Goal: Task Accomplishment & Management: Use online tool/utility

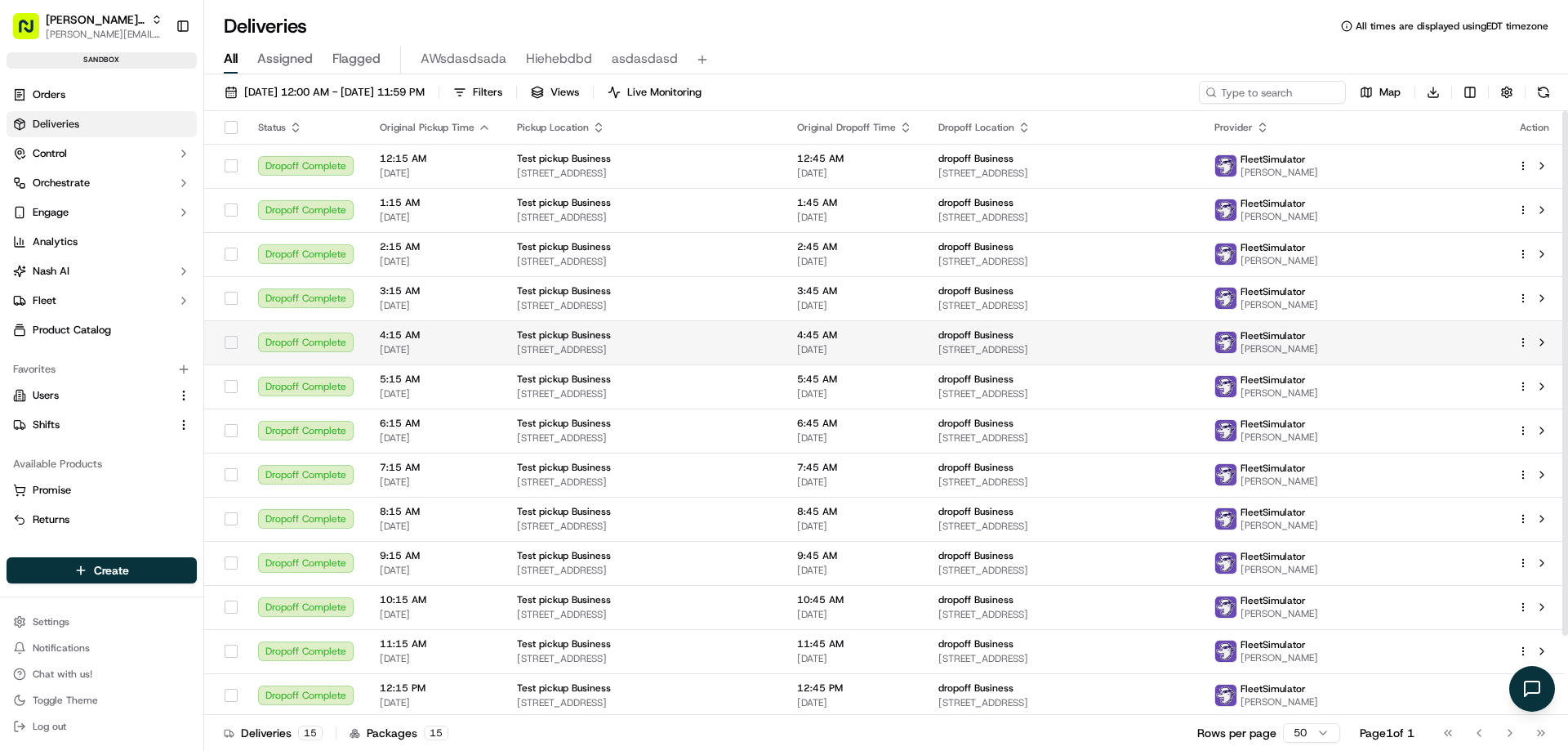
click at [459, 352] on span "09/15/2025" at bounding box center [435, 350] width 111 height 13
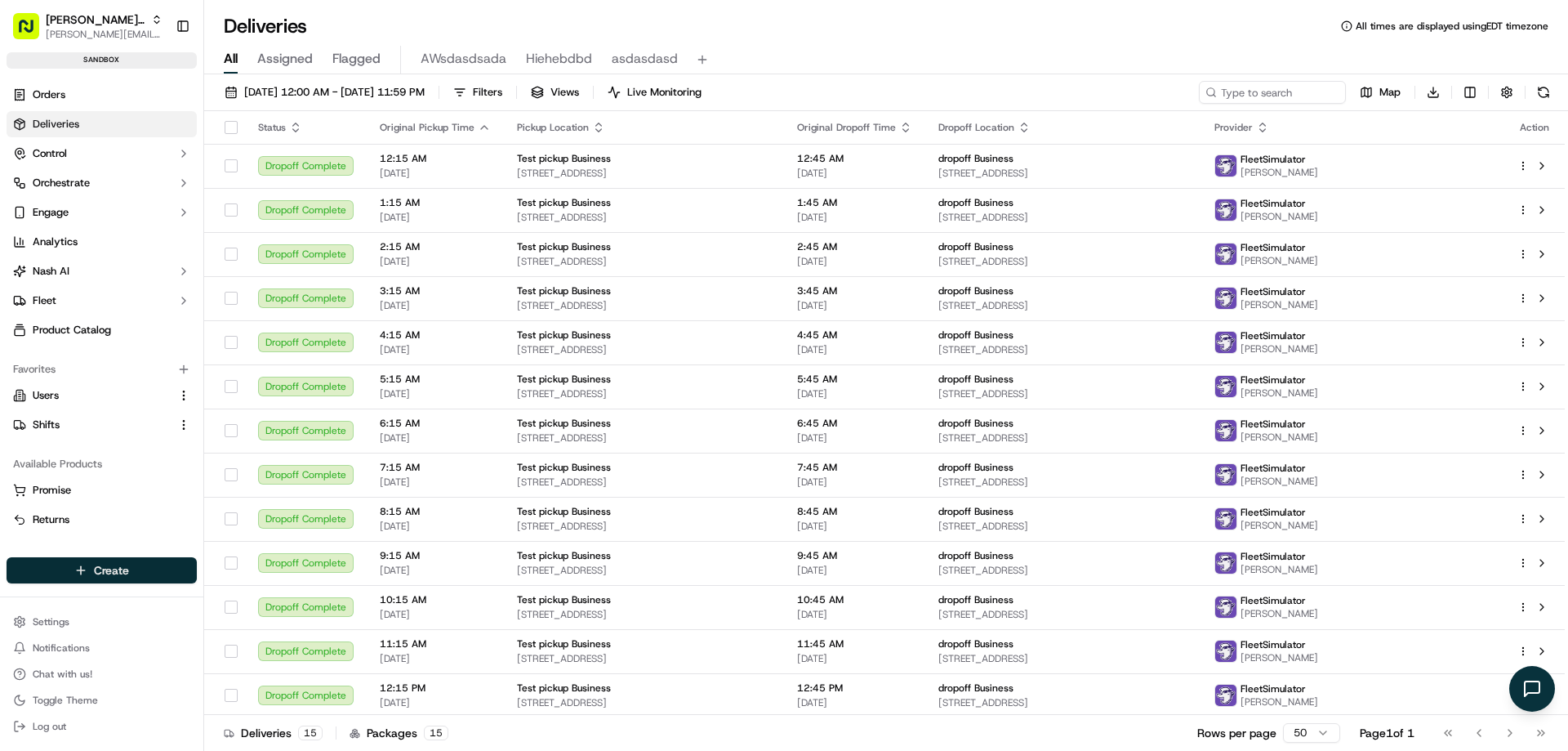
click at [133, 571] on html "Nash Org travis@usenash.com Toggle Sidebar sandbox Orders Deliveries Control Or…" at bounding box center [784, 376] width 1568 height 751
click at [264, 599] on link "Delivery" at bounding box center [295, 600] width 182 height 29
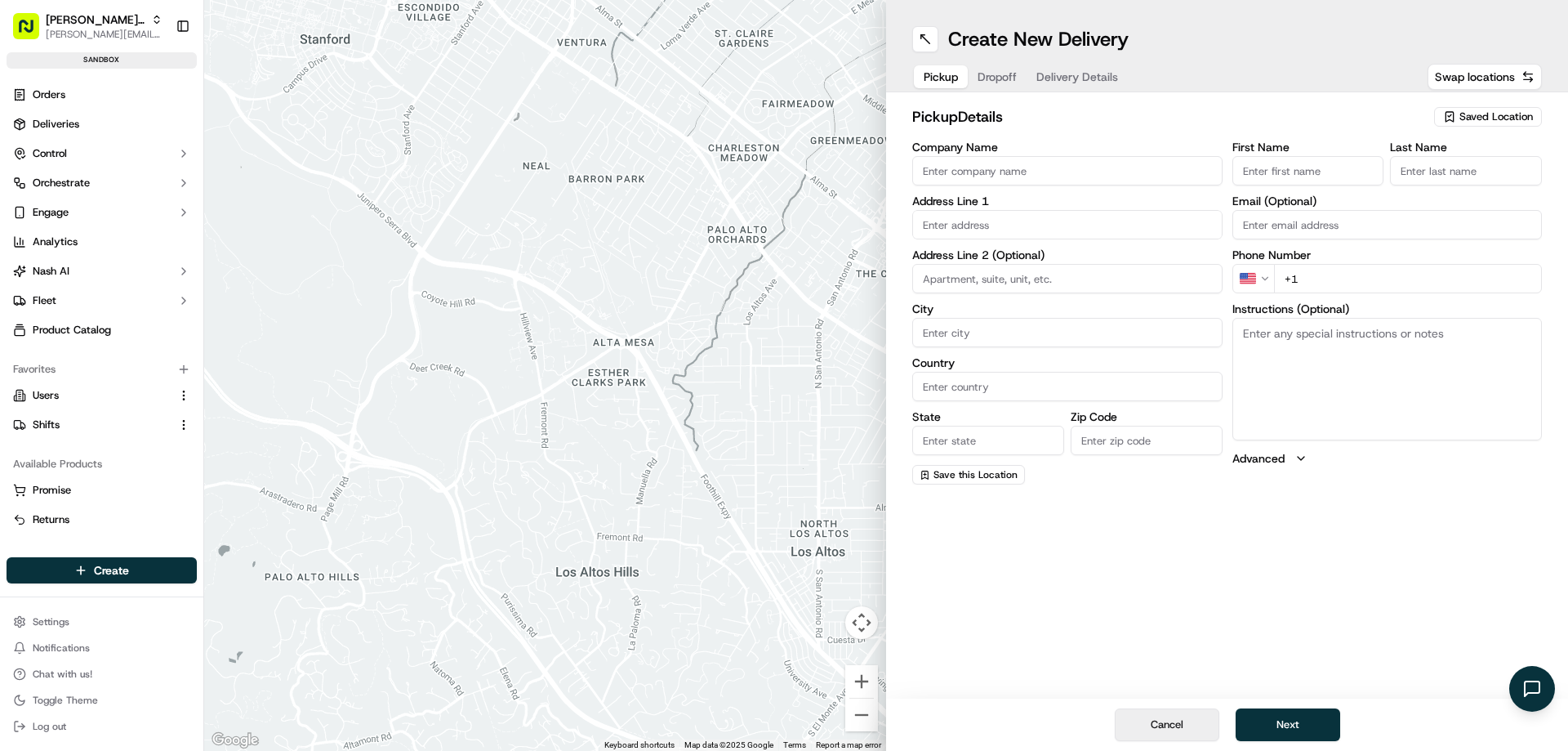
click at [1183, 728] on button "Cancel" at bounding box center [1167, 724] width 104 height 33
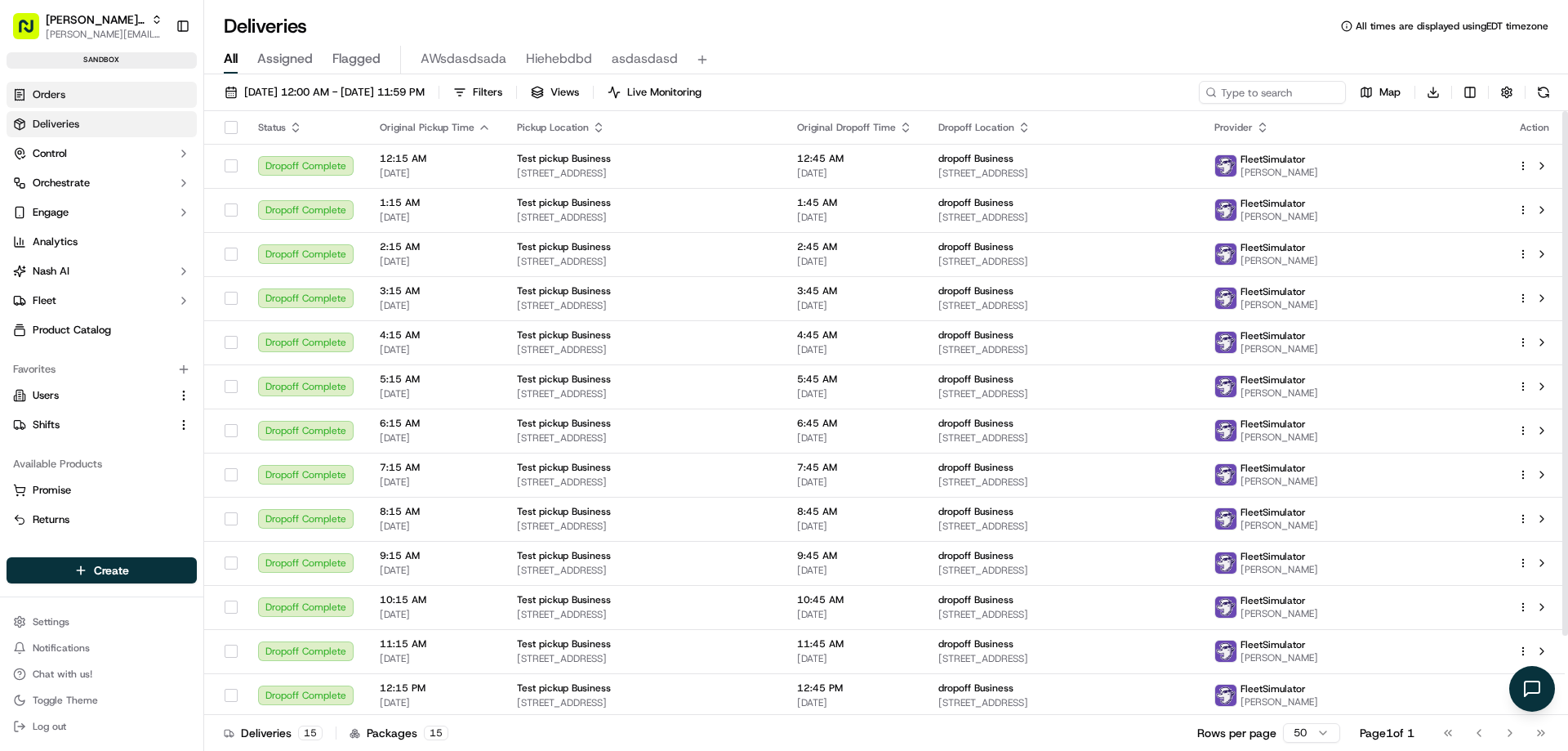
click at [68, 92] on link "Orders" at bounding box center [101, 95] width 190 height 26
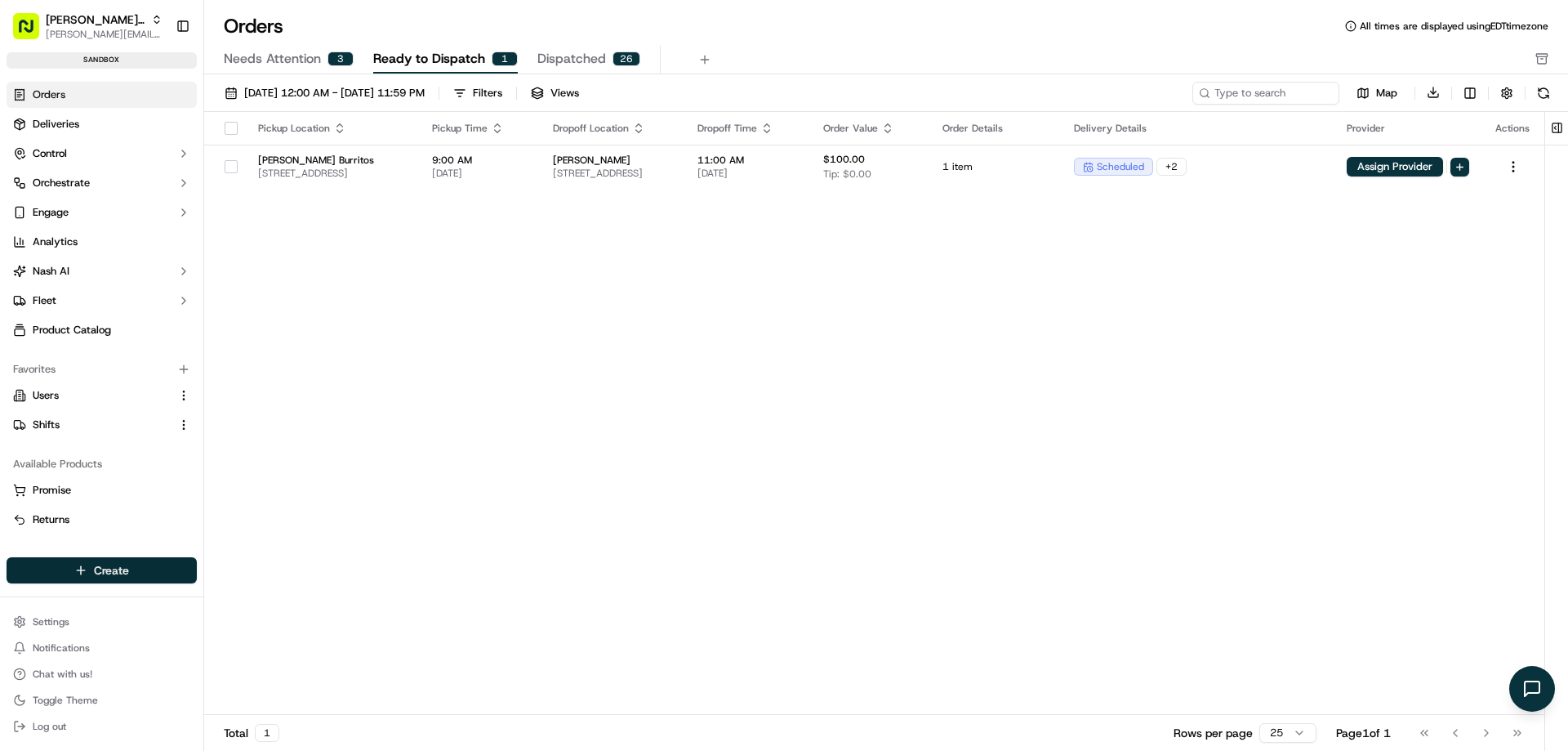
click at [132, 572] on html "Nash Org travis@usenash.com Toggle Sidebar sandbox Orders Deliveries Control Or…" at bounding box center [784, 376] width 1568 height 751
click at [256, 629] on link "Order" at bounding box center [295, 630] width 182 height 29
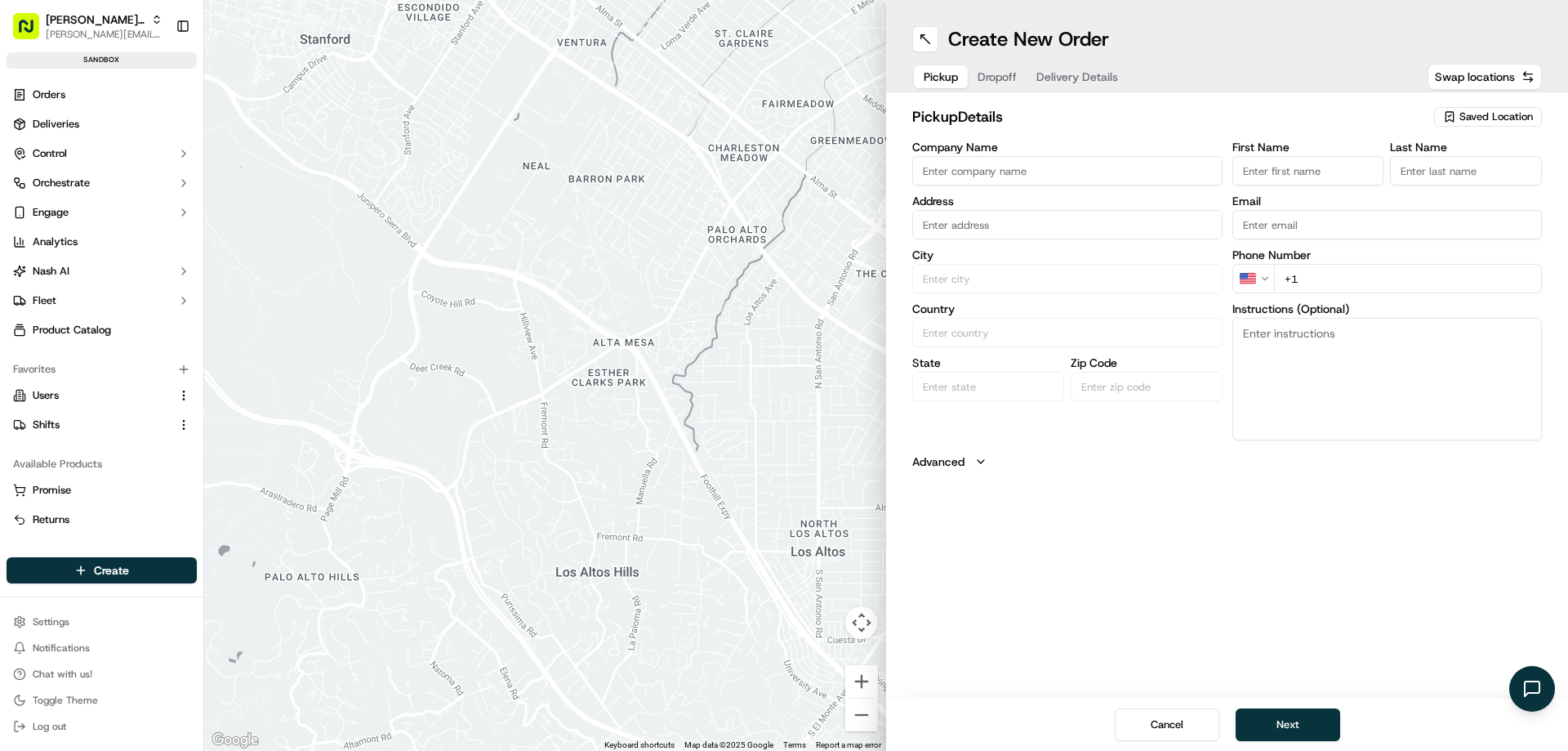
click at [991, 171] on input "Company Name" at bounding box center [1068, 170] width 310 height 29
type input "1"
type input "GameStop"
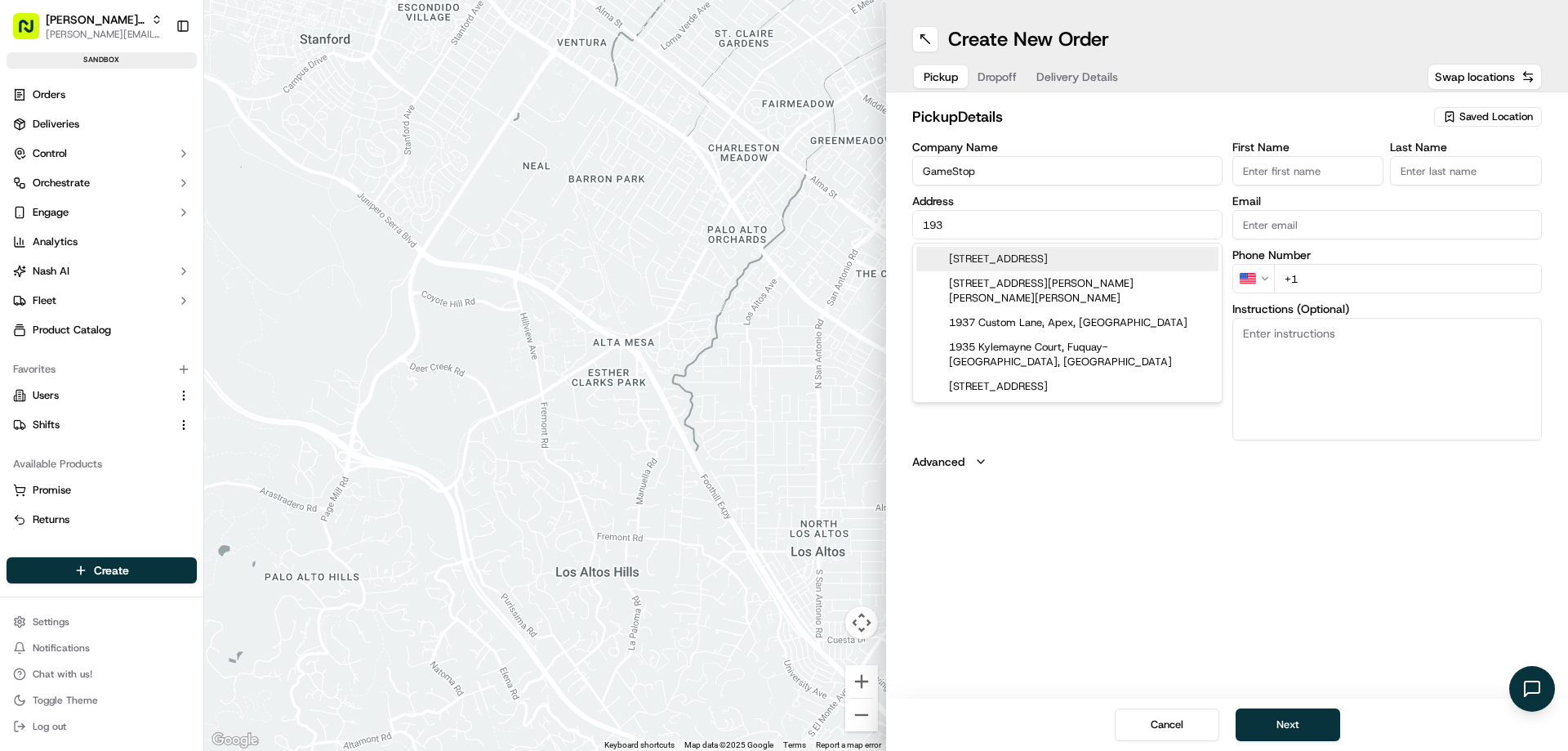
click at [1027, 283] on div "1937 Holly Knoll Lane, Fuquay-Varina, NC" at bounding box center [1067, 291] width 302 height 39
type input "[STREET_ADDRESS][PERSON_NAME][PERSON_NAME]"
type input "Fuquay-Varina"
type input "United States"
type input "NC"
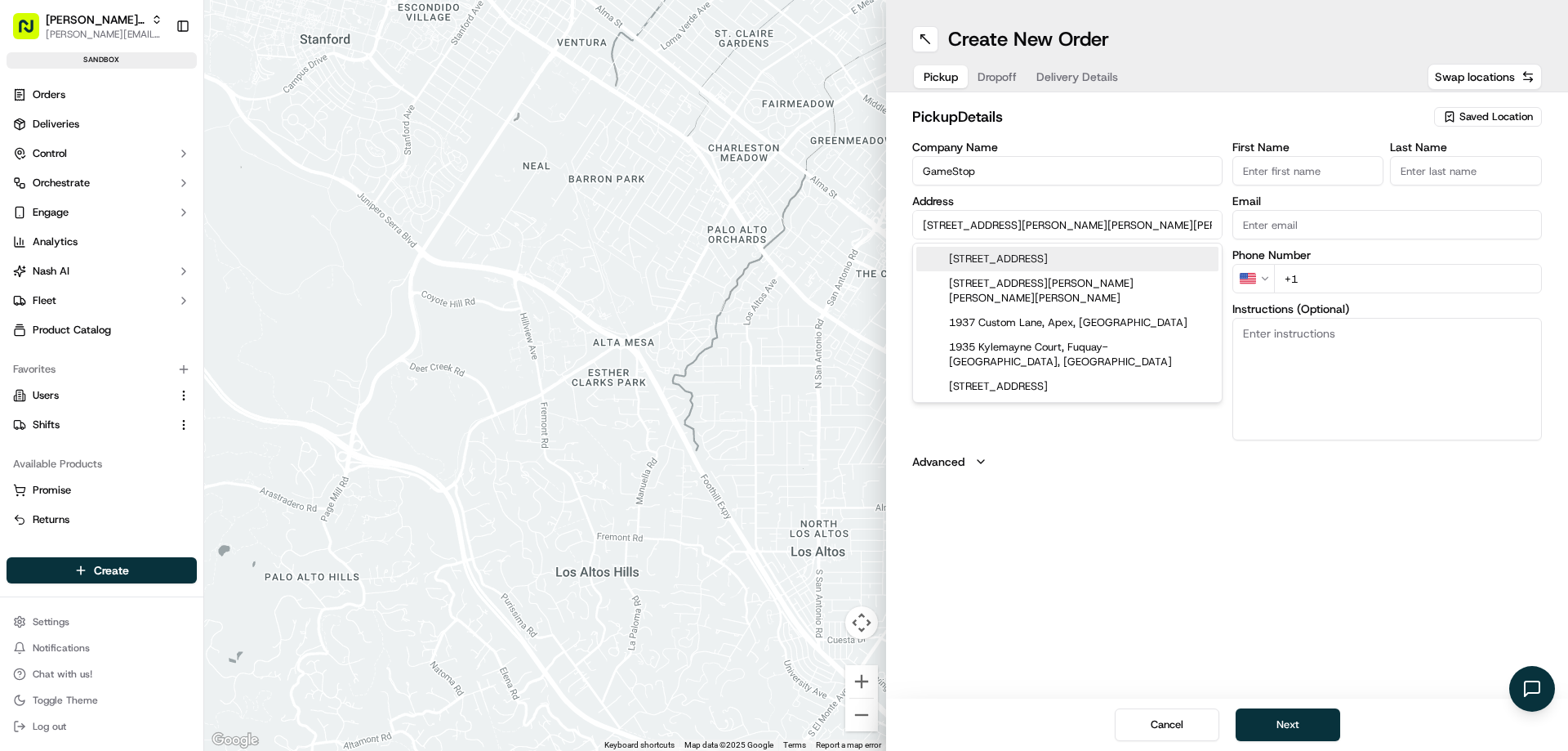
type input "27526"
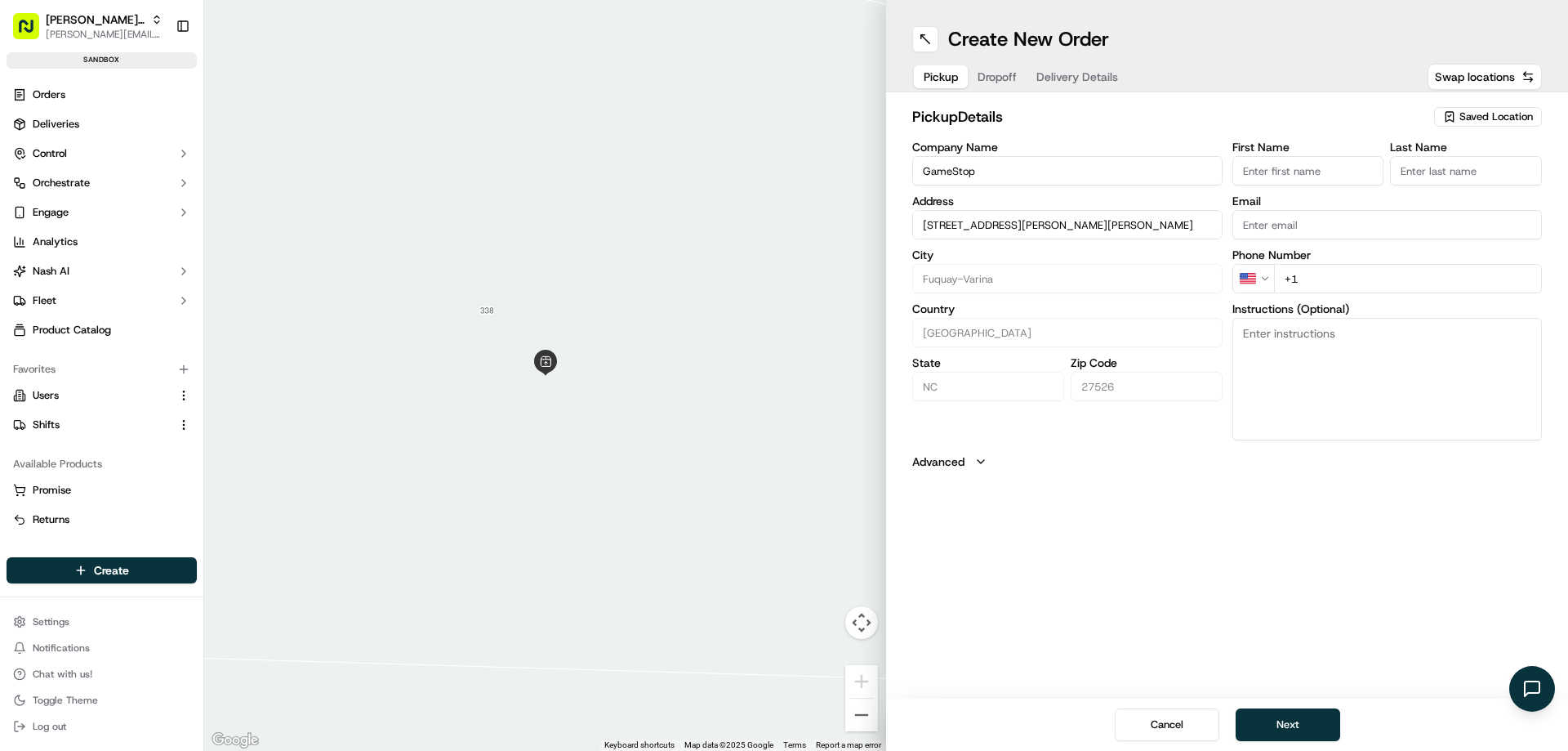
click at [983, 225] on input "[STREET_ADDRESS][PERSON_NAME][PERSON_NAME]" at bounding box center [1068, 224] width 310 height 29
click at [1003, 74] on span "Dropoff" at bounding box center [997, 77] width 39 height 16
click at [958, 225] on input "text" at bounding box center [1068, 224] width 310 height 29
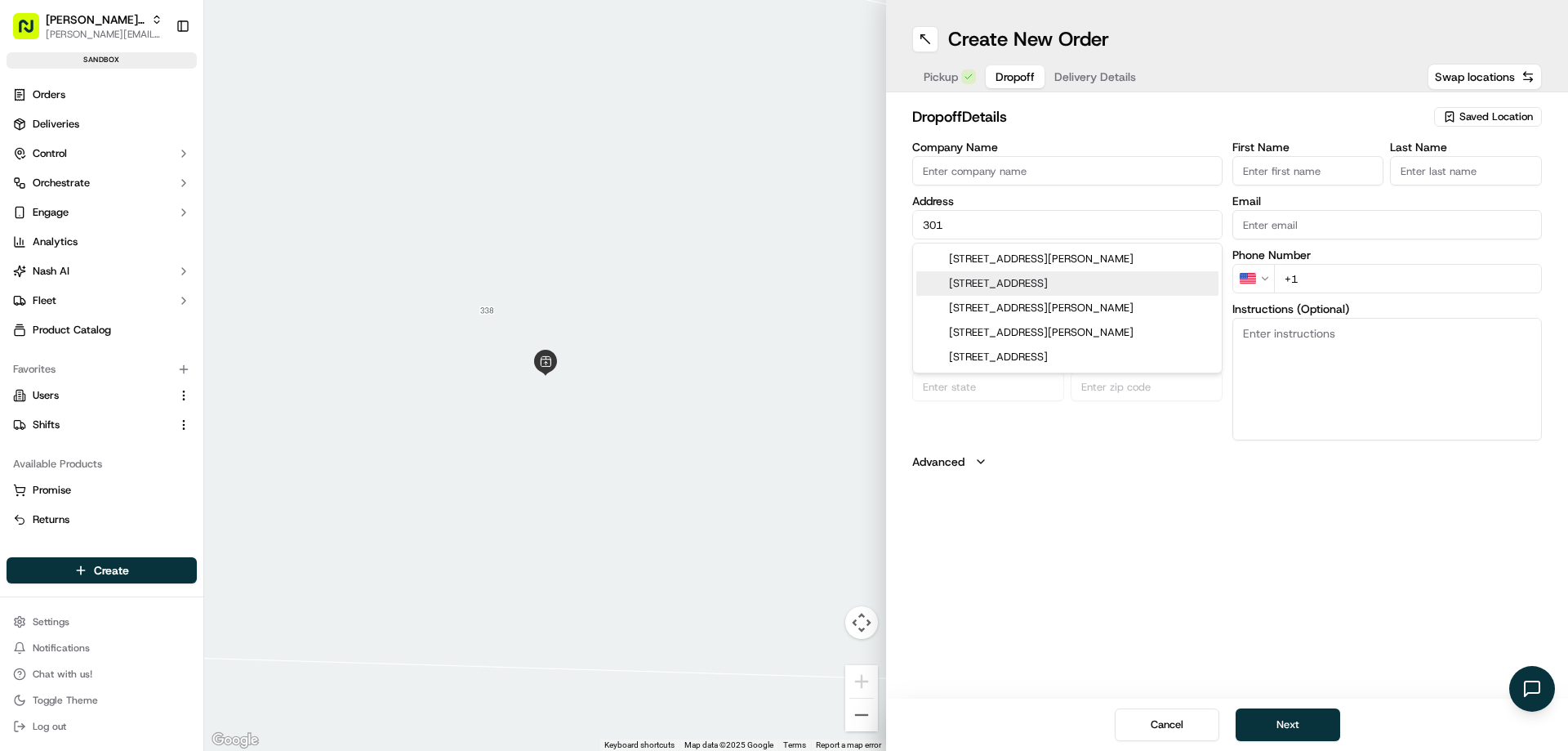
click at [987, 289] on div "301 North Main Street, Holly Springs, NC" at bounding box center [1067, 283] width 302 height 24
type input "[STREET_ADDRESS]"
type input "Holly Springs"
type input "United States"
type input "NC"
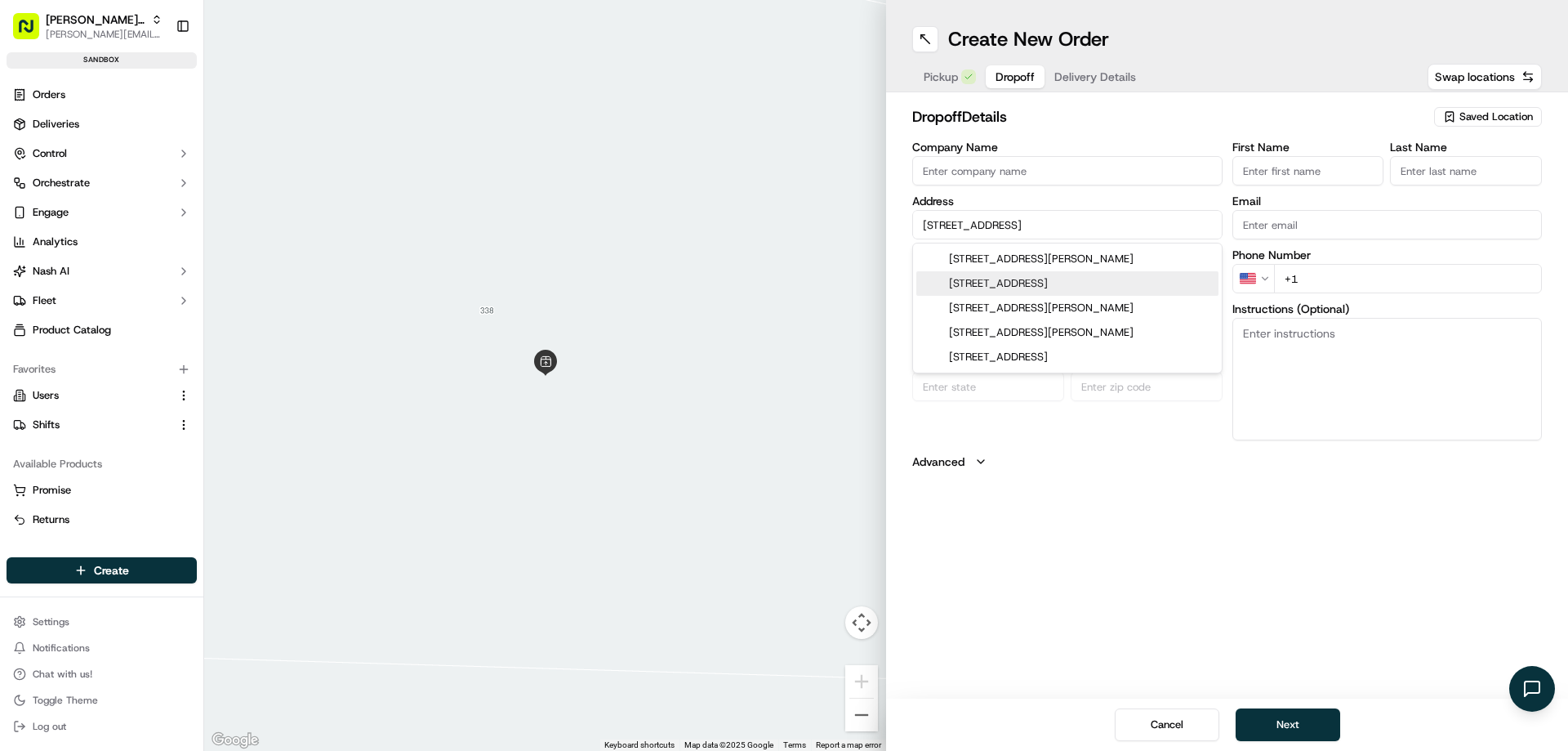
type input "27540"
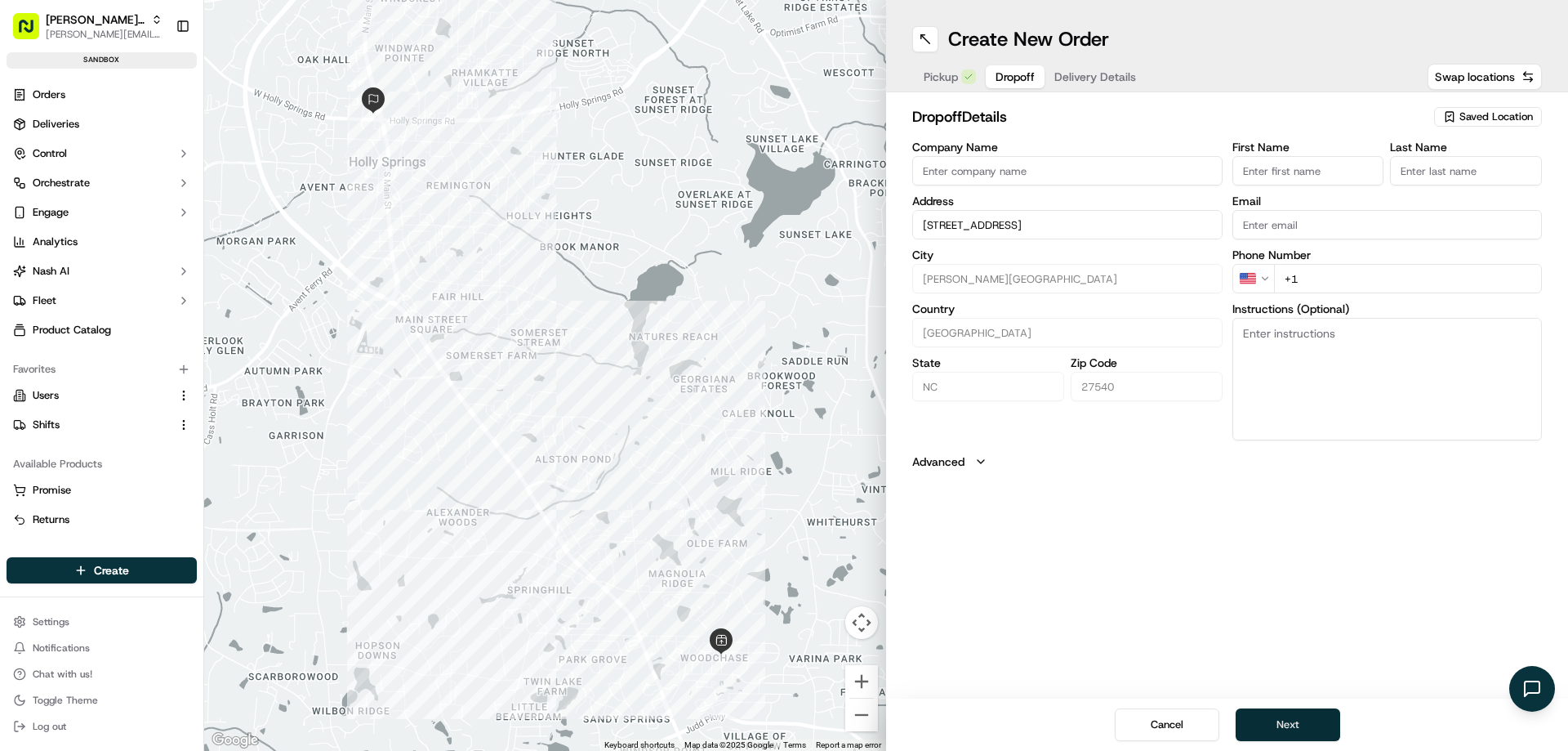
type input "[STREET_ADDRESS]"
click at [1289, 718] on button "Next" at bounding box center [1287, 724] width 104 height 33
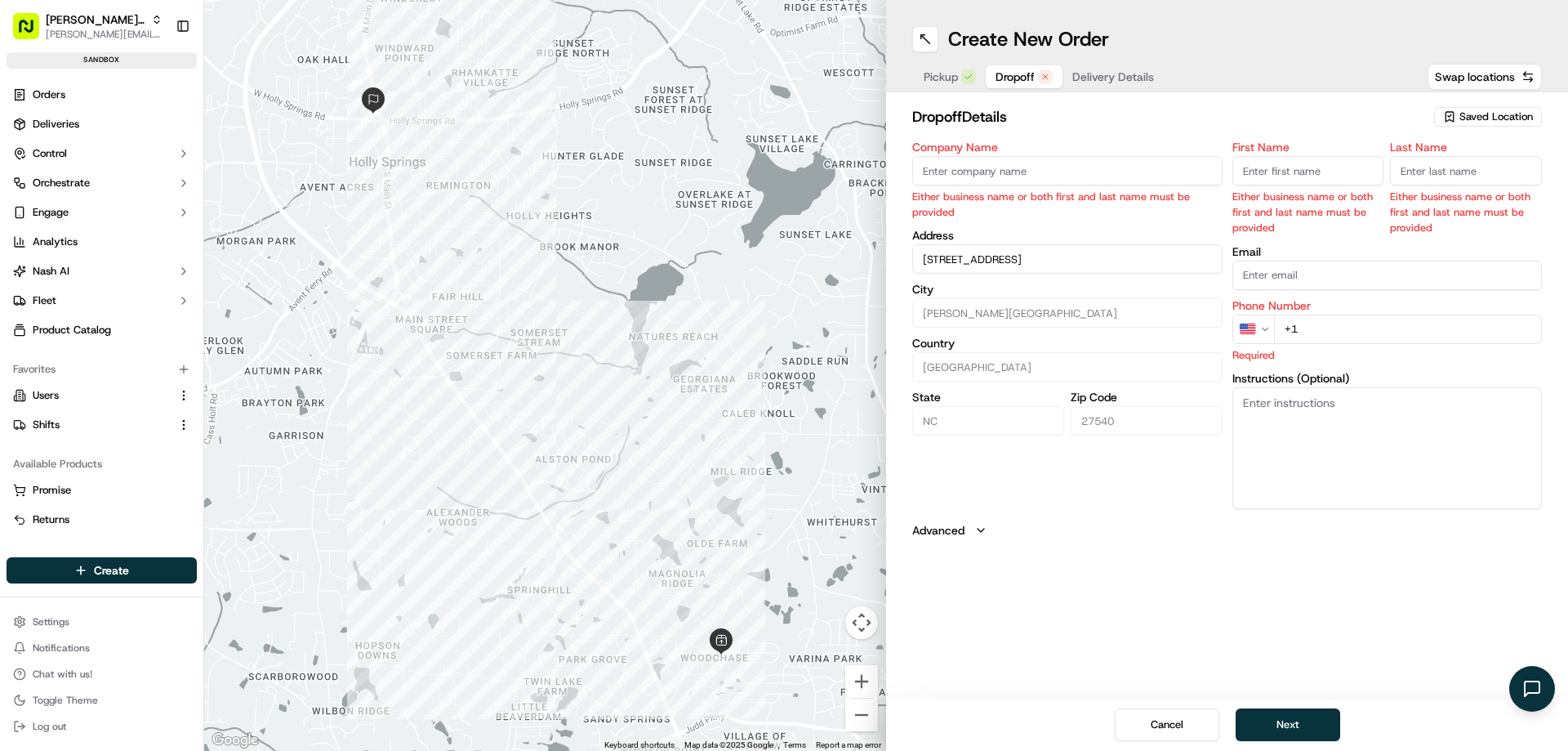
click at [982, 174] on input "Company Name" at bounding box center [1068, 170] width 310 height 29
type input "Trav"
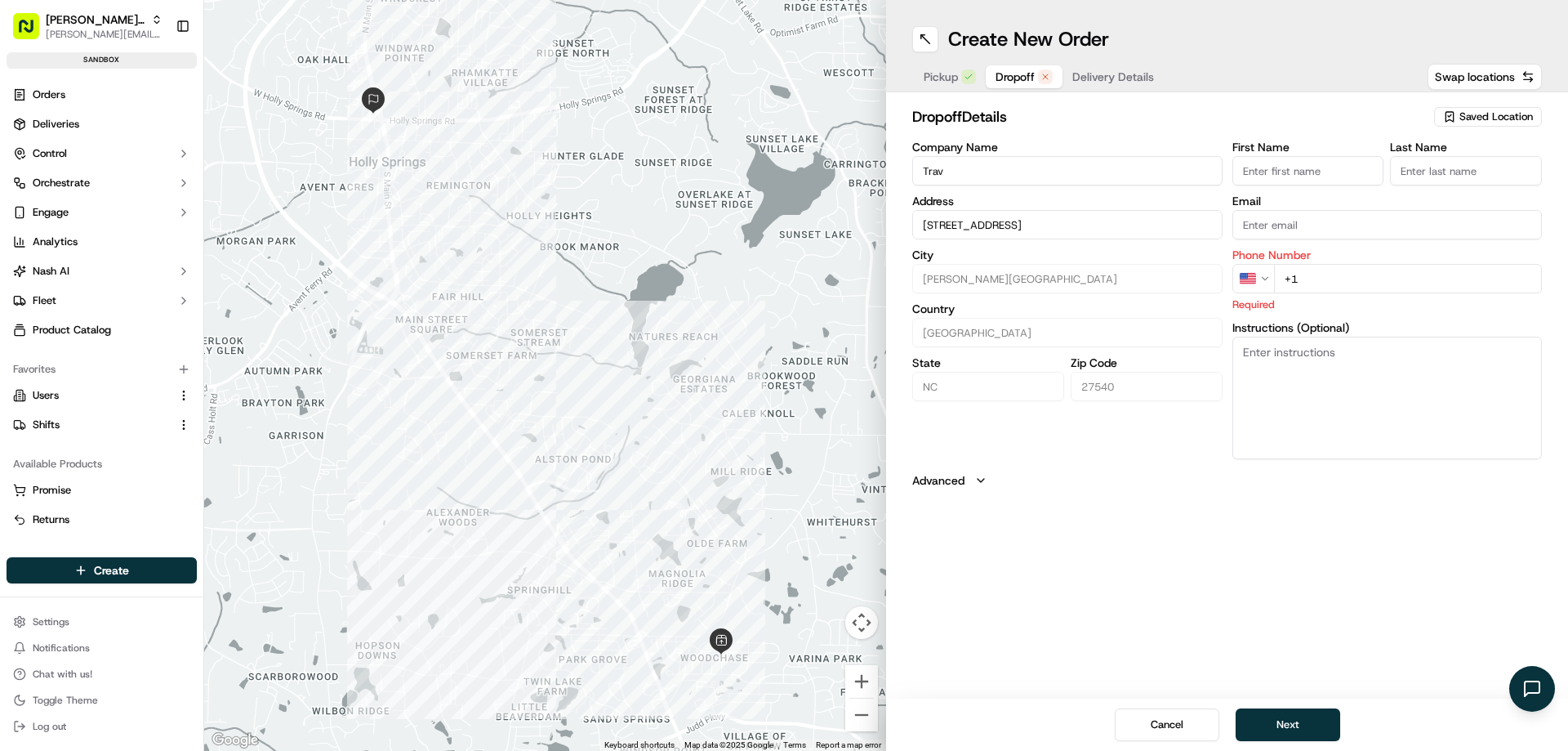
click at [1261, 169] on input "First Name" at bounding box center [1308, 170] width 152 height 29
click at [1329, 280] on input "+1" at bounding box center [1407, 278] width 268 height 29
type input "[PHONE_NUMBER]"
click at [1308, 721] on button "Next" at bounding box center [1287, 724] width 104 height 33
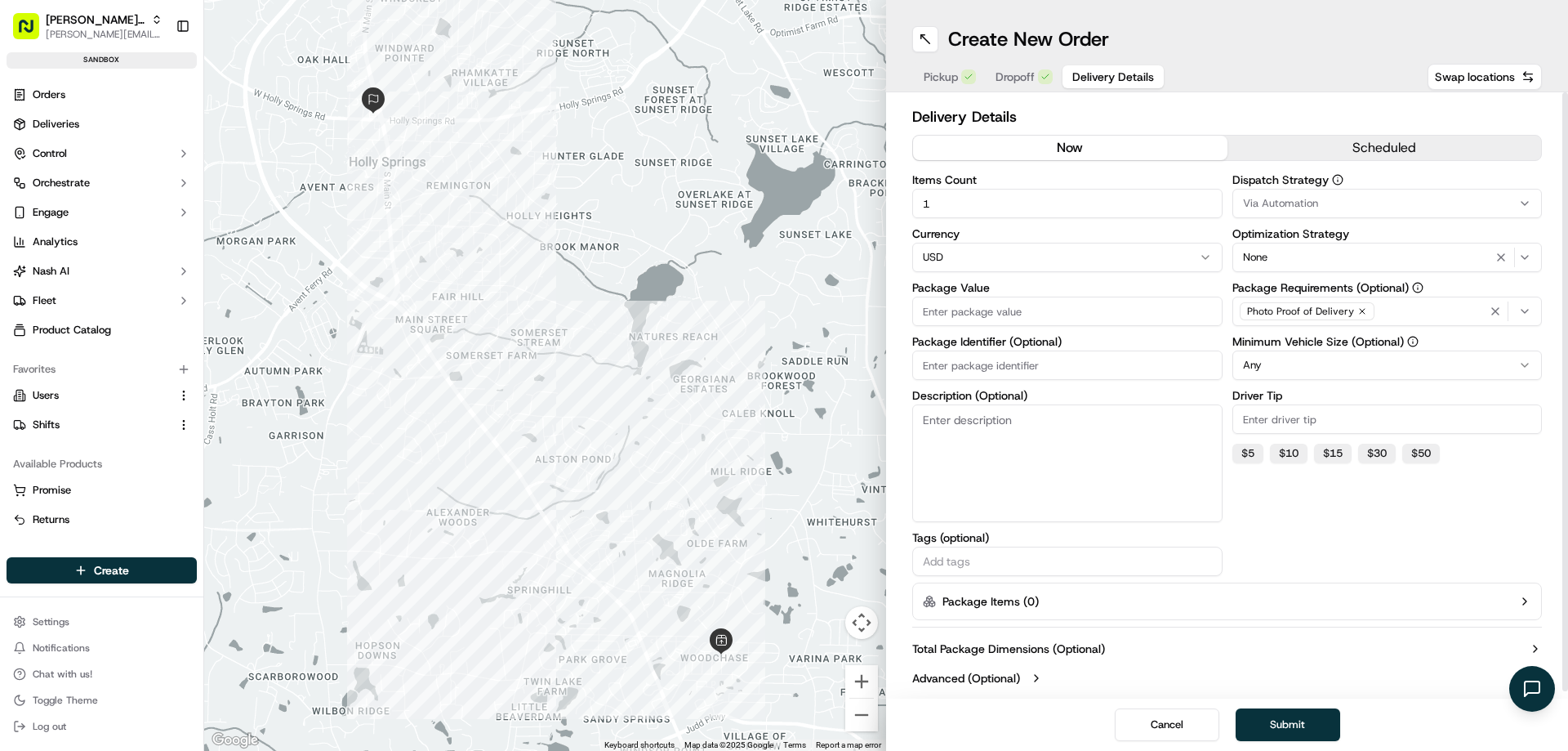
click at [1359, 144] on button "scheduled" at bounding box center [1384, 147] width 315 height 24
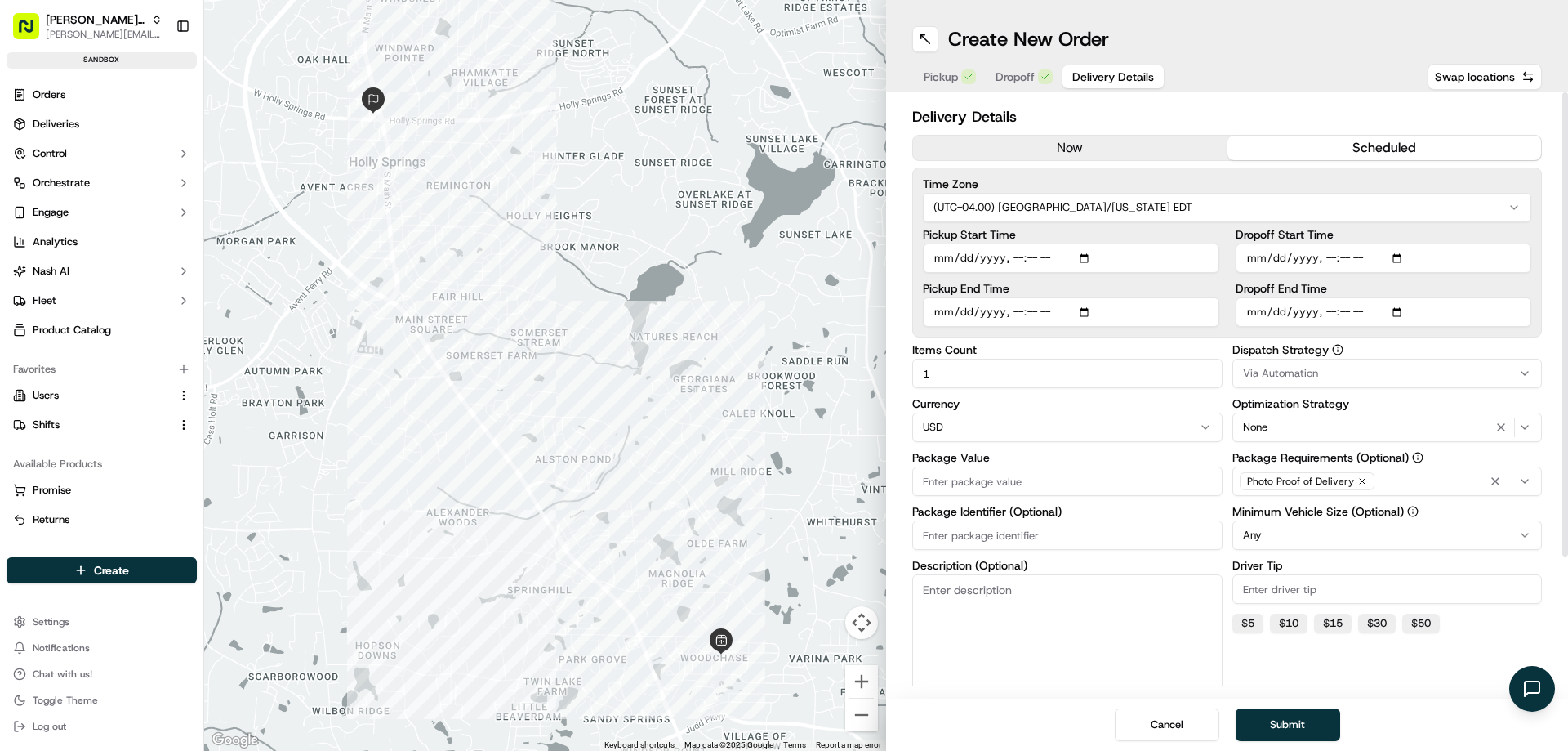
click at [1149, 149] on button "now" at bounding box center [1070, 147] width 315 height 24
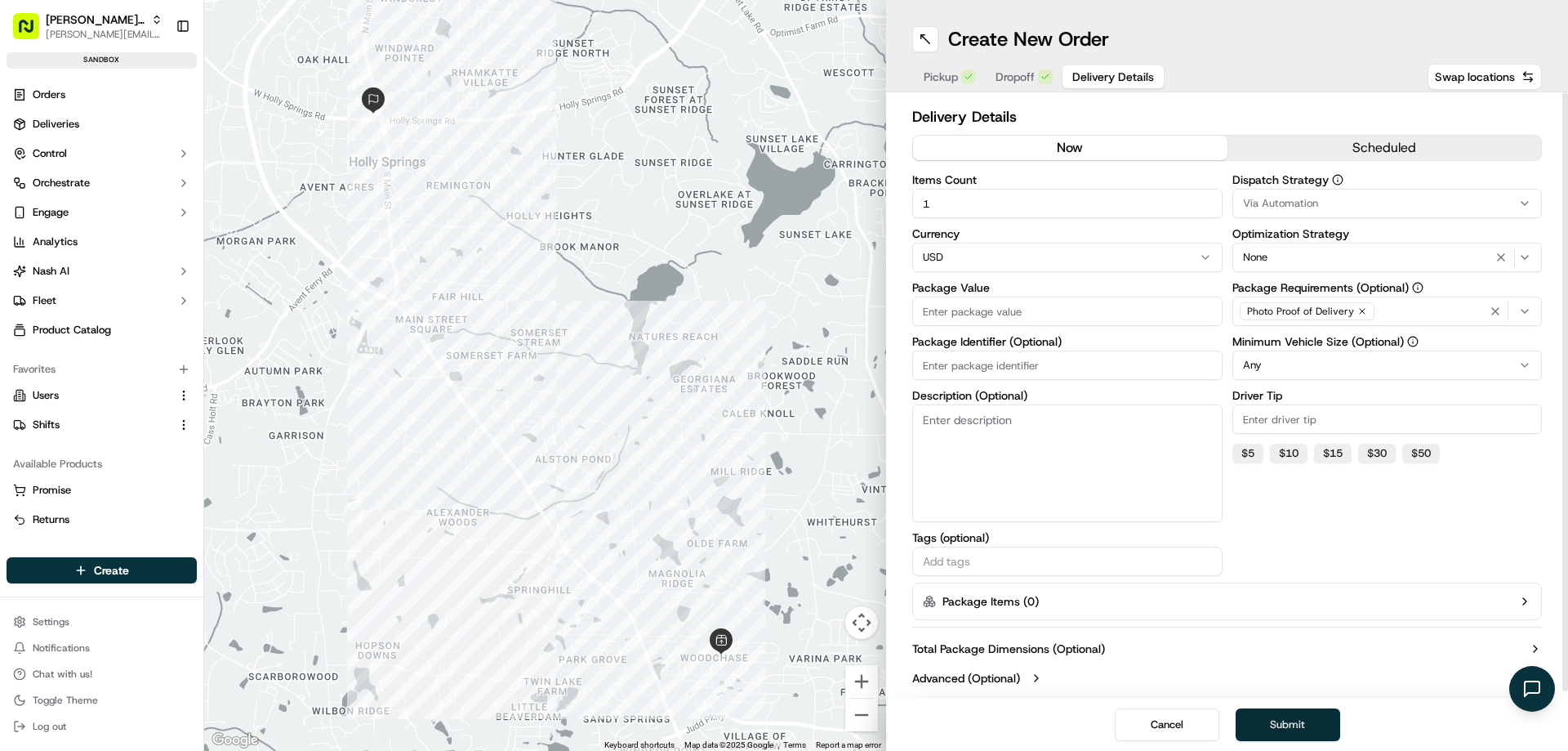
click at [1292, 738] on button "Submit" at bounding box center [1287, 724] width 104 height 33
click at [1301, 717] on button "Submit" at bounding box center [1287, 724] width 104 height 33
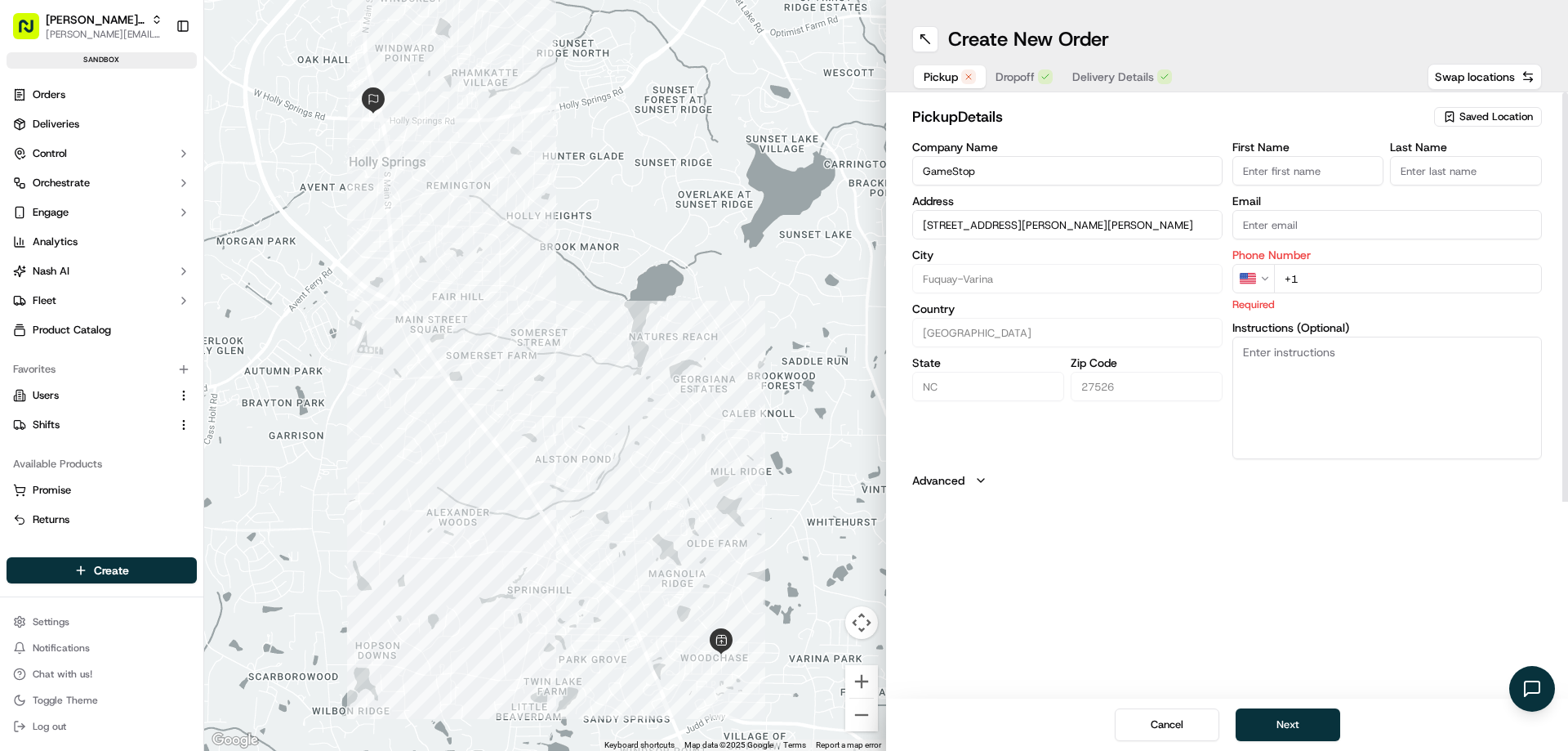
click at [943, 70] on span "Pickup" at bounding box center [941, 77] width 34 height 16
click at [1316, 276] on input "+1" at bounding box center [1407, 278] width 268 height 29
type input "[PHONE_NUMBER]"
click at [1293, 730] on button "Next" at bounding box center [1287, 724] width 104 height 33
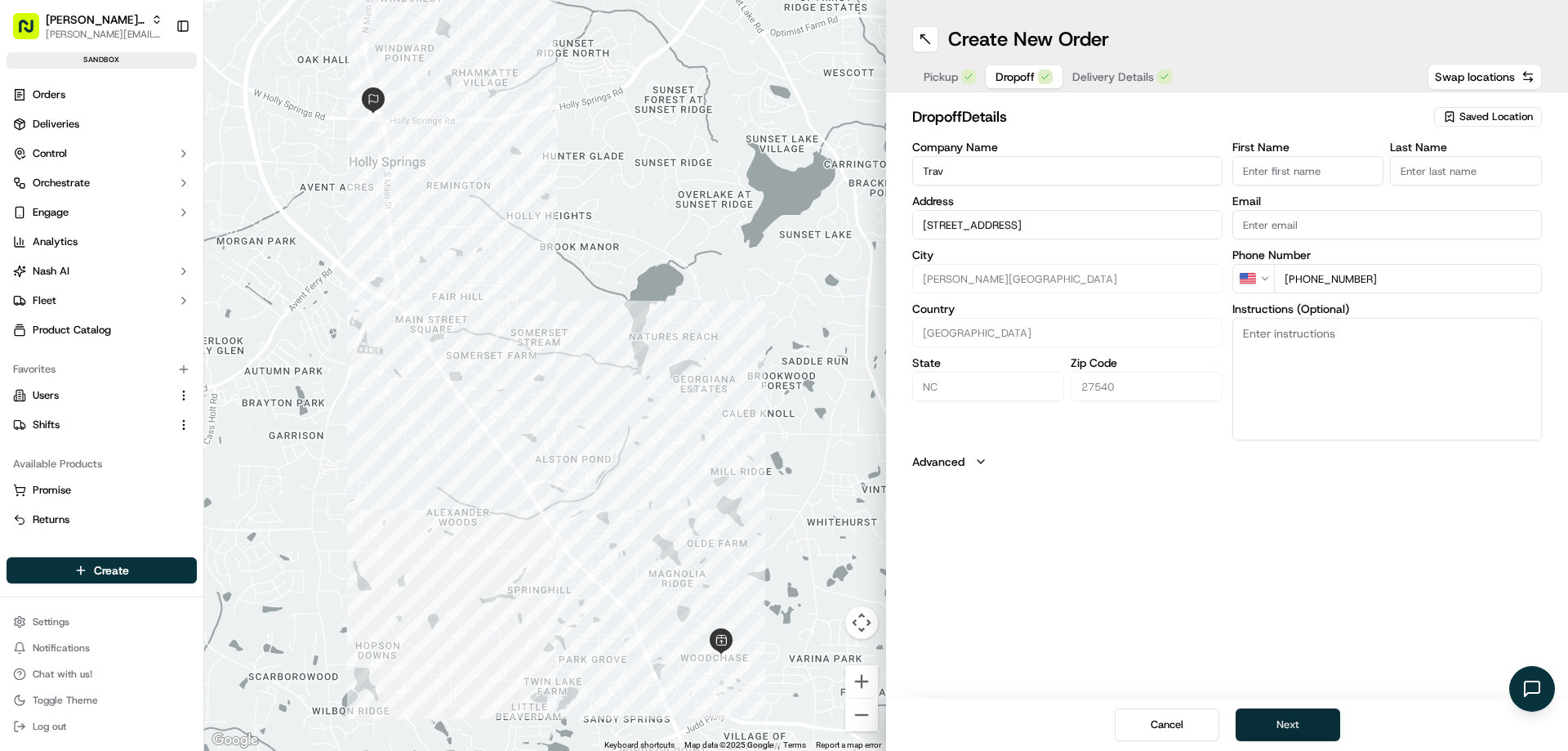
click at [1299, 721] on button "Next" at bounding box center [1287, 724] width 104 height 33
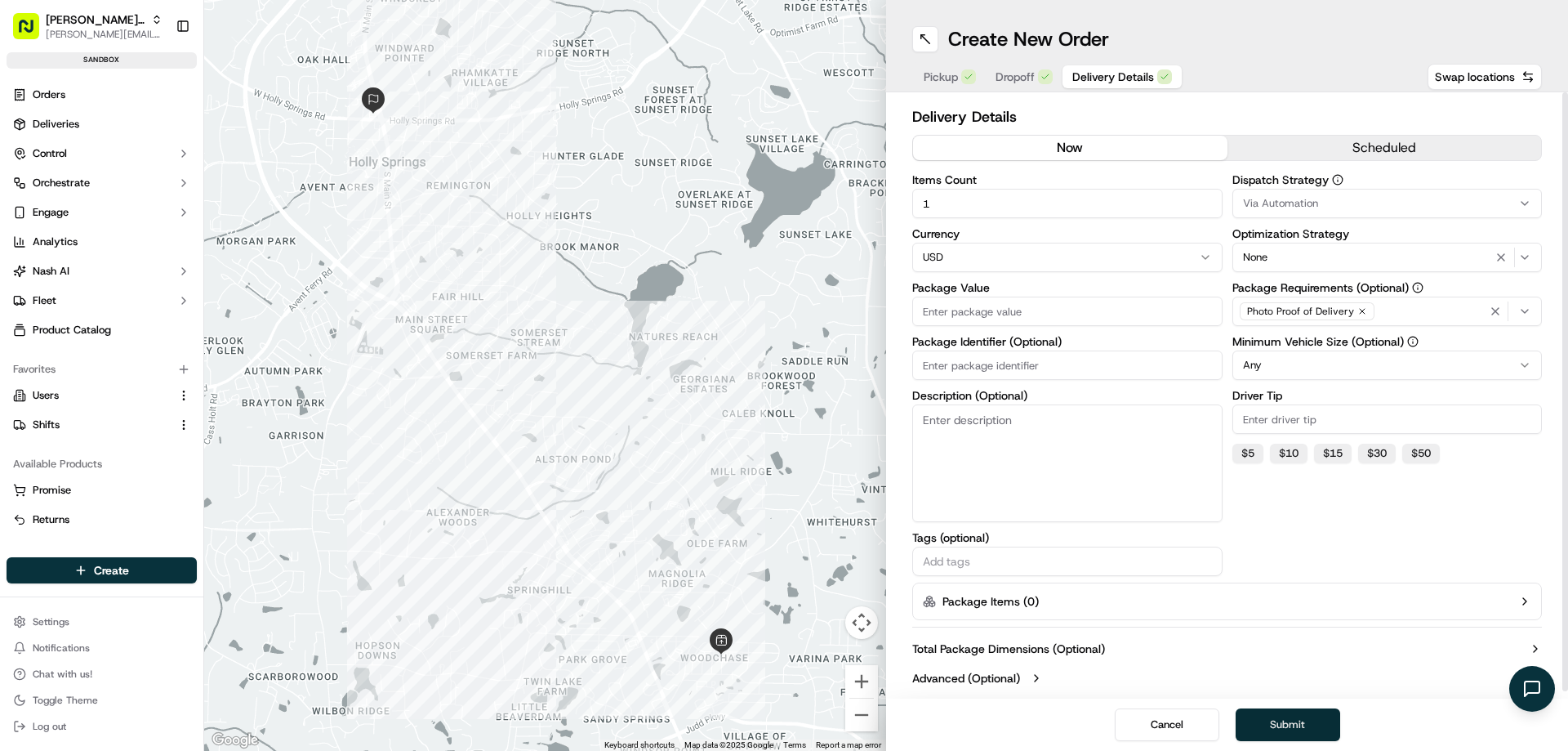
click at [1291, 718] on button "Submit" at bounding box center [1287, 724] width 104 height 33
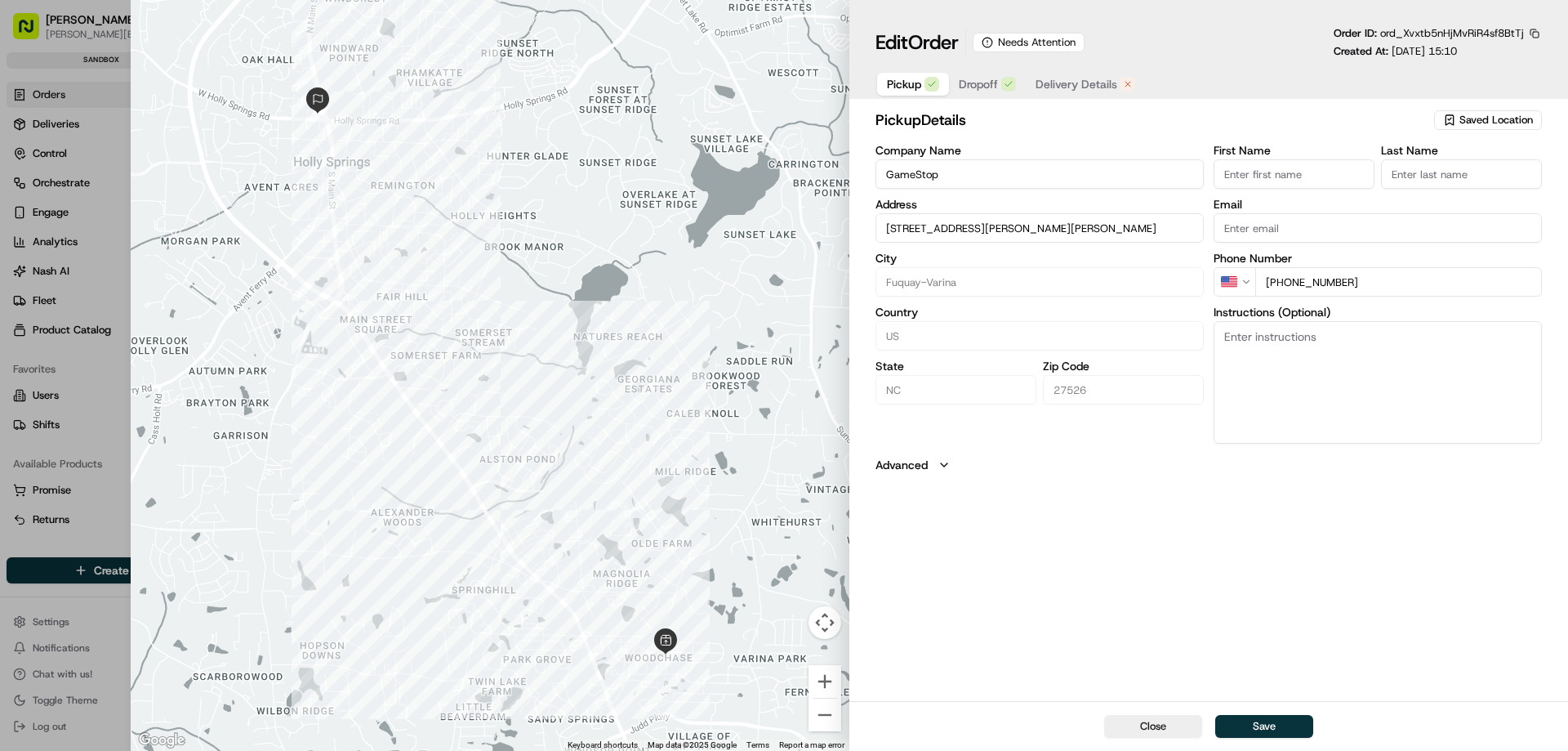
type input "+1"
click at [54, 344] on div at bounding box center [784, 376] width 1568 height 751
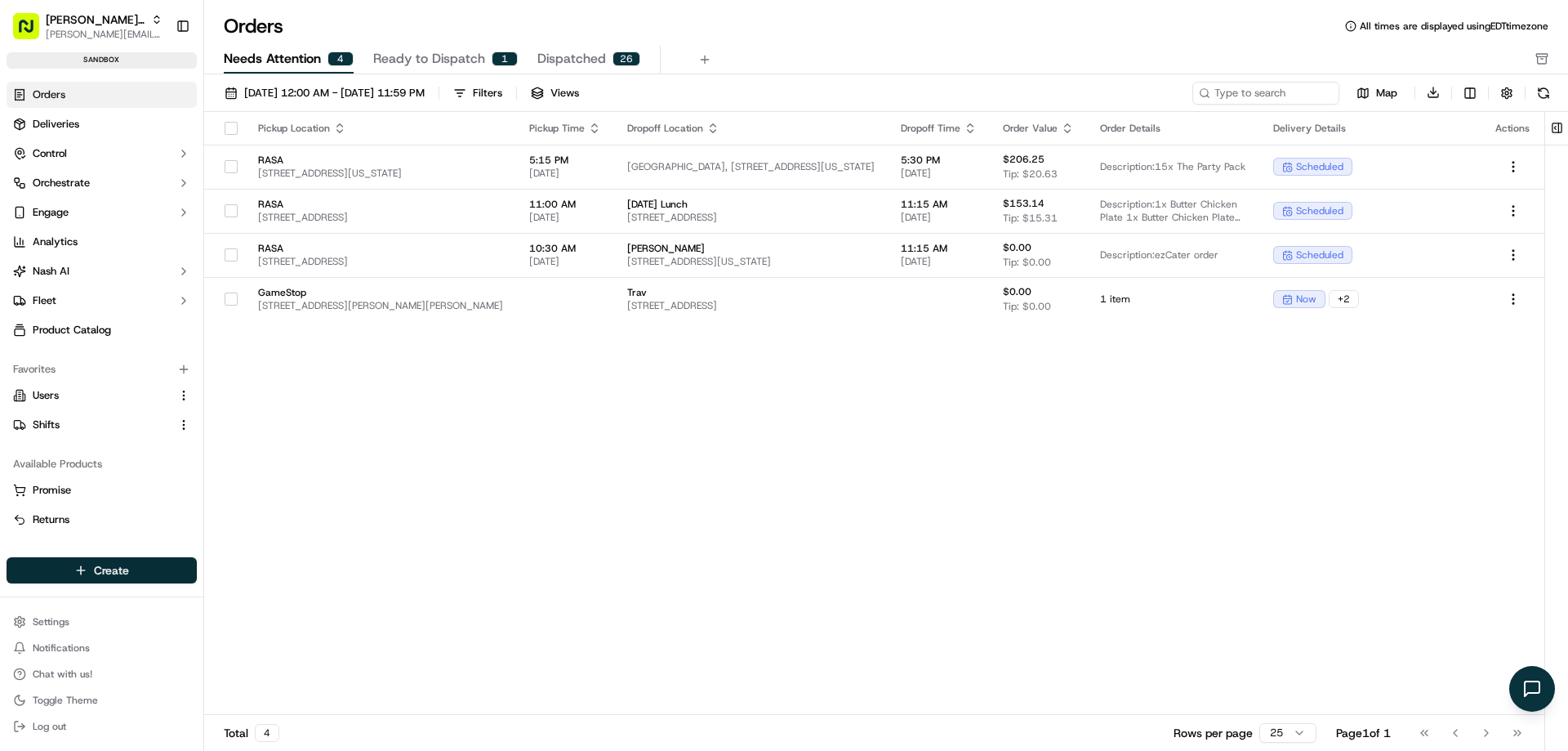
click at [129, 571] on html "Nash Org travis@usenash.com Toggle Sidebar sandbox Orders Deliveries Control Or…" at bounding box center [784, 376] width 1568 height 751
click at [270, 607] on link "Delivery" at bounding box center [295, 600] width 182 height 29
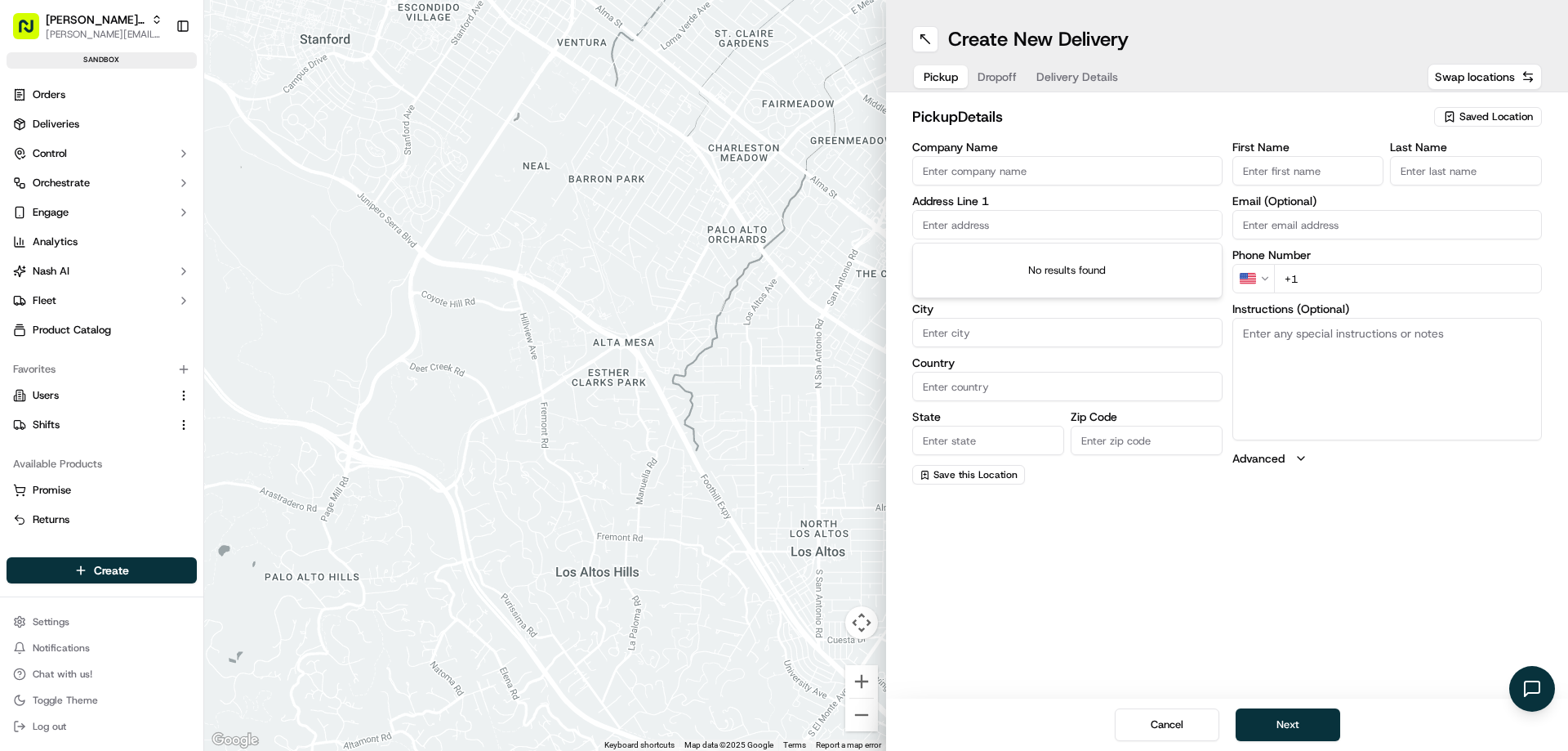
click at [984, 229] on input "text" at bounding box center [1068, 224] width 310 height 29
paste input "[STREET_ADDRESS][PERSON_NAME][PERSON_NAME]"
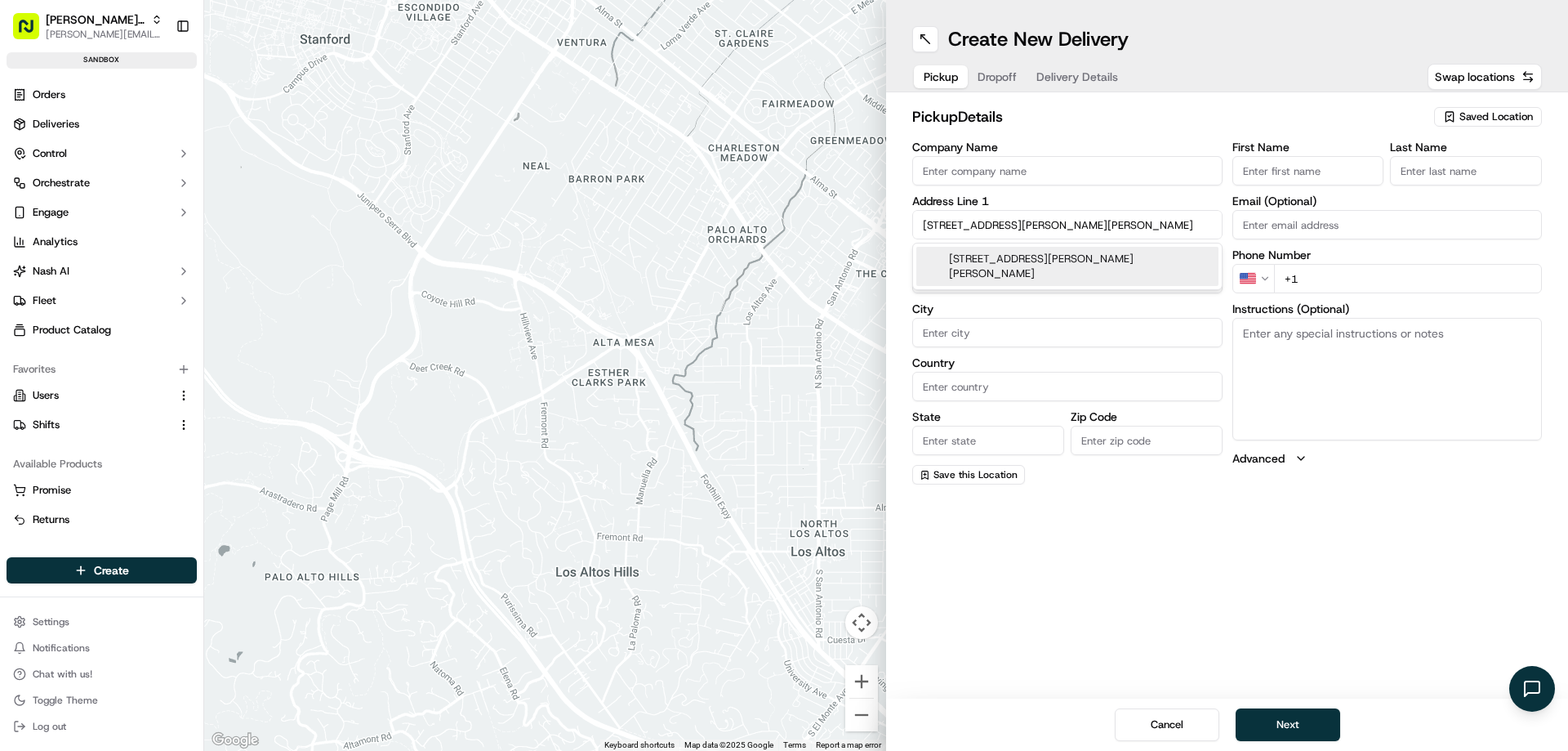
click at [973, 251] on div "[STREET_ADDRESS][PERSON_NAME][PERSON_NAME]" at bounding box center [1067, 267] width 302 height 39
type input "[STREET_ADDRESS][PERSON_NAME][PERSON_NAME]"
type input "Fuquay-Varina"
type input "United States"
type input "NC"
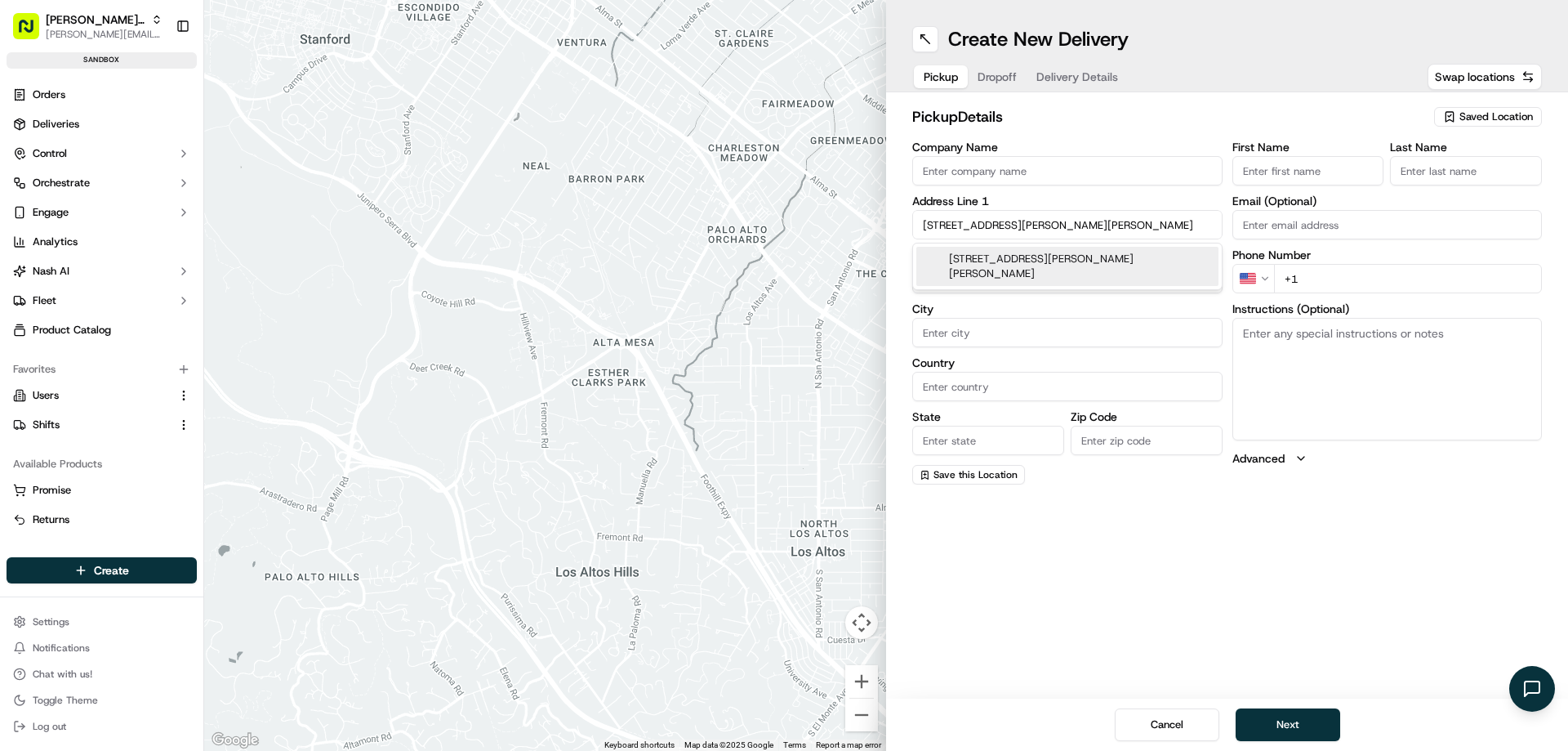
type input "27526"
type input "1937 Holly Knoll Lane"
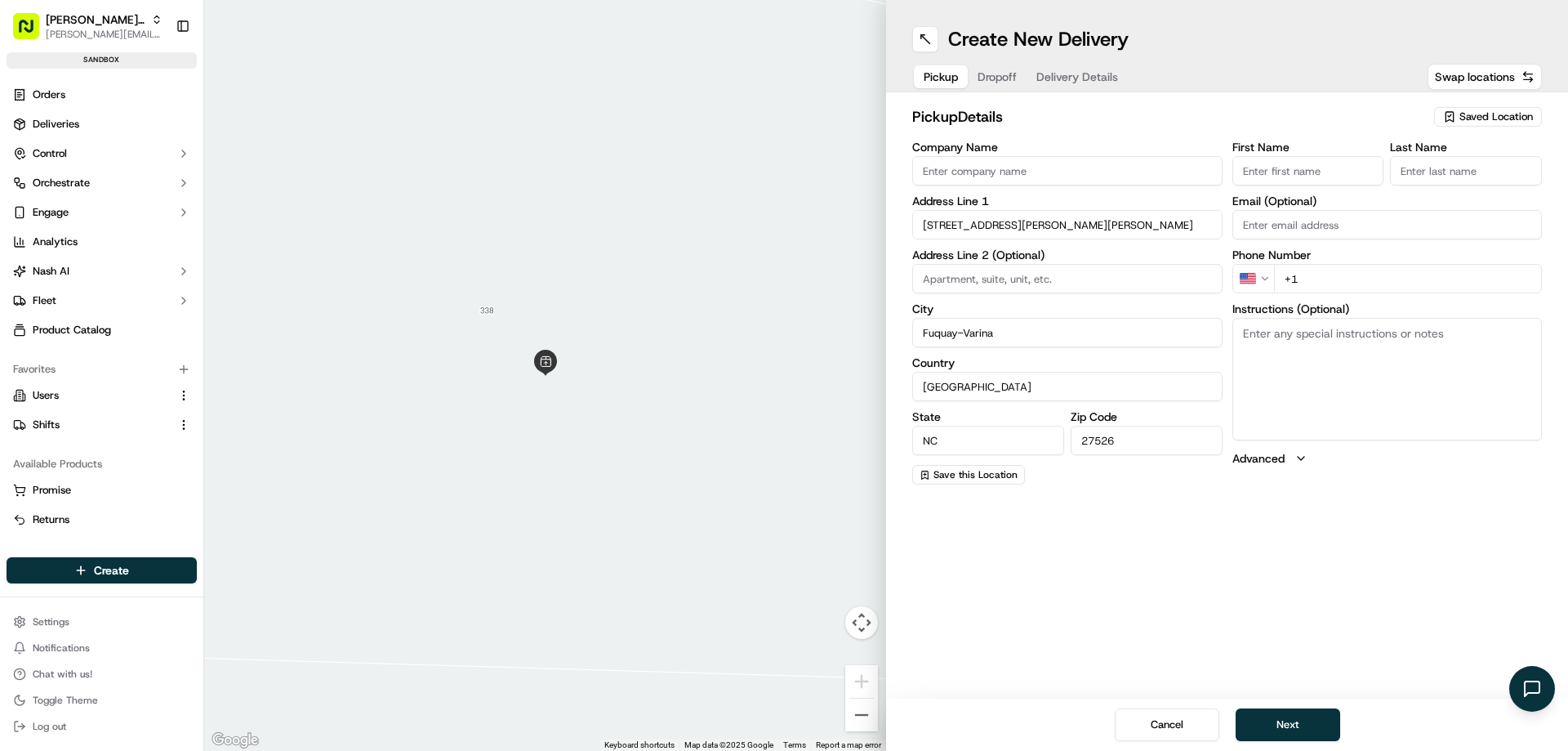
click at [959, 175] on input "Company Name" at bounding box center [1068, 170] width 310 height 29
type input "GameStop"
click at [968, 246] on div "Company Name GameStop Address Line 1 1937 Holly Knoll Lane Address Line 2 (Opti…" at bounding box center [1068, 312] width 310 height 343
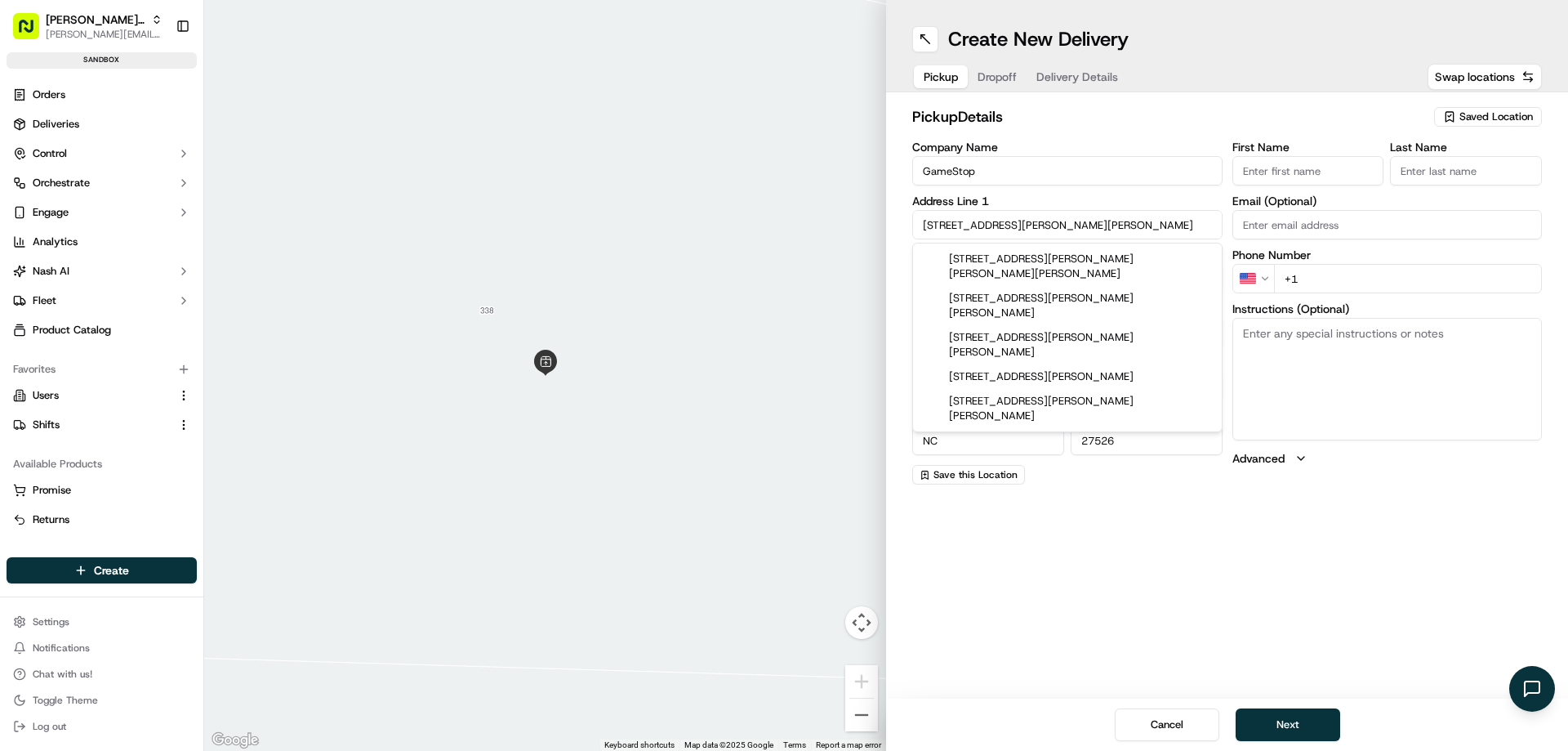
click at [980, 227] on input "1937 Holly Knoll Lane" at bounding box center [1068, 224] width 310 height 29
paste input "n, Fuquay-Varina, NC 27526, USA"
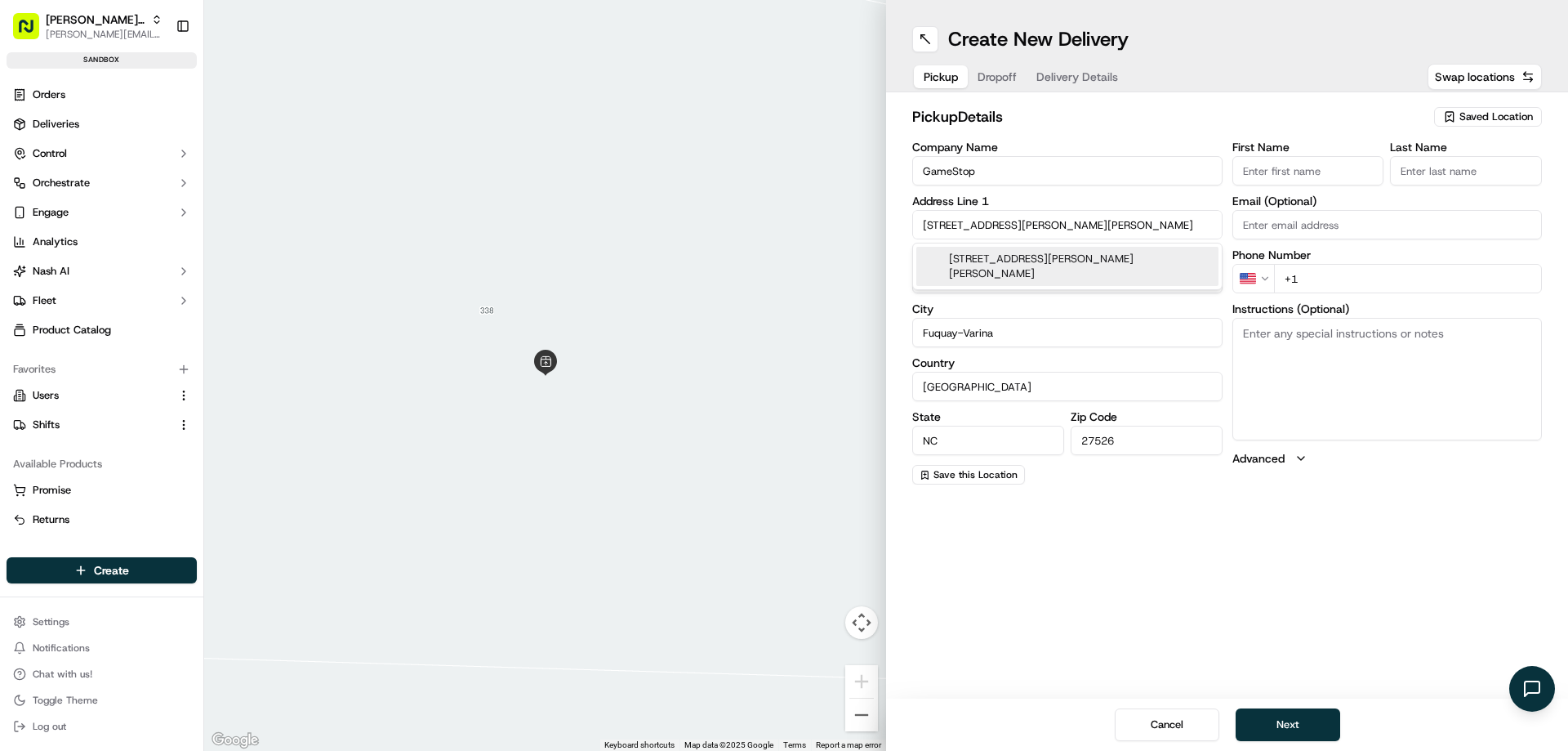
click at [983, 263] on div "[STREET_ADDRESS][PERSON_NAME][PERSON_NAME]" at bounding box center [1067, 267] width 302 height 39
type input "1937 Holly Knoll Lane"
click at [1334, 271] on input "+1" at bounding box center [1407, 278] width 268 height 29
type input "[PHONE_NUMBER]"
click at [1003, 72] on span "Dropoff" at bounding box center [997, 77] width 39 height 16
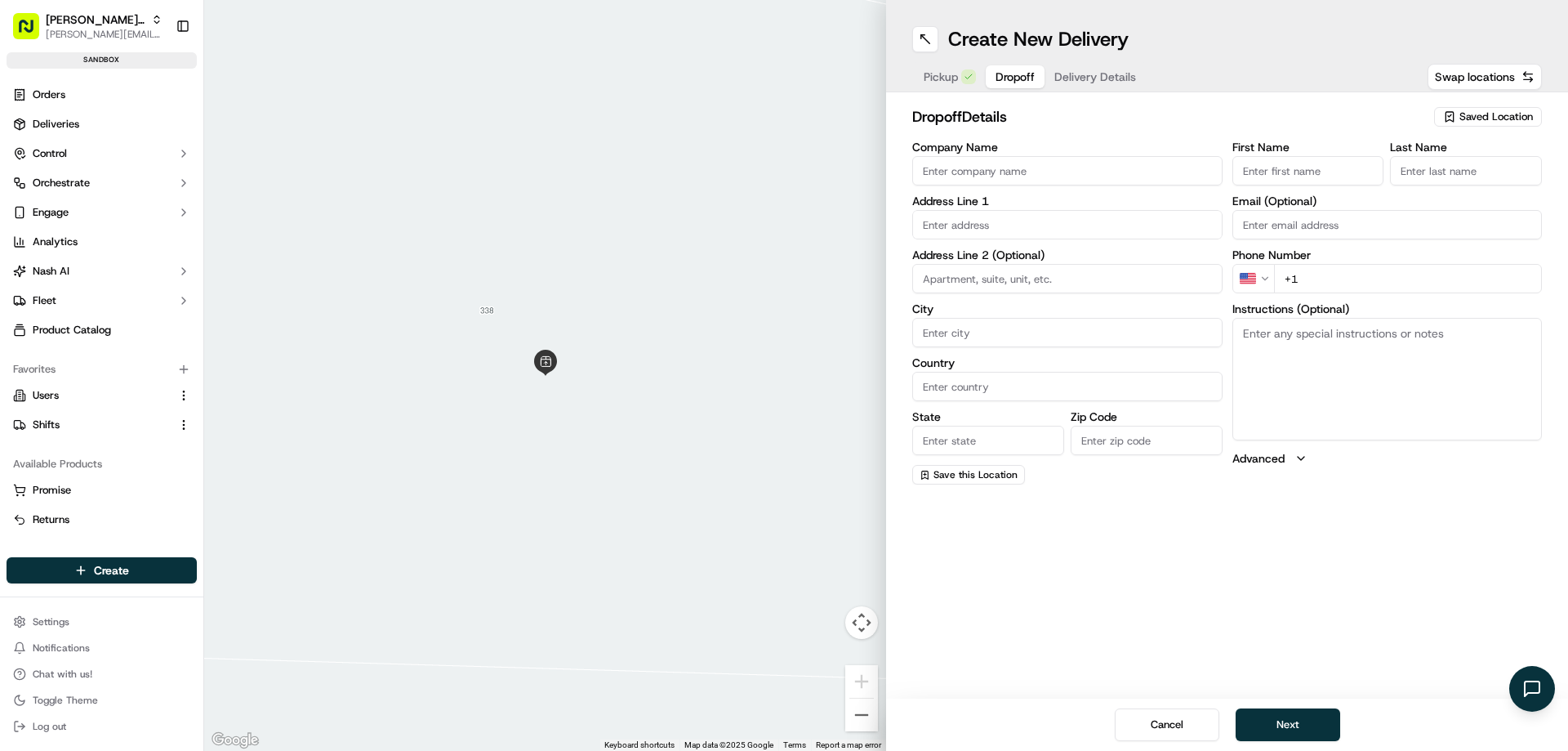
click at [965, 228] on input "text" at bounding box center [1068, 224] width 310 height 29
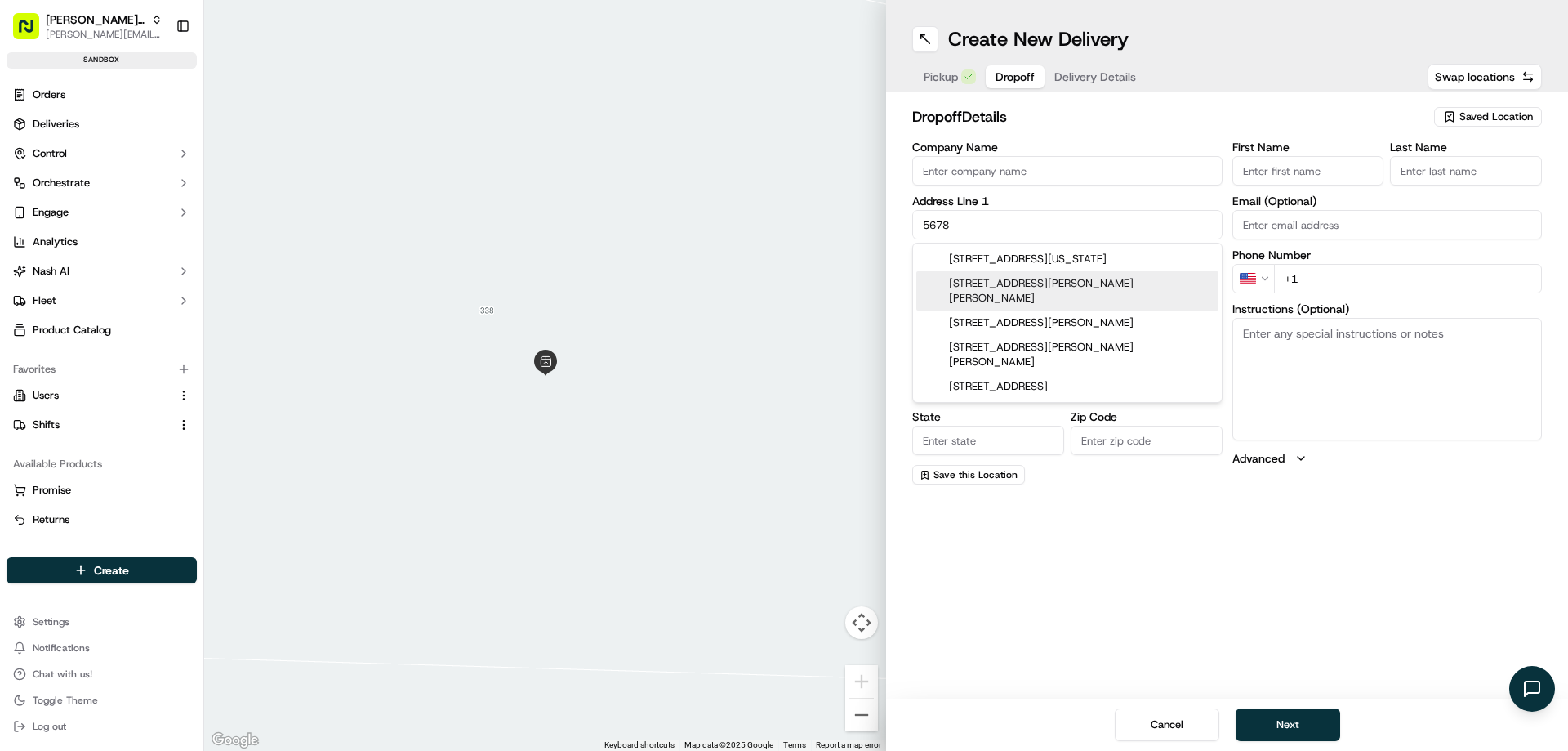
click at [1015, 282] on div "5678 Blanch Fields Lane, Lucama, NC" at bounding box center [1067, 291] width 302 height 39
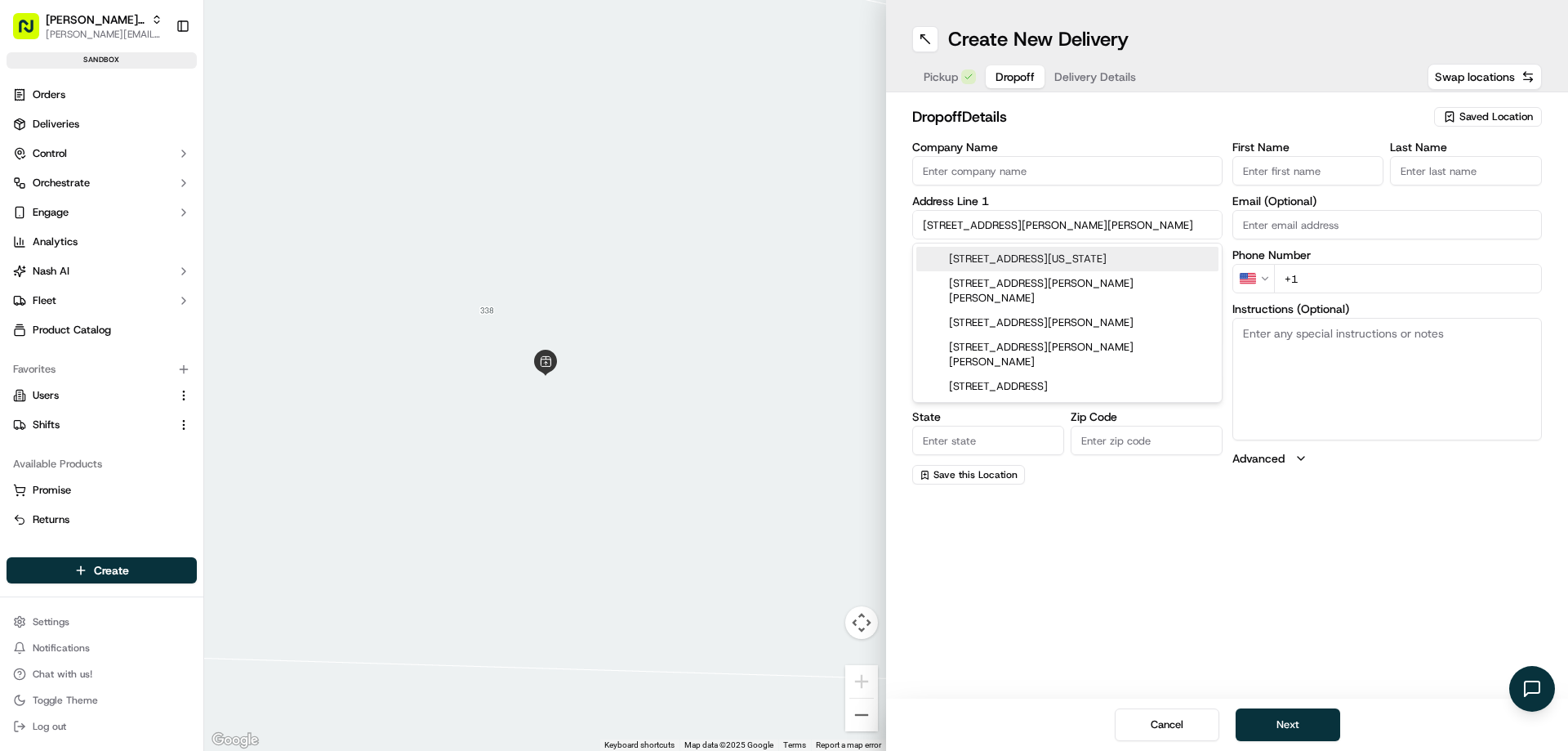
type input "[STREET_ADDRESS][PERSON_NAME]"
type input "Lucama"
type input "United States"
type input "NC"
type input "27851"
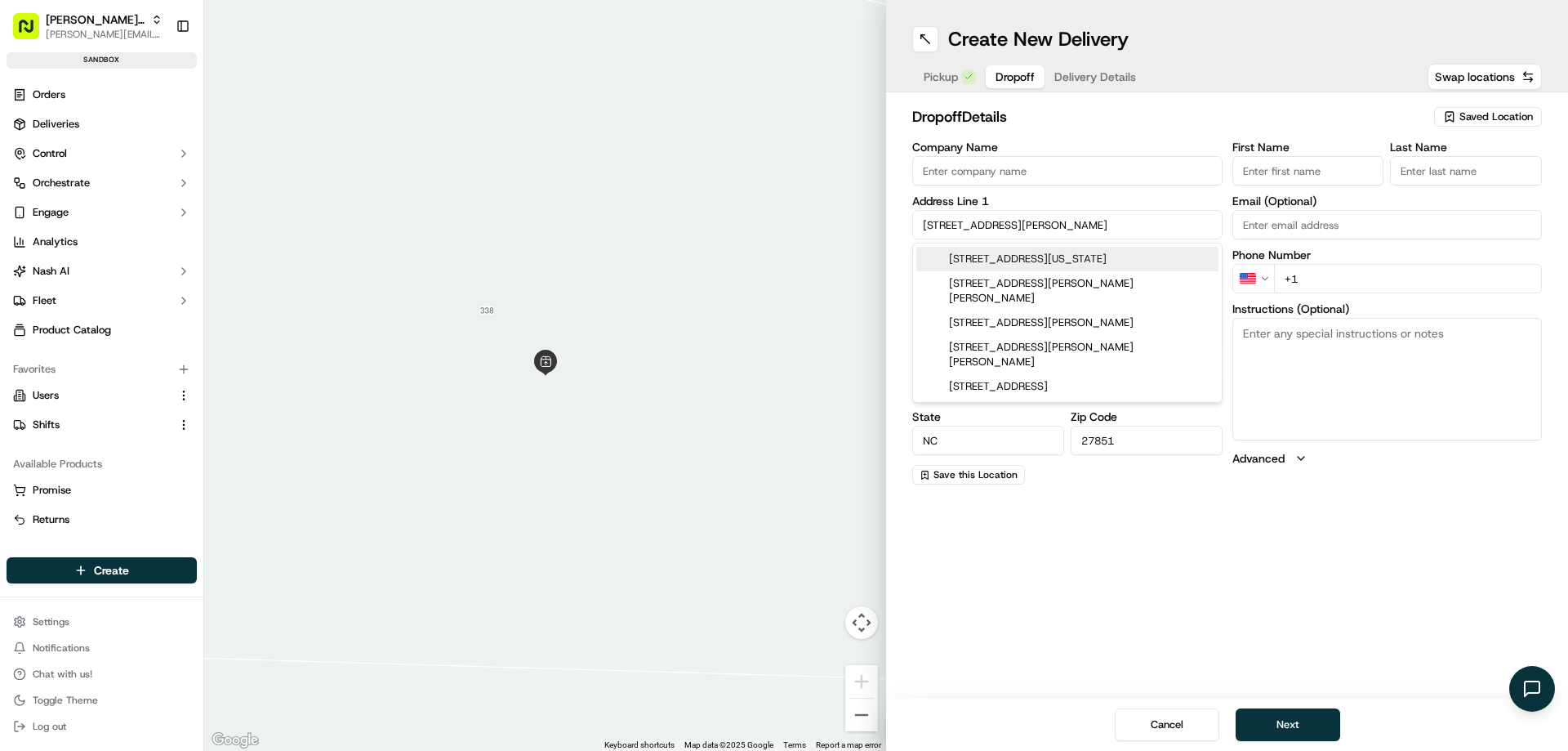
type input "5678 Blanch Fields Lane"
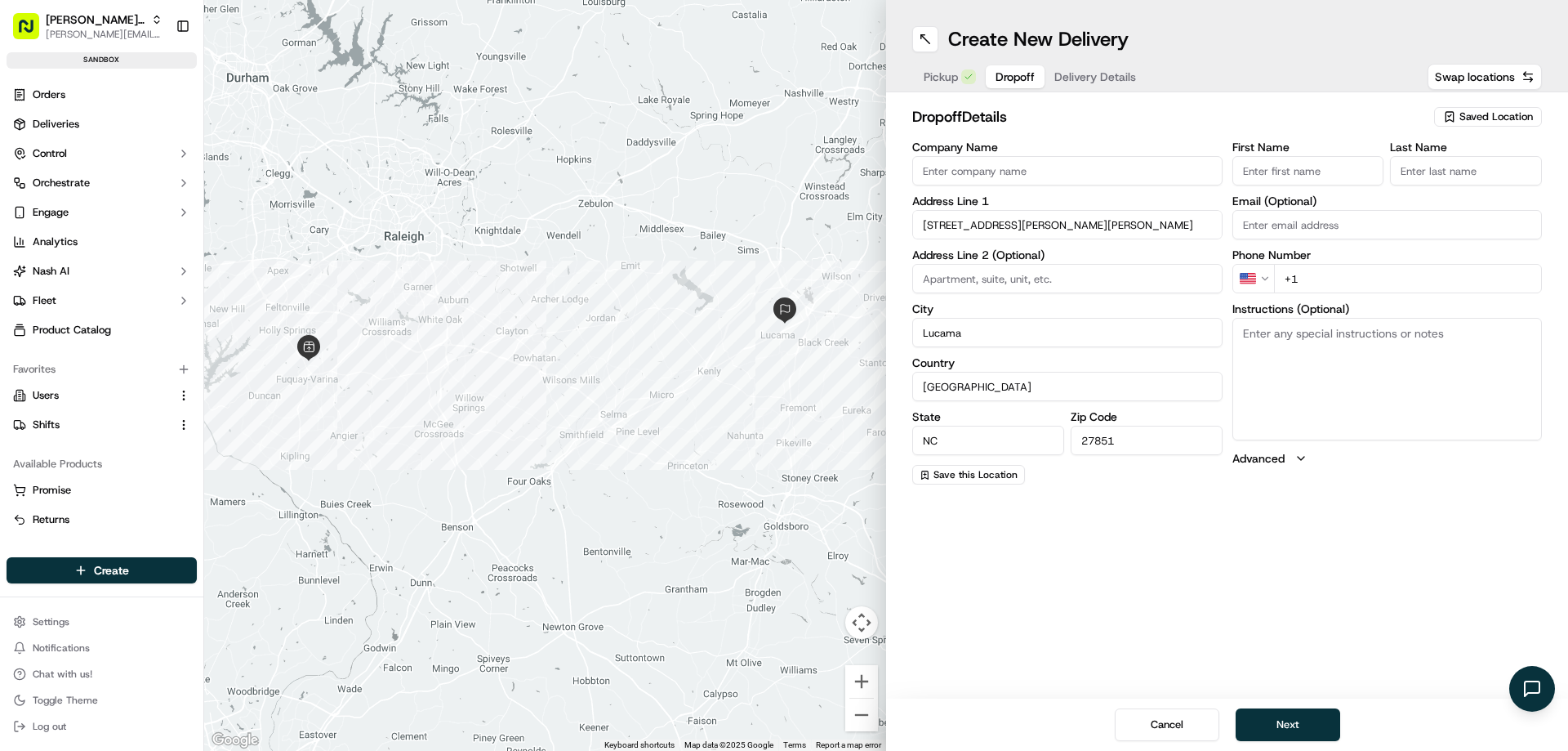
click at [1326, 272] on input "+1" at bounding box center [1407, 278] width 268 height 29
type input "+1 919 257 191"
click at [1283, 722] on button "Next" at bounding box center [1287, 724] width 104 height 33
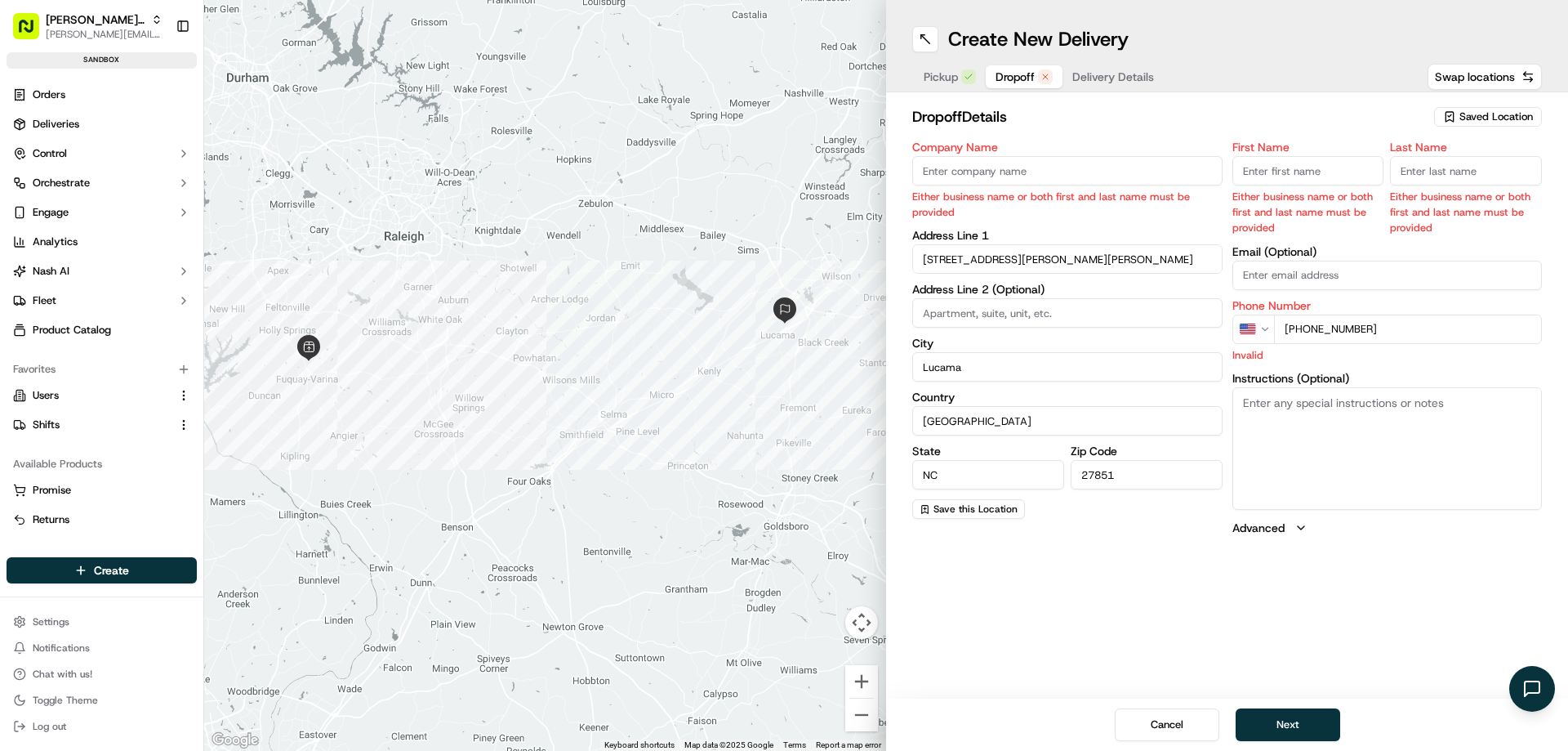
click at [972, 167] on input "Company Name" at bounding box center [1068, 170] width 310 height 29
click at [1273, 175] on input "First Name" at bounding box center [1308, 170] width 152 height 29
click at [1069, 174] on input "Company Name" at bounding box center [1068, 170] width 310 height 29
type input "Trav"
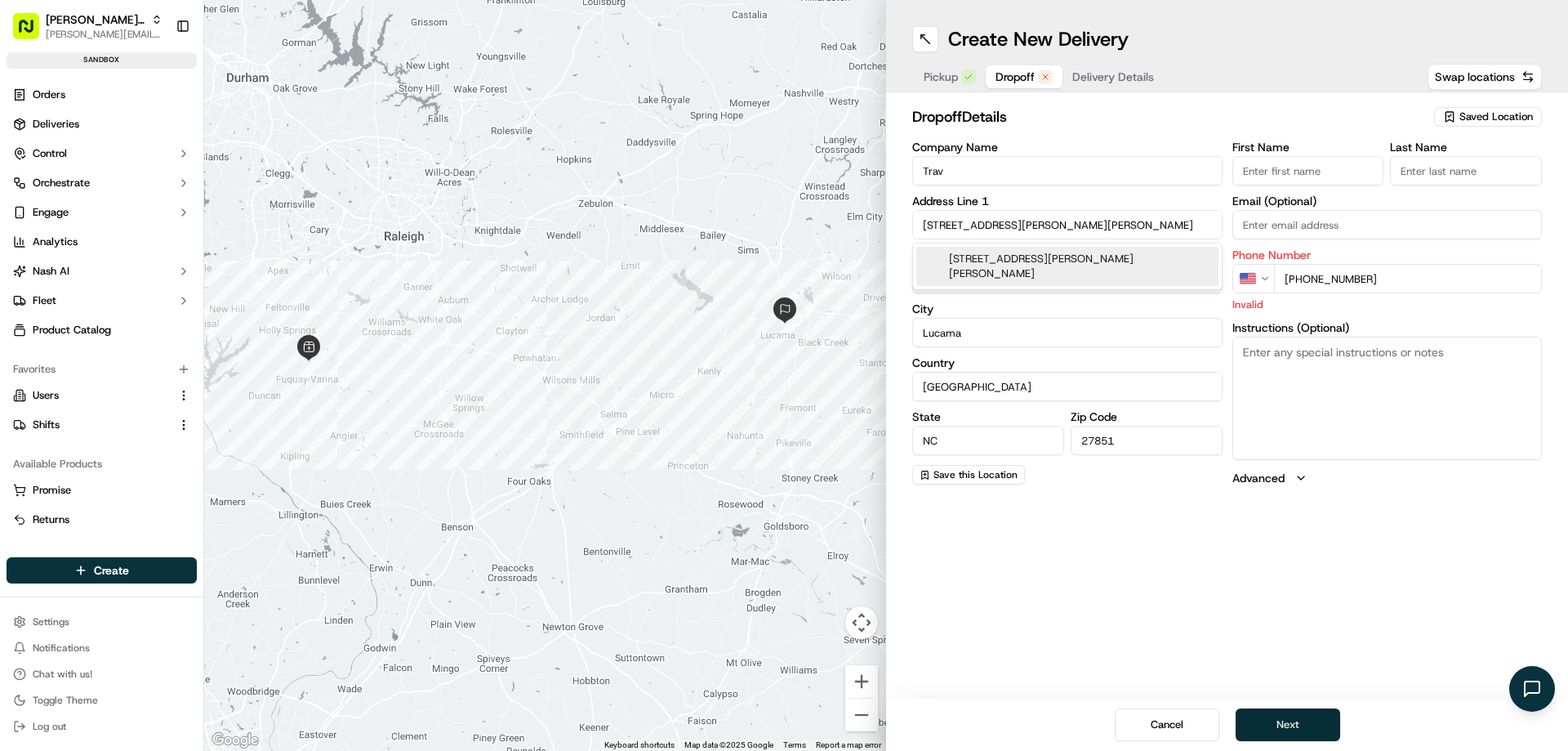
click at [1299, 714] on button "Next" at bounding box center [1287, 724] width 104 height 33
click at [1356, 276] on input "+1 919 257 191" at bounding box center [1407, 278] width 268 height 29
click at [1395, 285] on input "+1 919 257 191" at bounding box center [1407, 278] width 268 height 29
type input "[PHONE_NUMBER]"
click at [1293, 714] on button "Next" at bounding box center [1287, 724] width 104 height 33
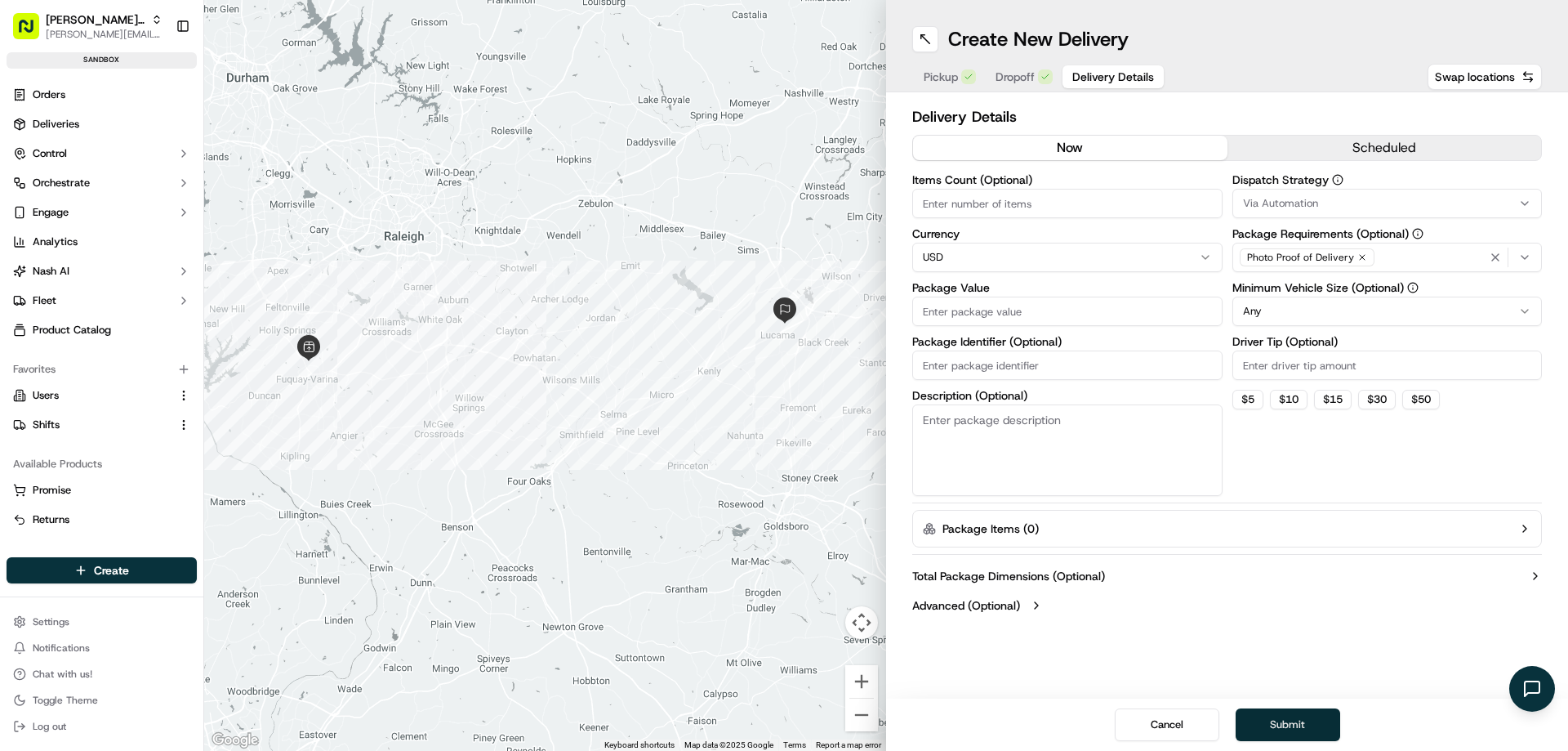
click at [1300, 725] on button "Submit" at bounding box center [1287, 724] width 104 height 33
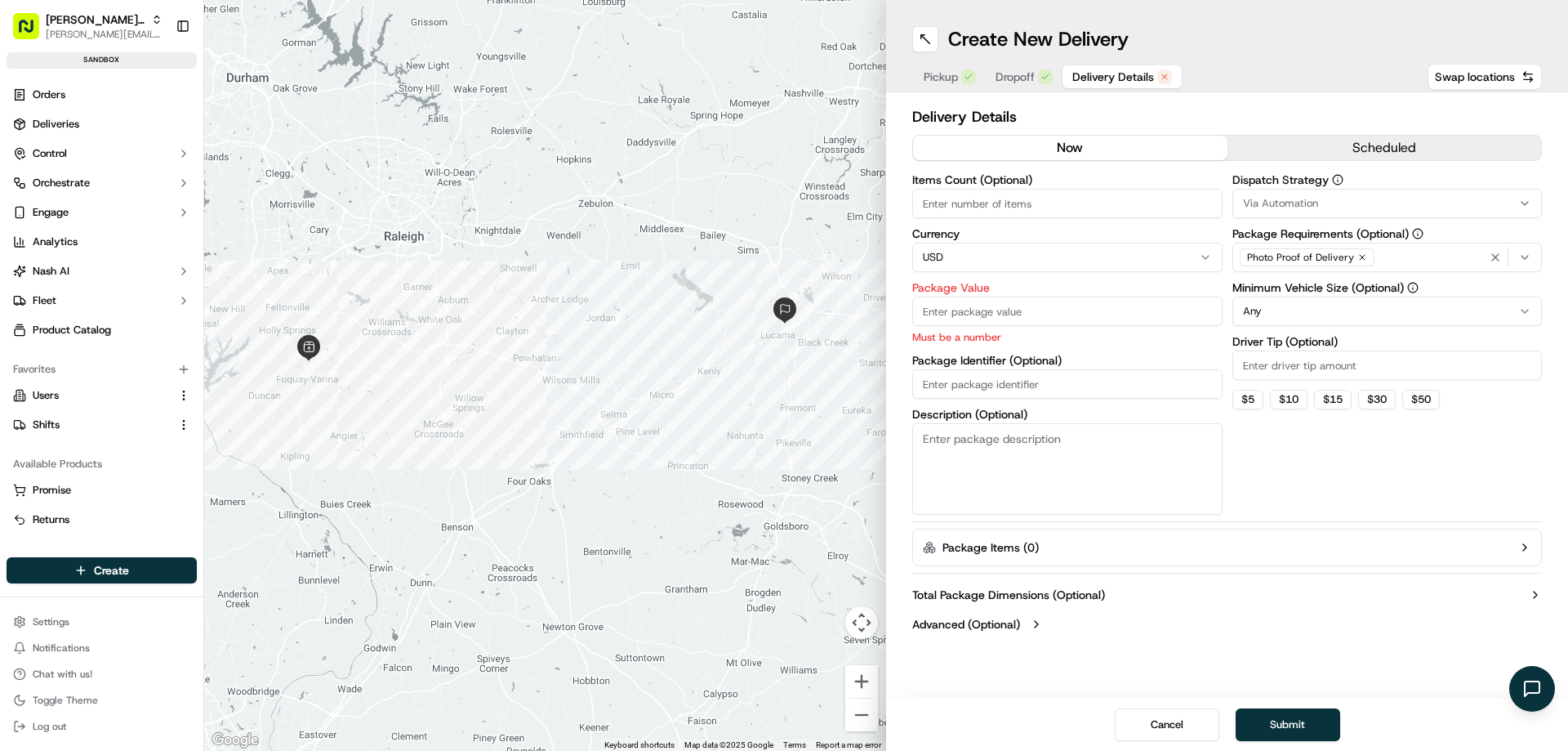
click at [961, 317] on input "Package Value" at bounding box center [1068, 310] width 310 height 29
type input "100"
click at [1303, 722] on button "Submit" at bounding box center [1287, 724] width 104 height 33
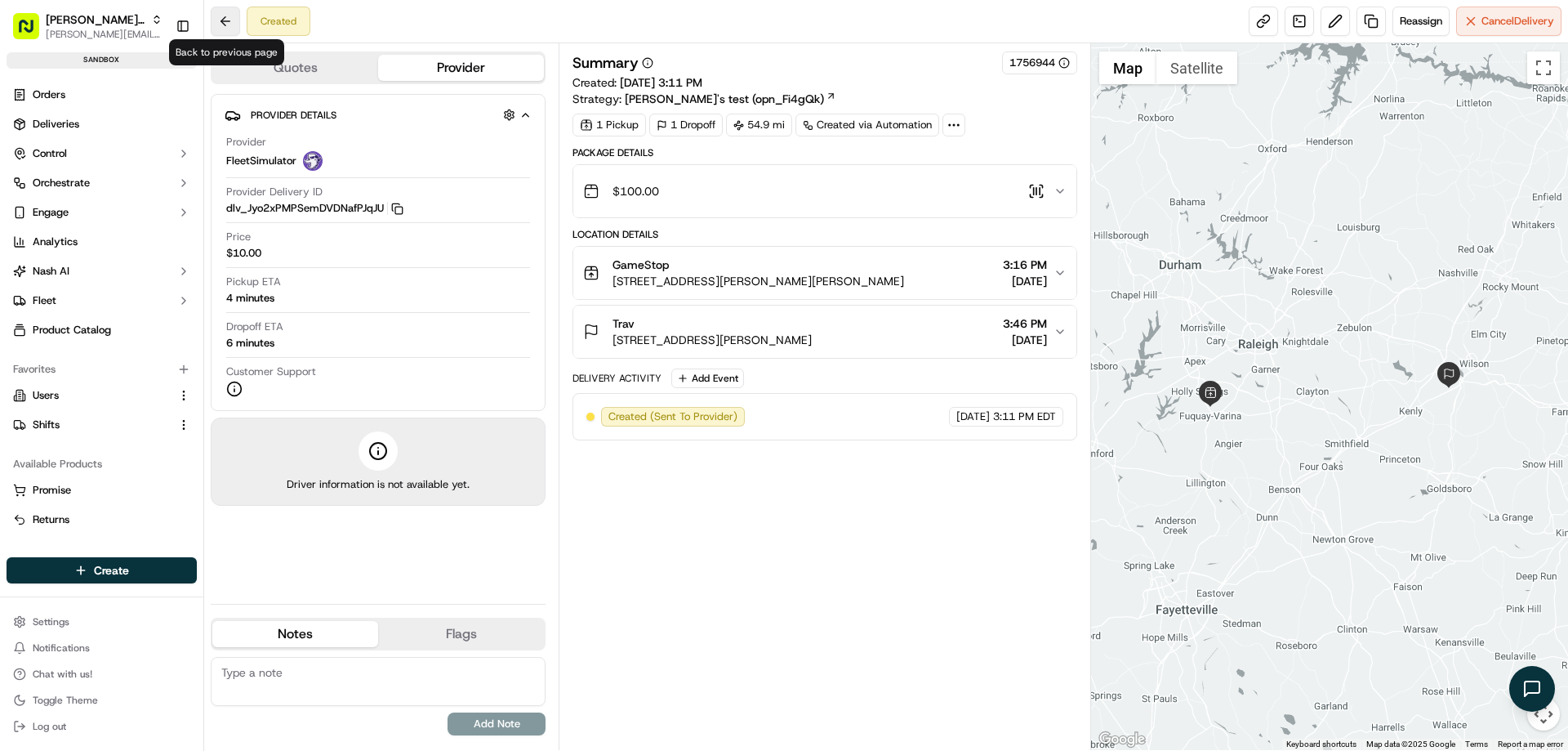
click at [222, 21] on button at bounding box center [225, 21] width 29 height 29
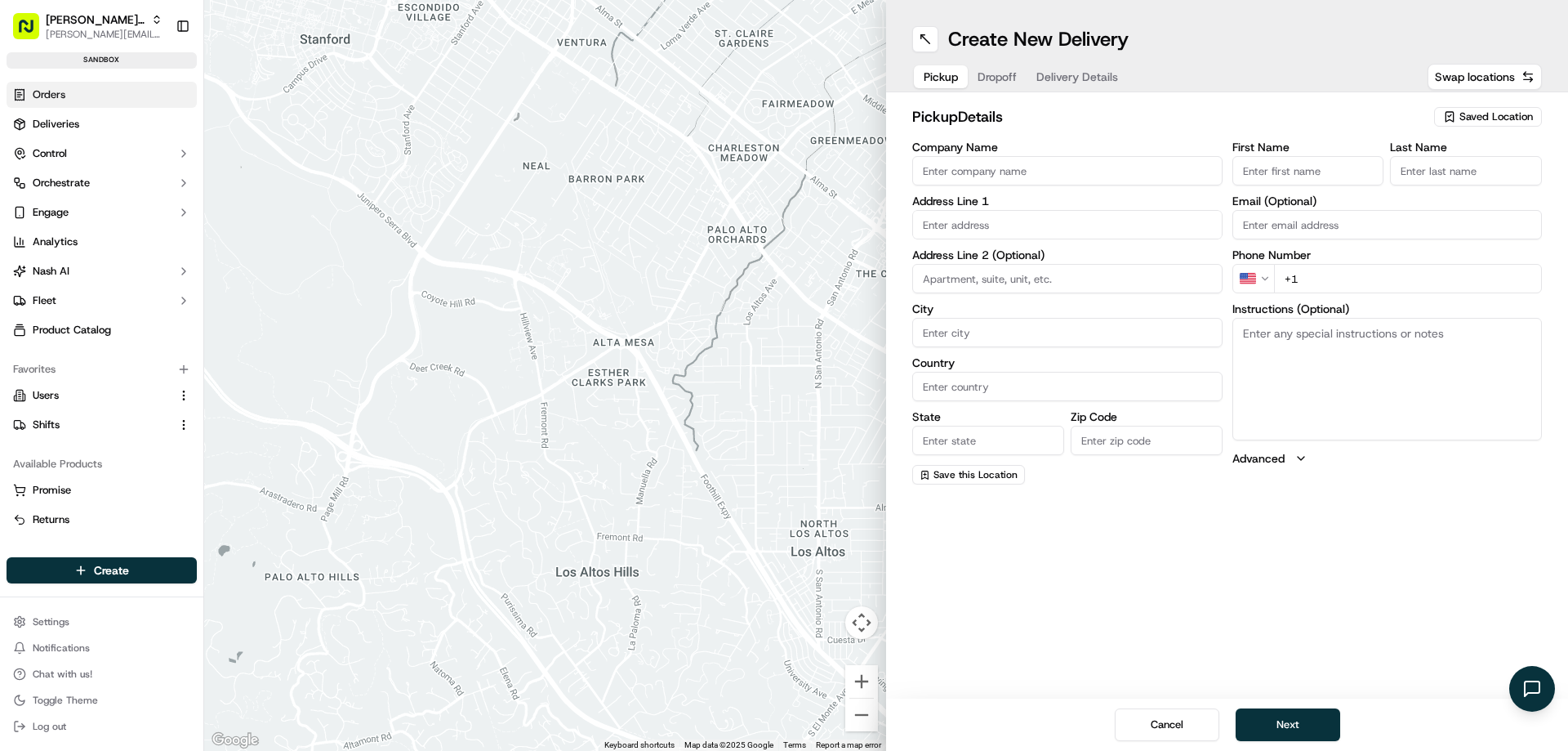
click at [82, 102] on link "Orders" at bounding box center [101, 95] width 190 height 26
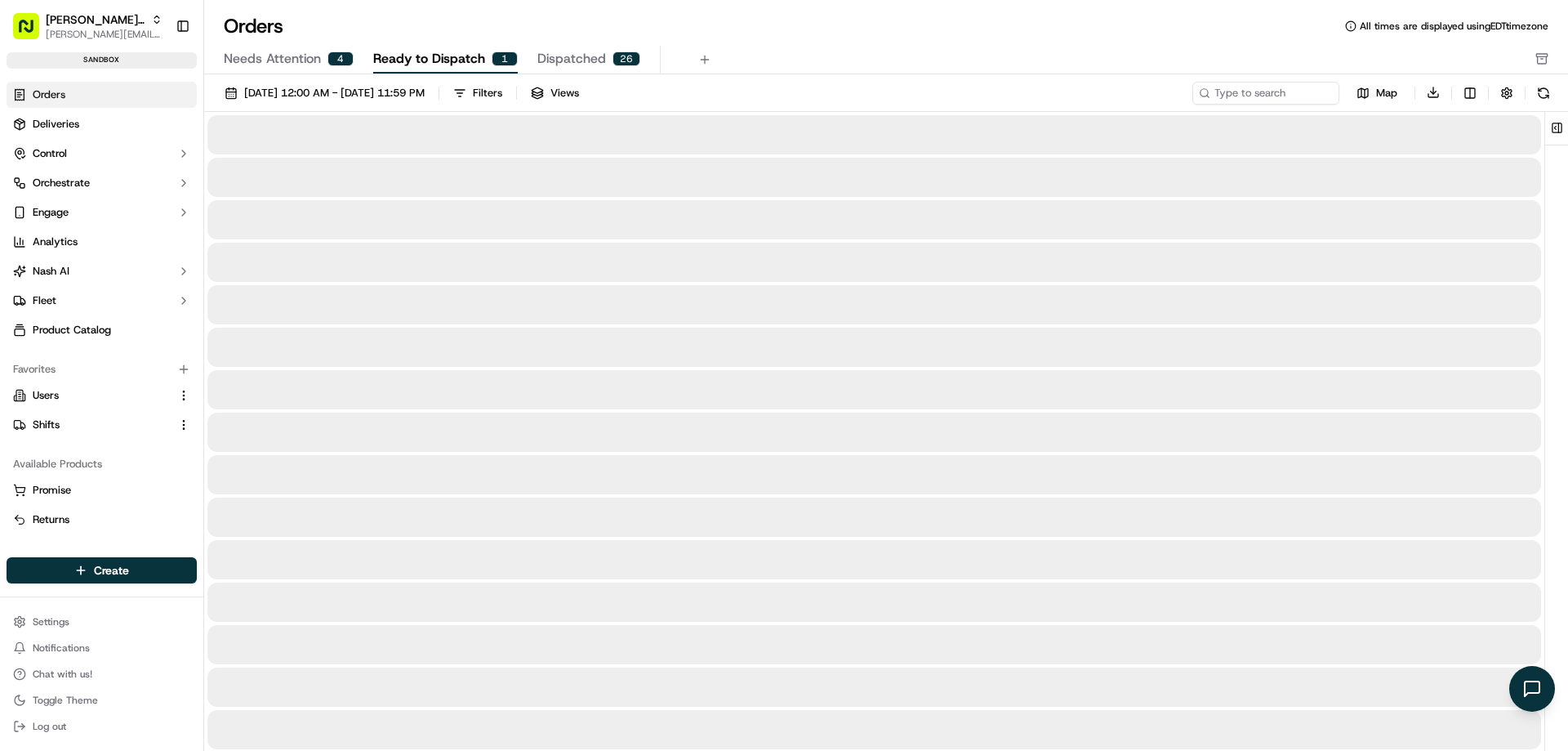
click at [436, 49] on span "Ready to Dispatch" at bounding box center [428, 59] width 111 height 20
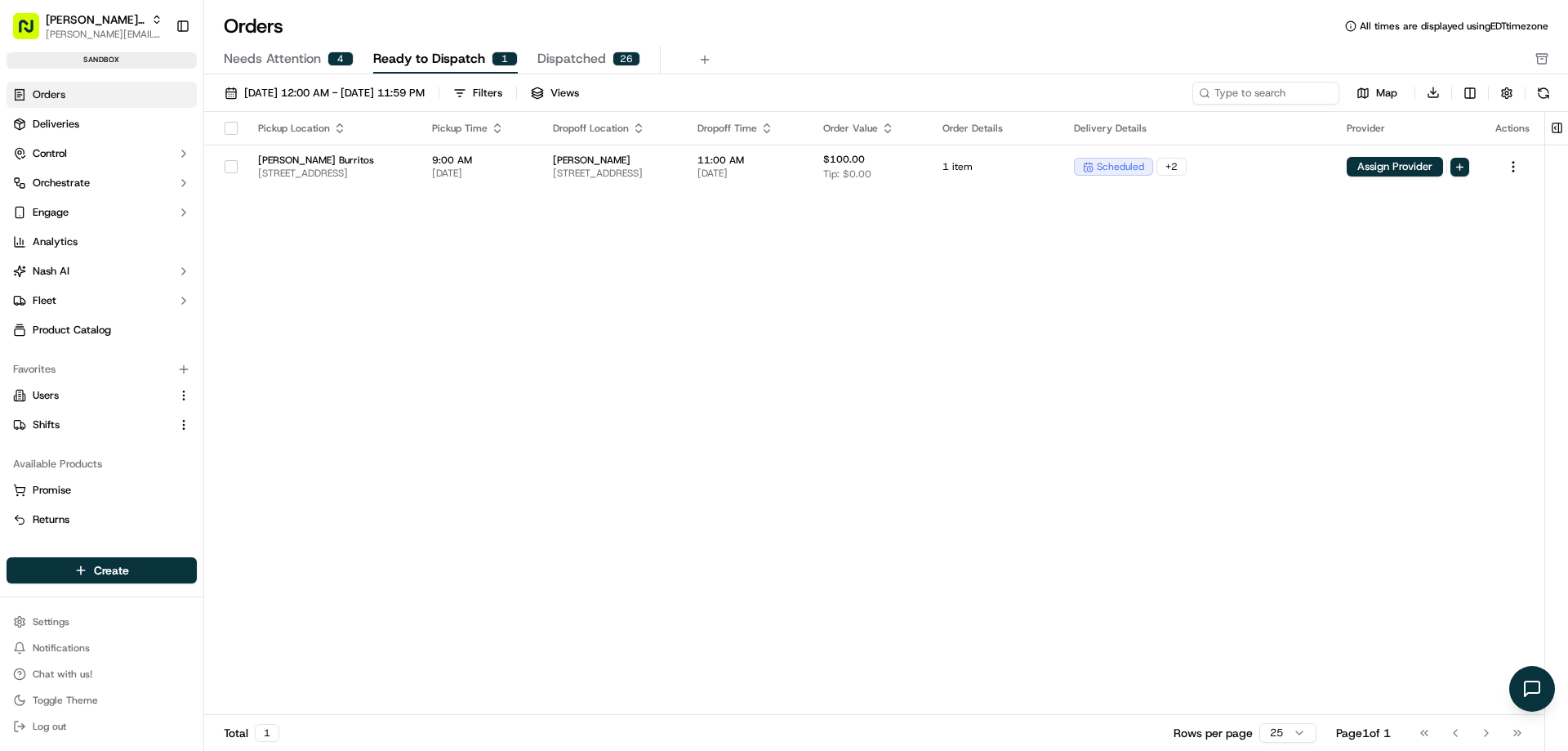
click at [573, 53] on span "Dispatched" at bounding box center [572, 59] width 69 height 20
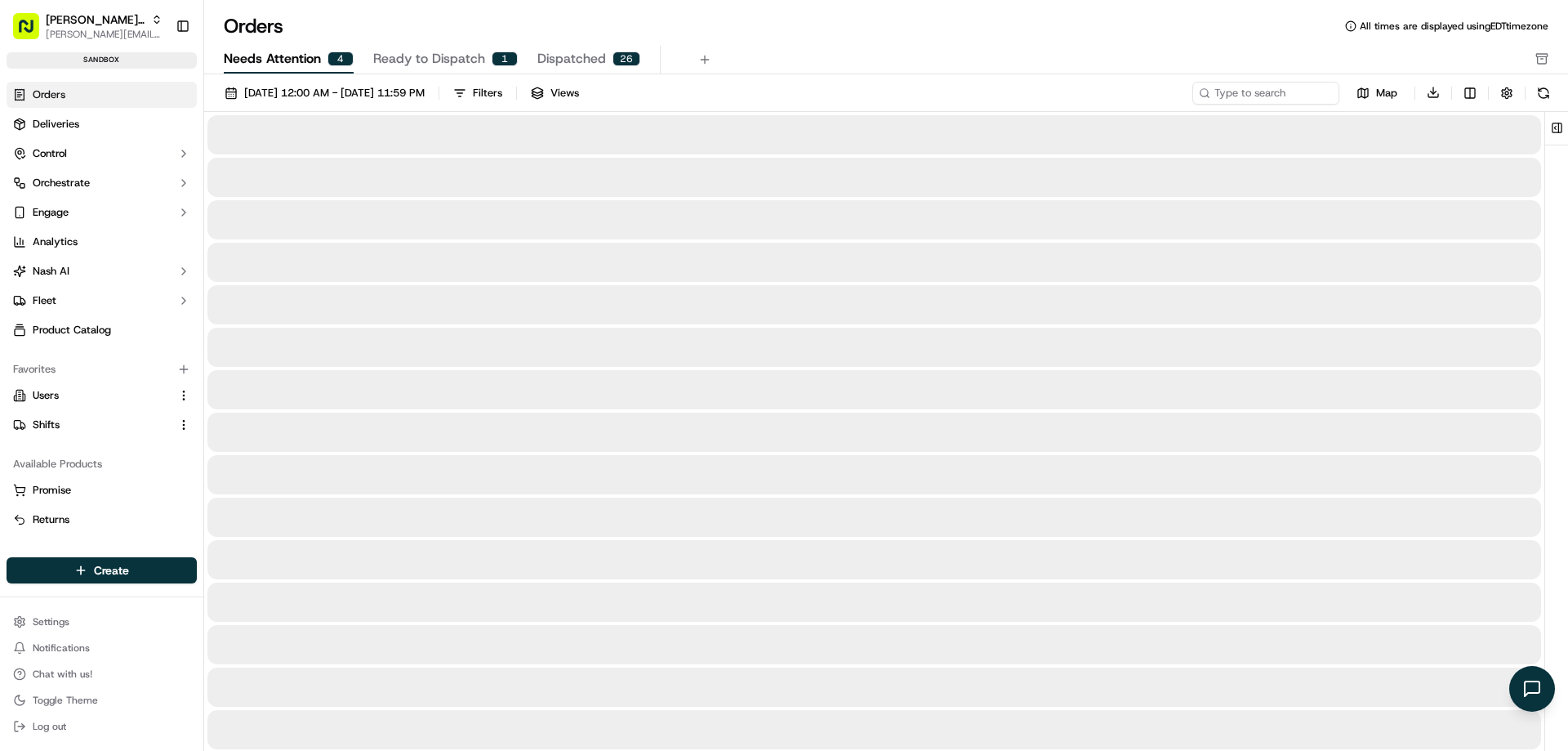
click at [274, 59] on span "Needs Attention" at bounding box center [272, 59] width 97 height 20
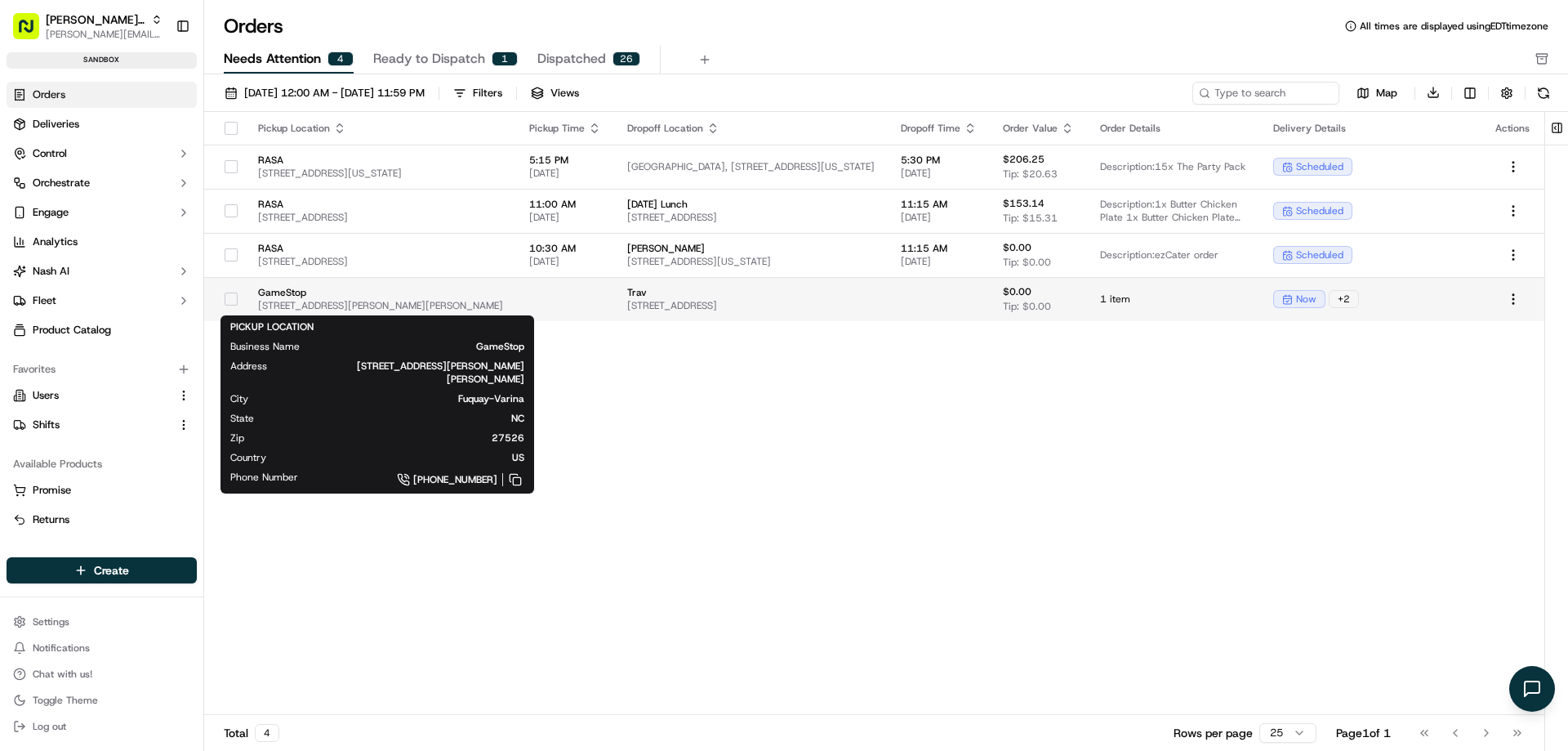
click at [290, 301] on span "[STREET_ADDRESS][PERSON_NAME][PERSON_NAME]" at bounding box center [380, 305] width 245 height 13
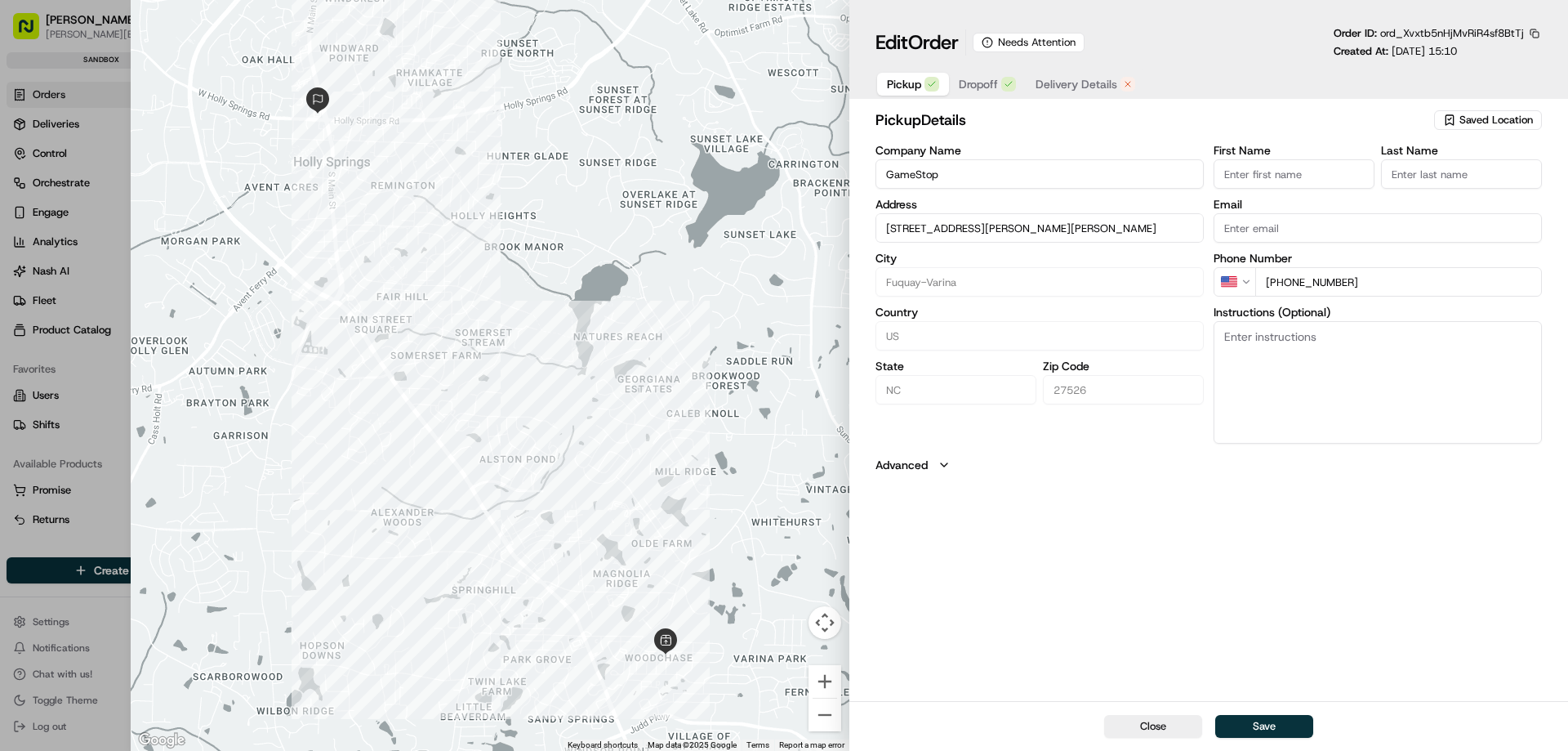
click at [1070, 89] on span "Delivery Details" at bounding box center [1077, 84] width 82 height 16
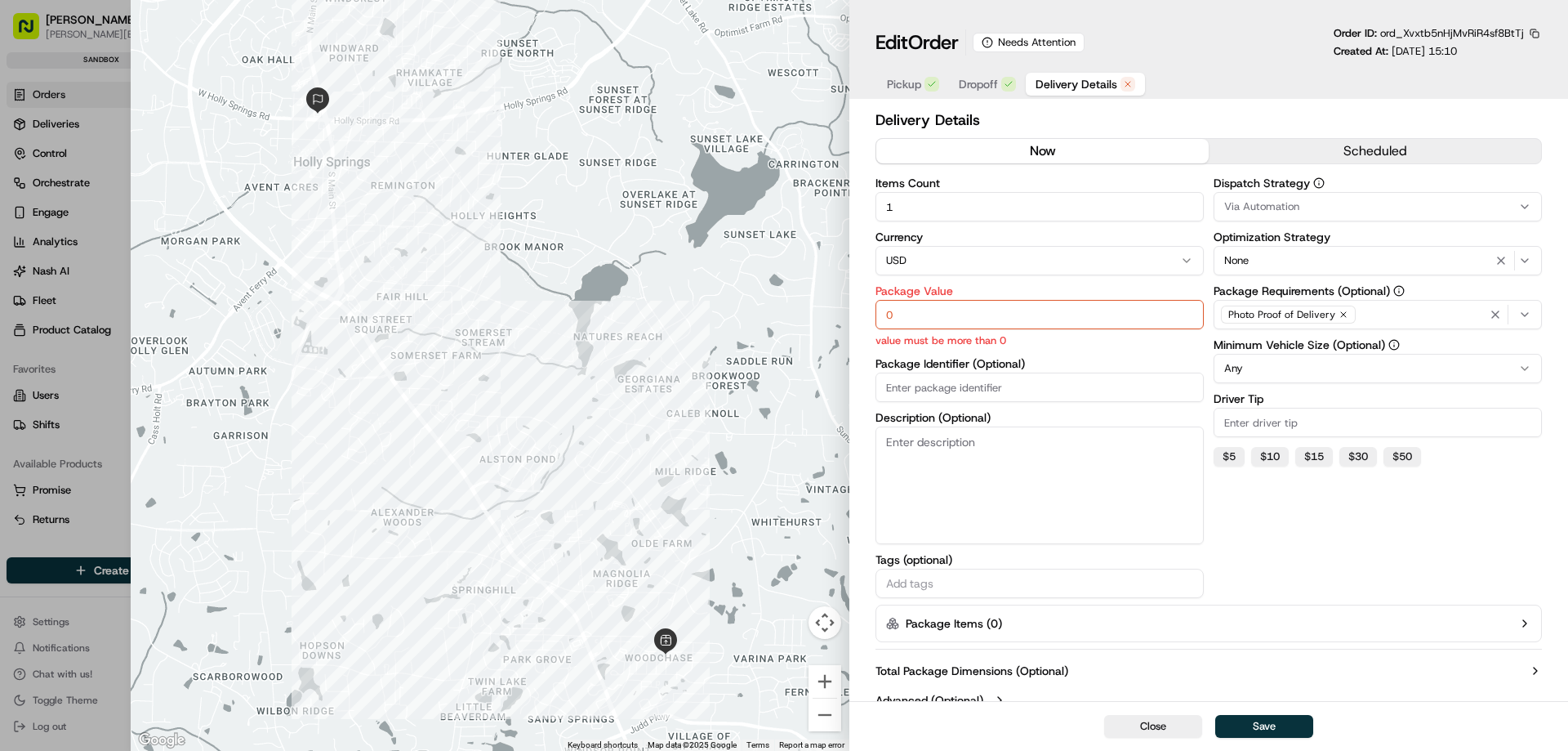
drag, startPoint x: 909, startPoint y: 326, endPoint x: 846, endPoint y: 322, distance: 63.1
click at [853, 322] on div "Delivery Details now scheduled Items Count 1 Currency USD Package Value 0 value…" at bounding box center [1209, 411] width 719 height 613
click at [1275, 725] on button "Save" at bounding box center [1265, 726] width 98 height 23
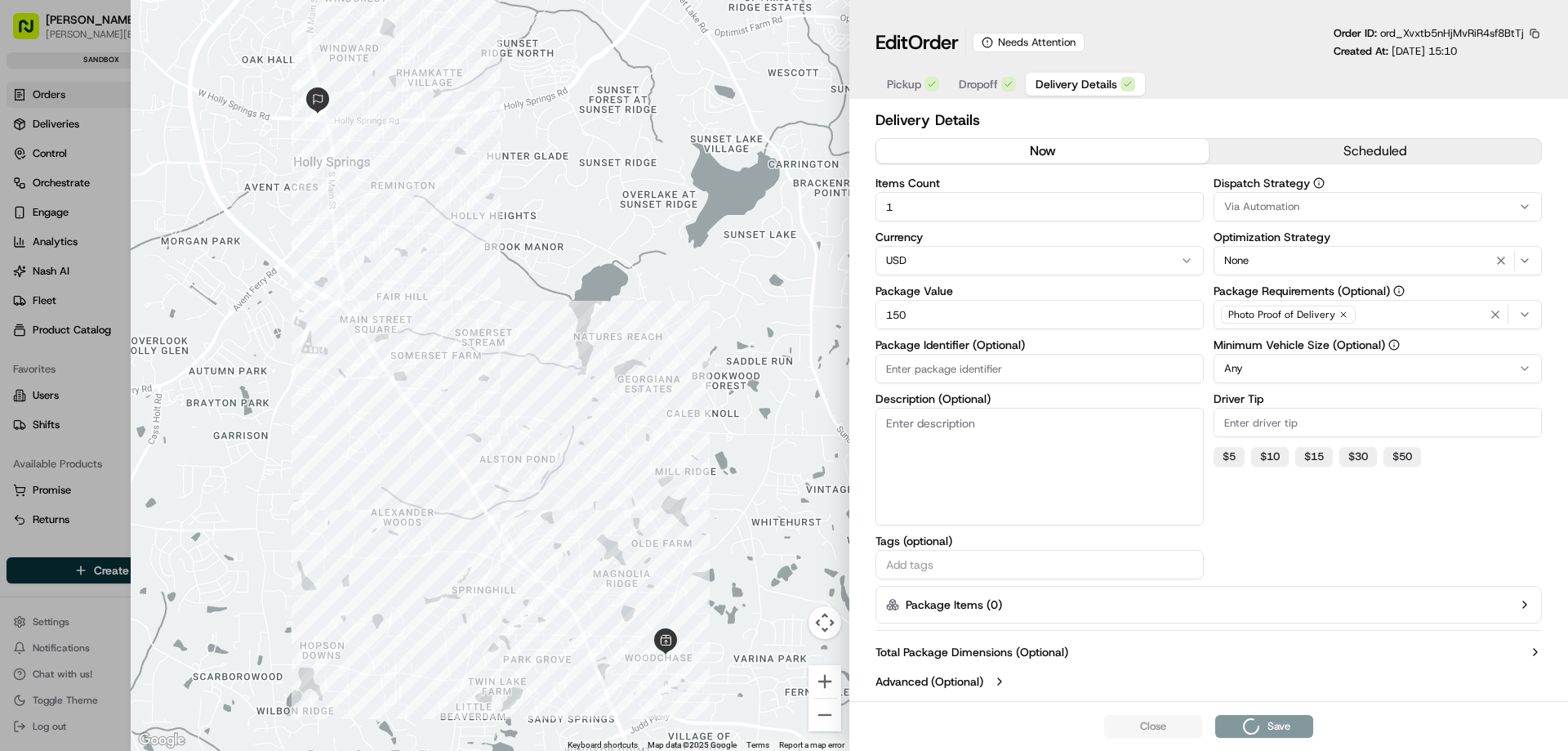
type input "0"
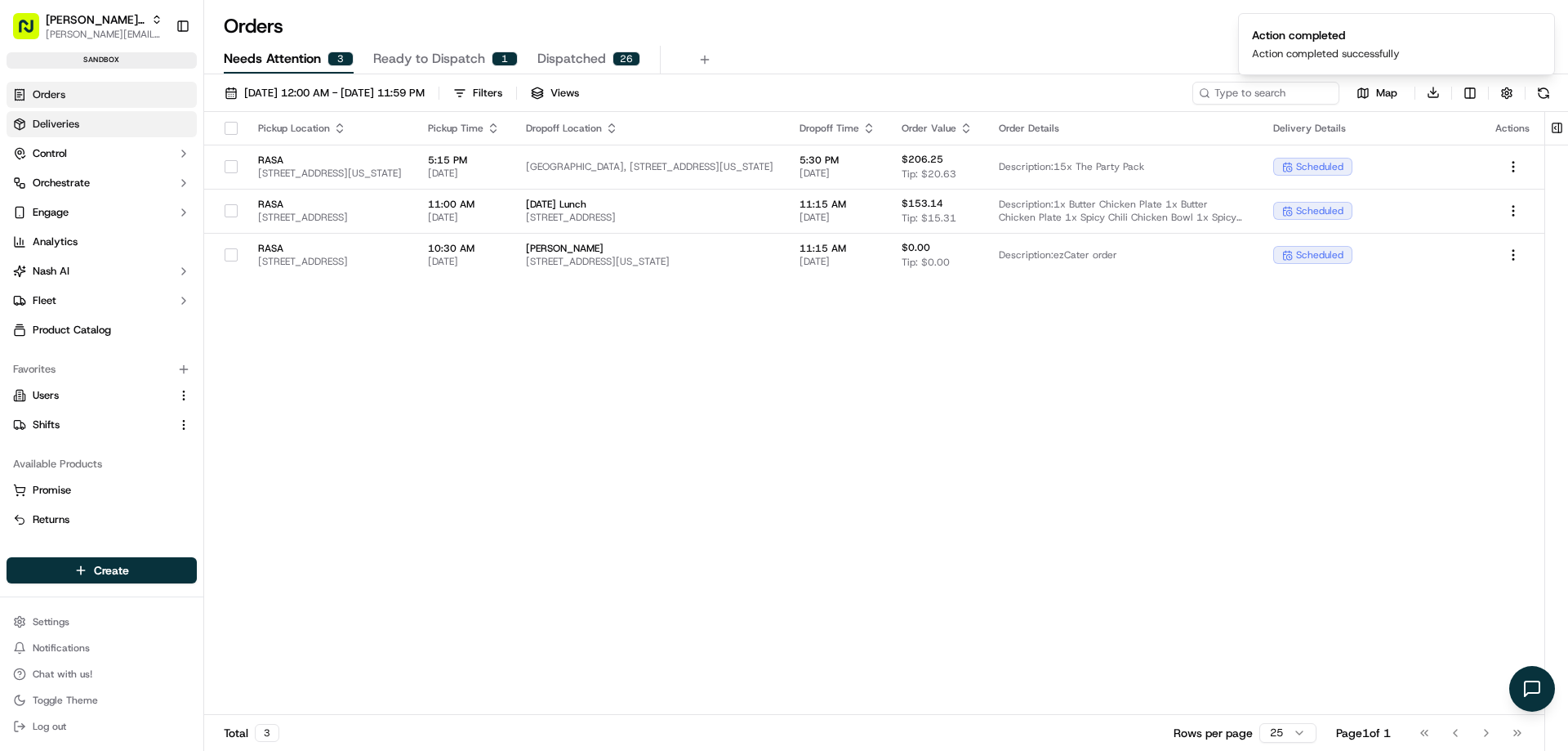
click at [74, 123] on span "Deliveries" at bounding box center [56, 124] width 46 height 14
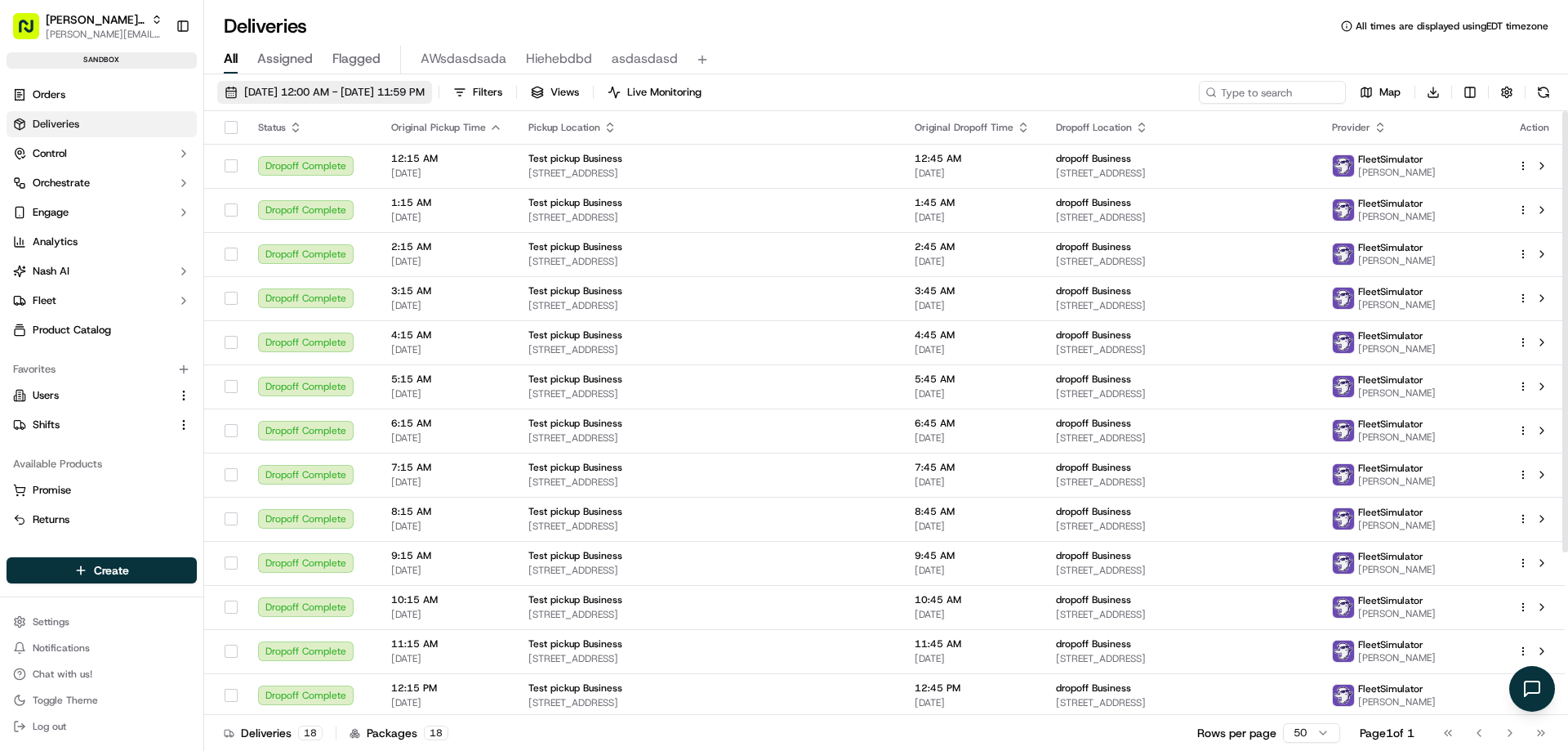
click at [316, 92] on span "[DATE] 12:00 AM - [DATE] 11:59 PM" at bounding box center [334, 92] width 180 height 14
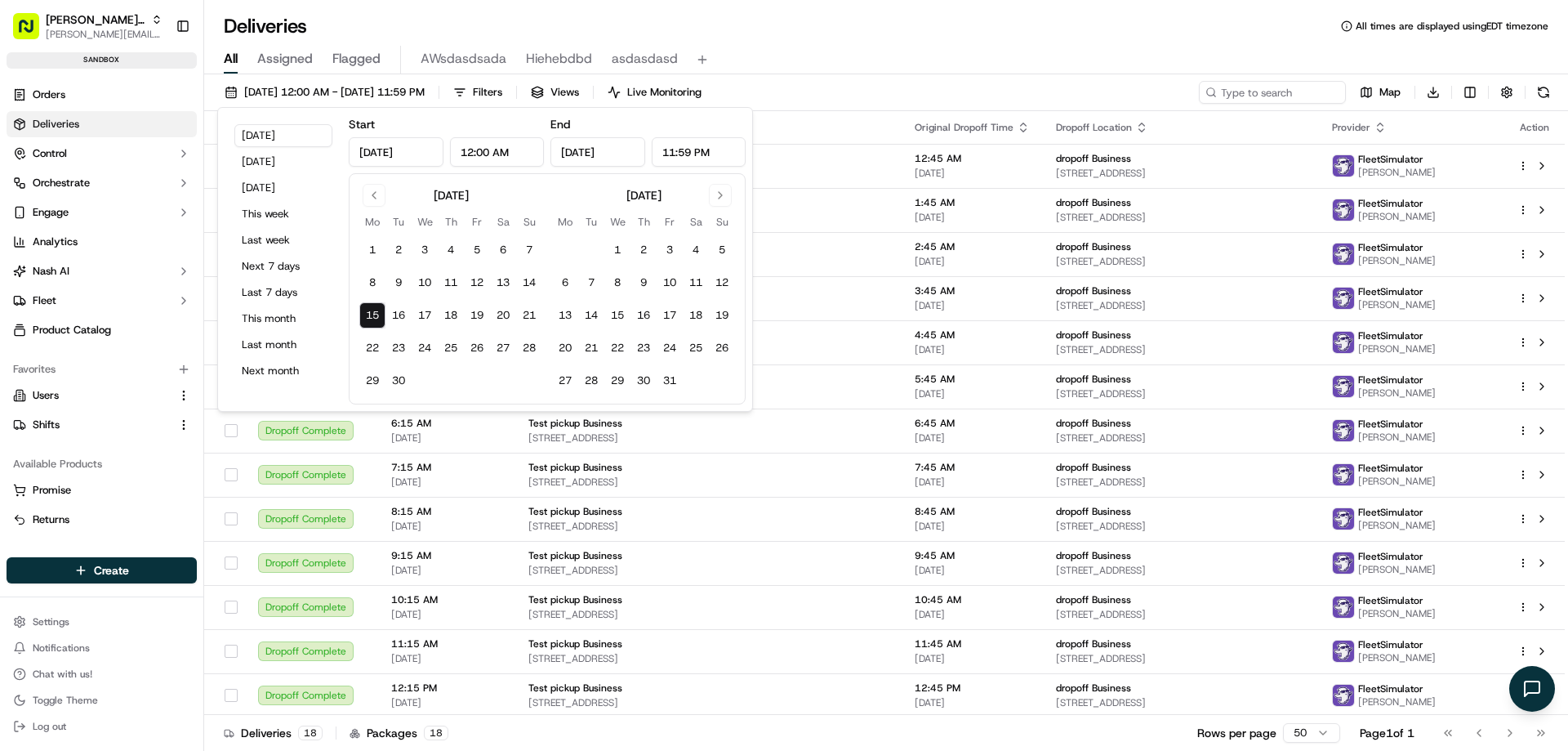
click at [372, 313] on button "15" at bounding box center [372, 315] width 26 height 26
click at [257, 136] on button "[DATE]" at bounding box center [284, 136] width 98 height 23
click at [822, 55] on div "All Assigned Flagged [PERSON_NAME] asdasdasd" at bounding box center [886, 60] width 1364 height 29
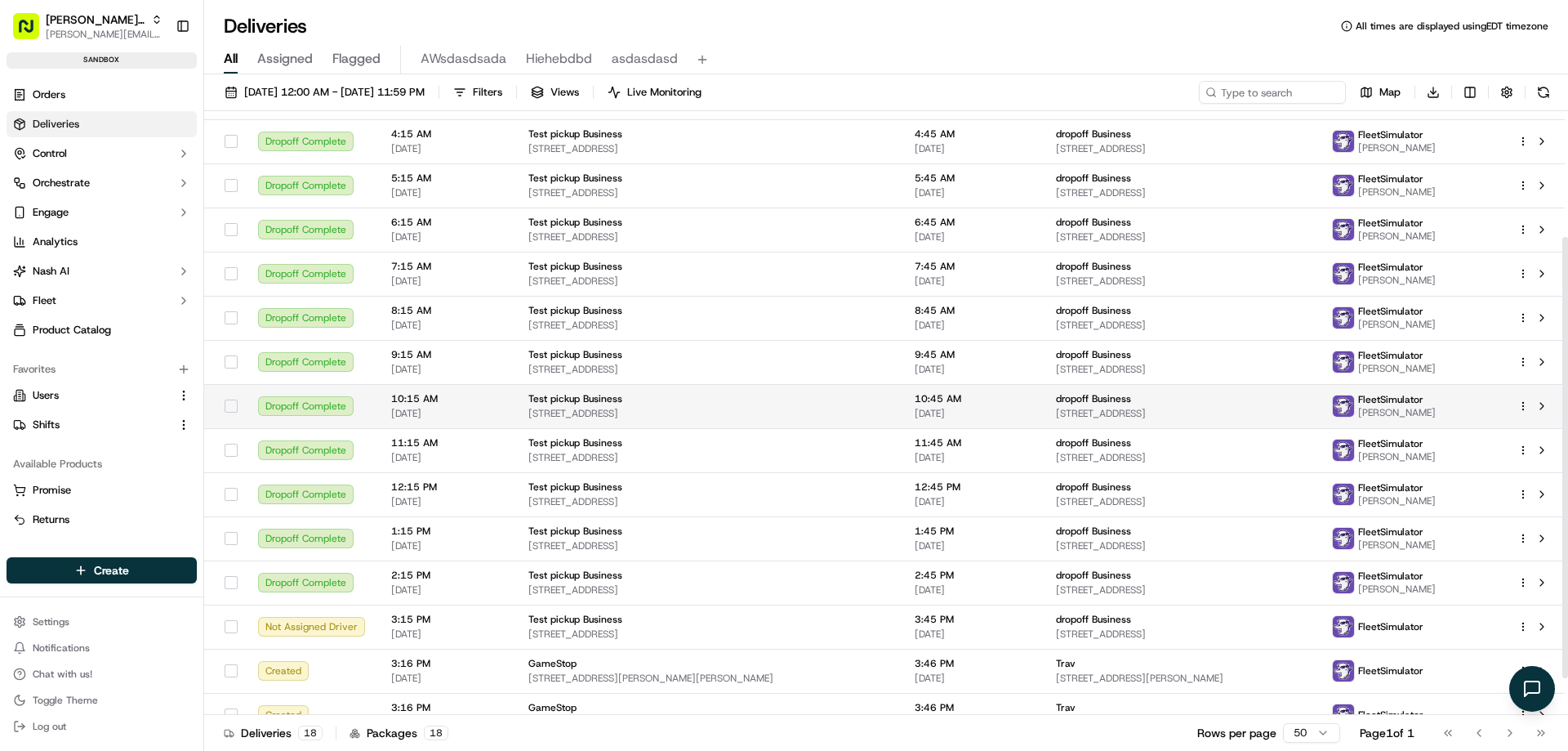
scroll to position [223, 0]
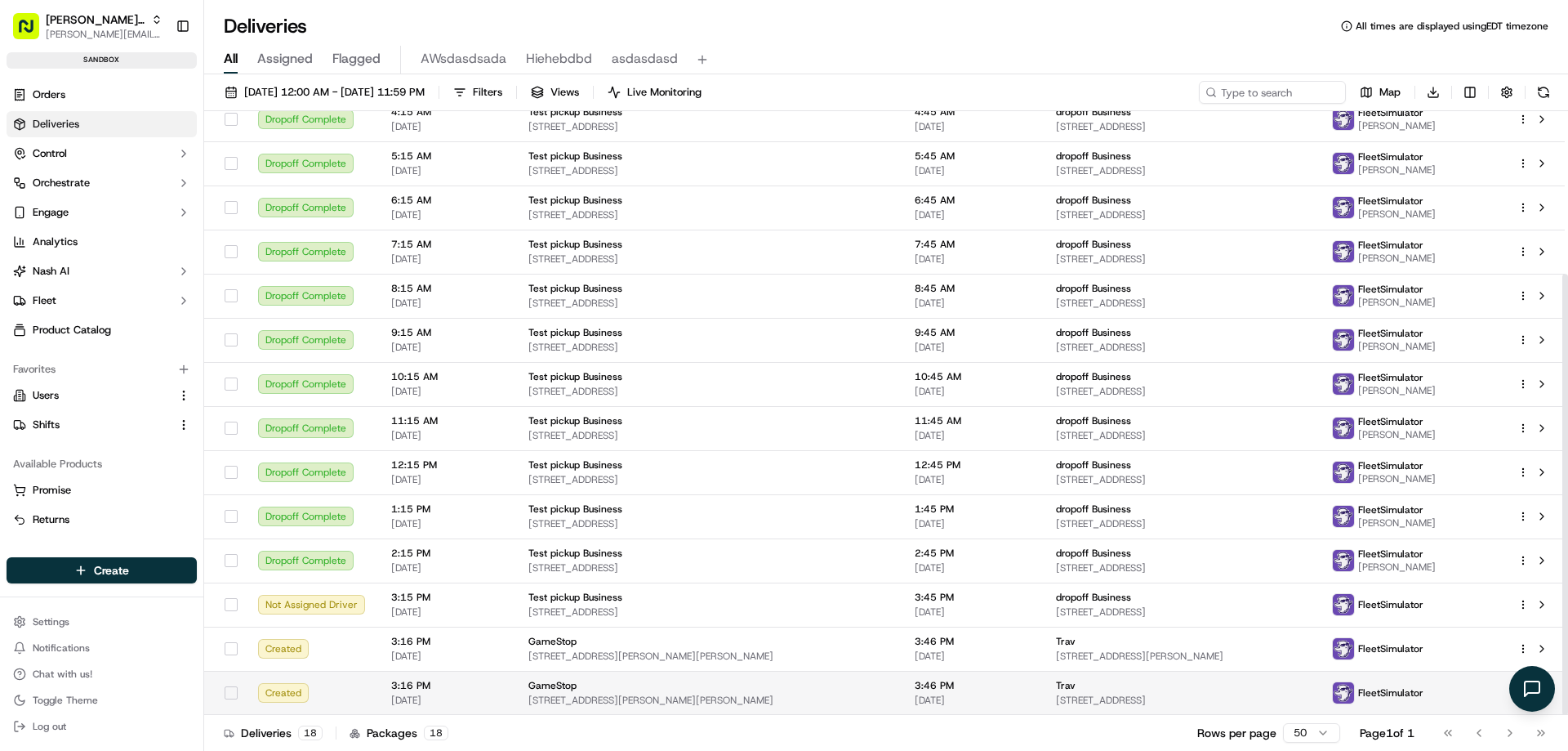
click at [226, 693] on button "button" at bounding box center [231, 692] width 13 height 13
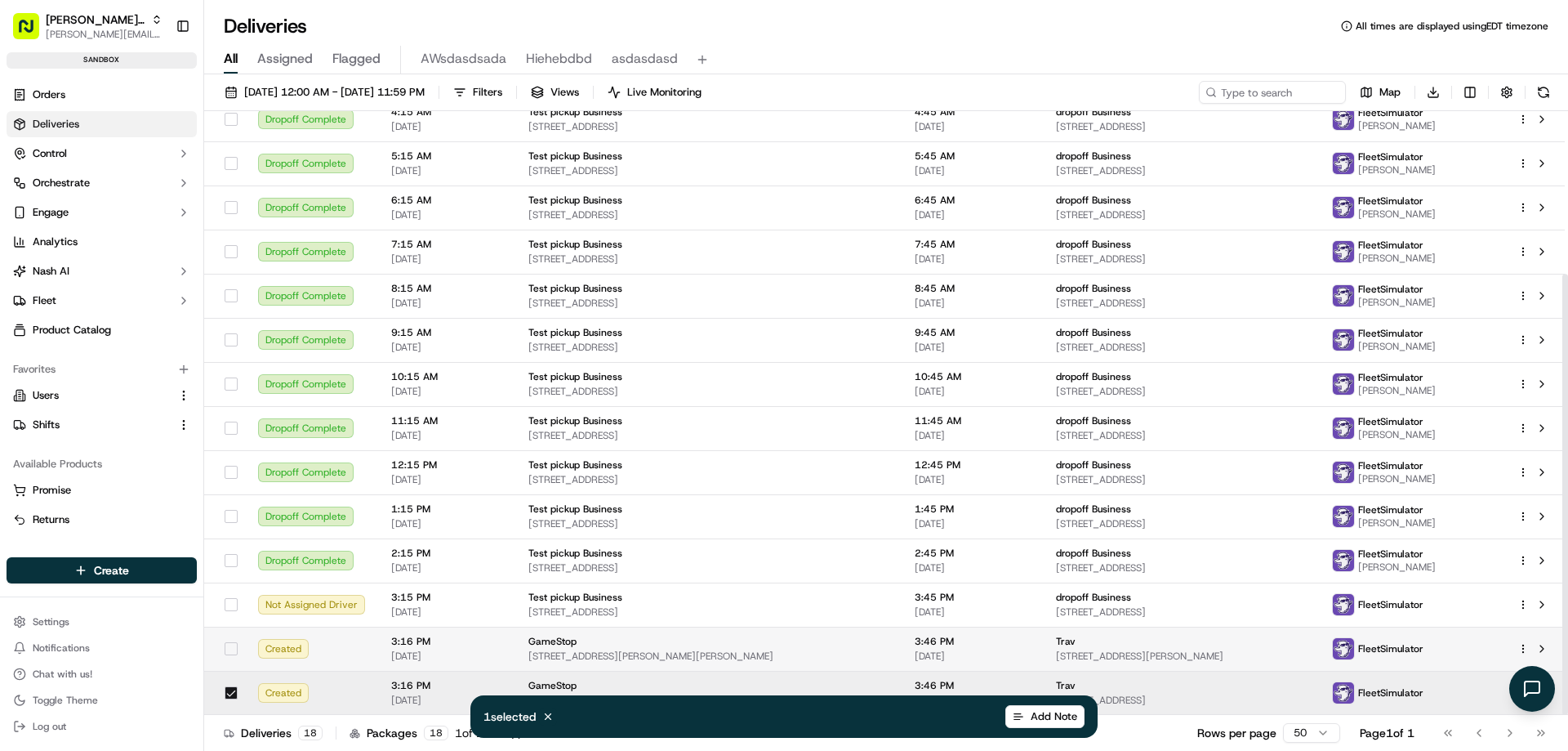
click at [233, 652] on button "button" at bounding box center [231, 648] width 13 height 13
click at [230, 694] on button "button" at bounding box center [231, 692] width 13 height 13
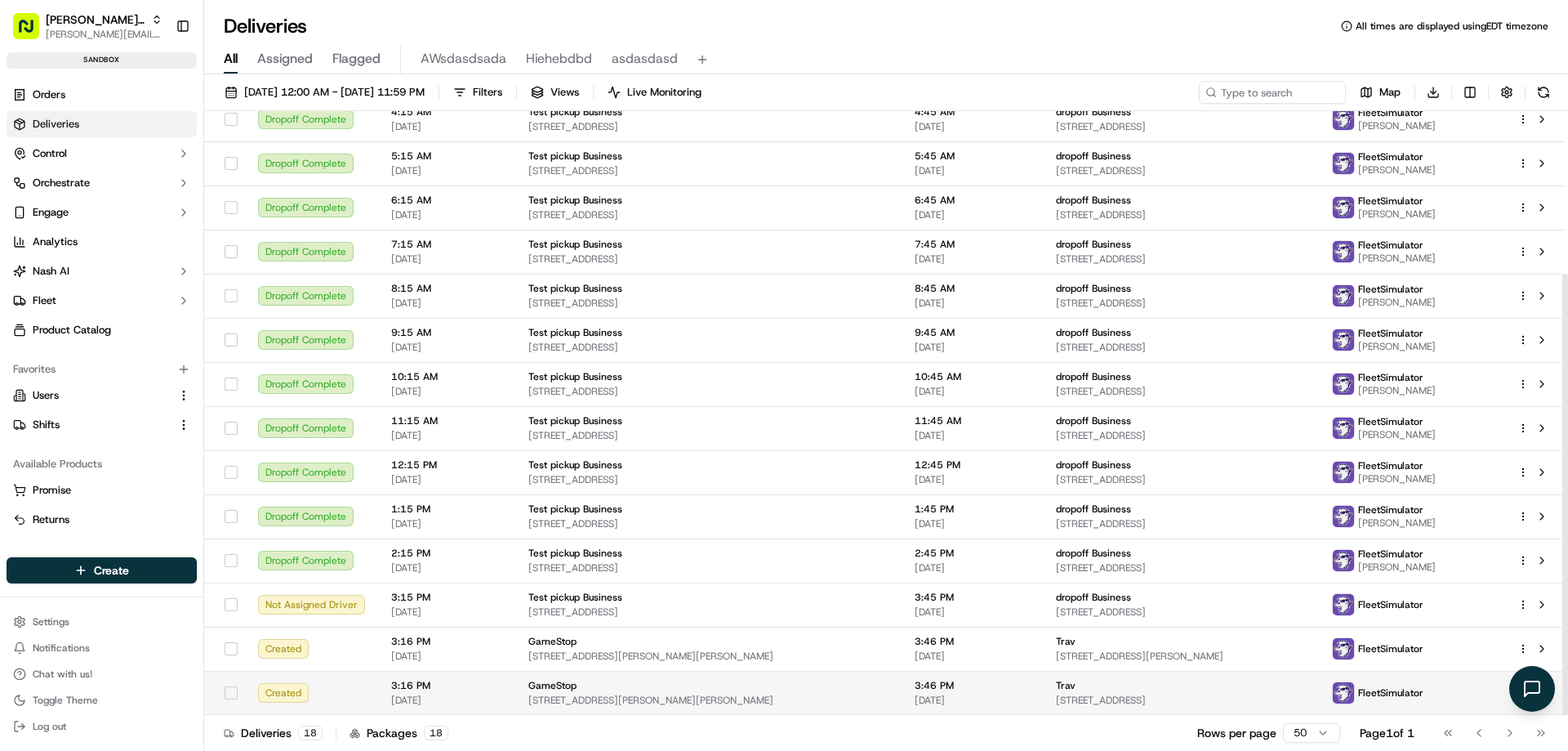
click at [553, 691] on span "GameStop" at bounding box center [552, 685] width 48 height 13
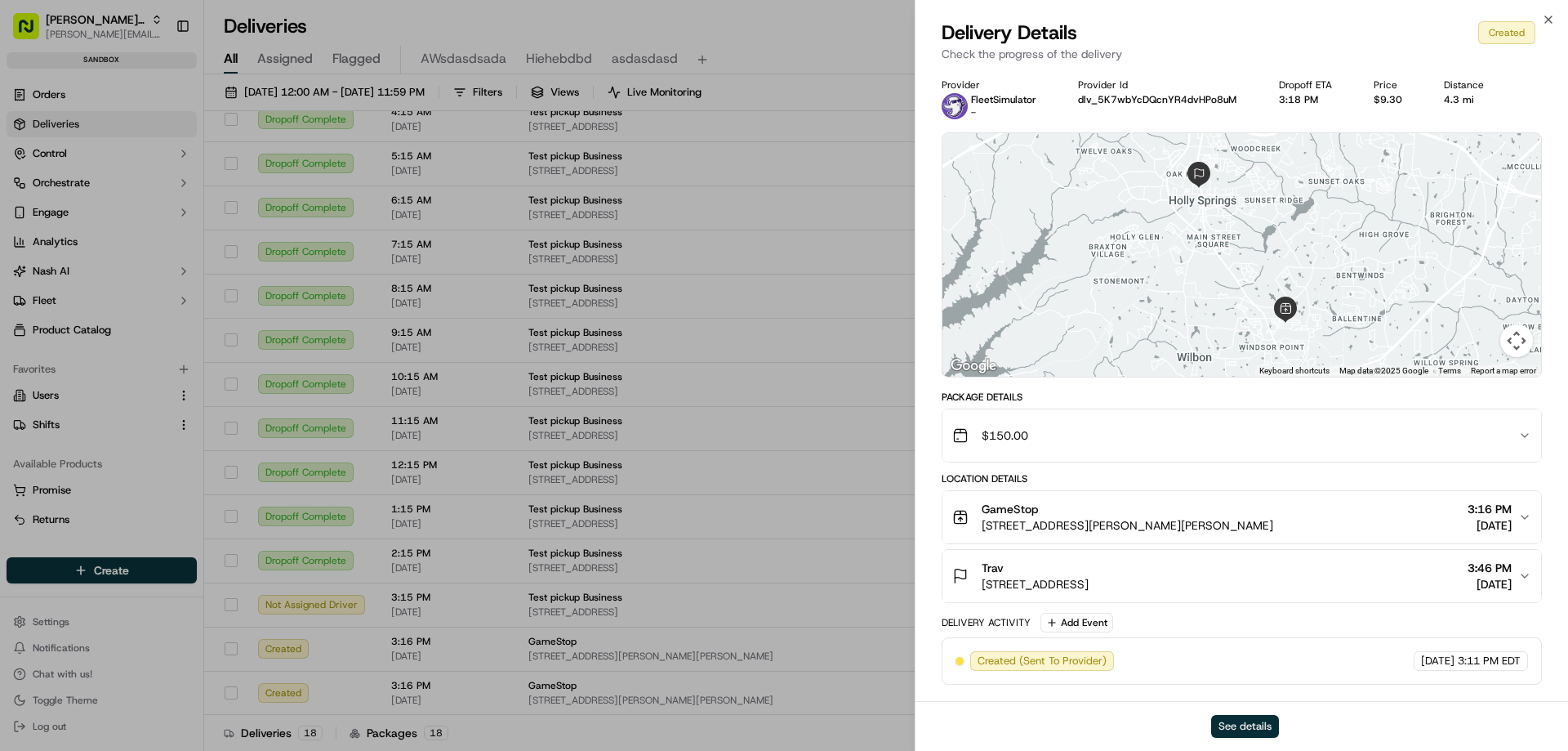
click at [1230, 726] on button "See details" at bounding box center [1245, 726] width 68 height 23
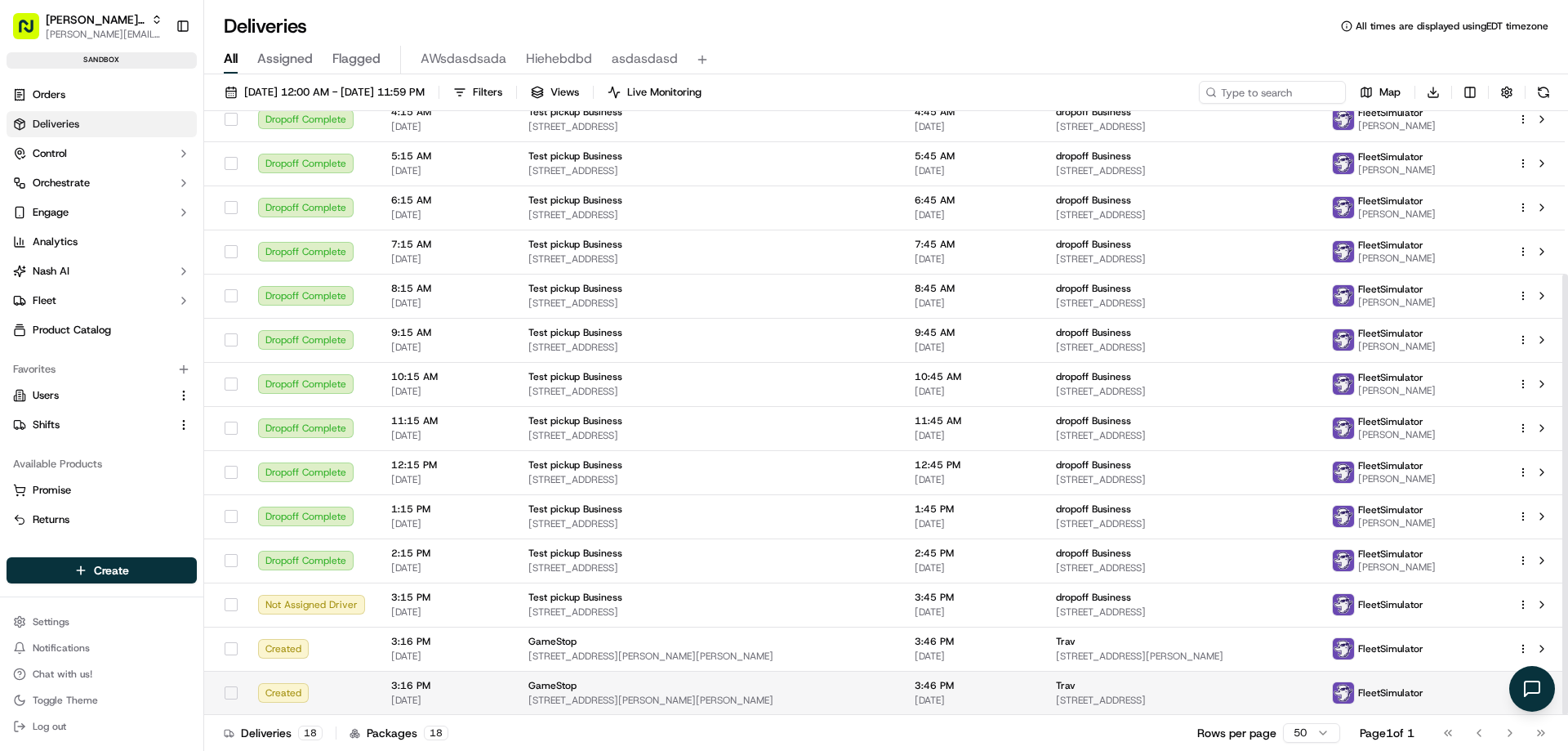
click at [229, 692] on button "button" at bounding box center [231, 692] width 13 height 13
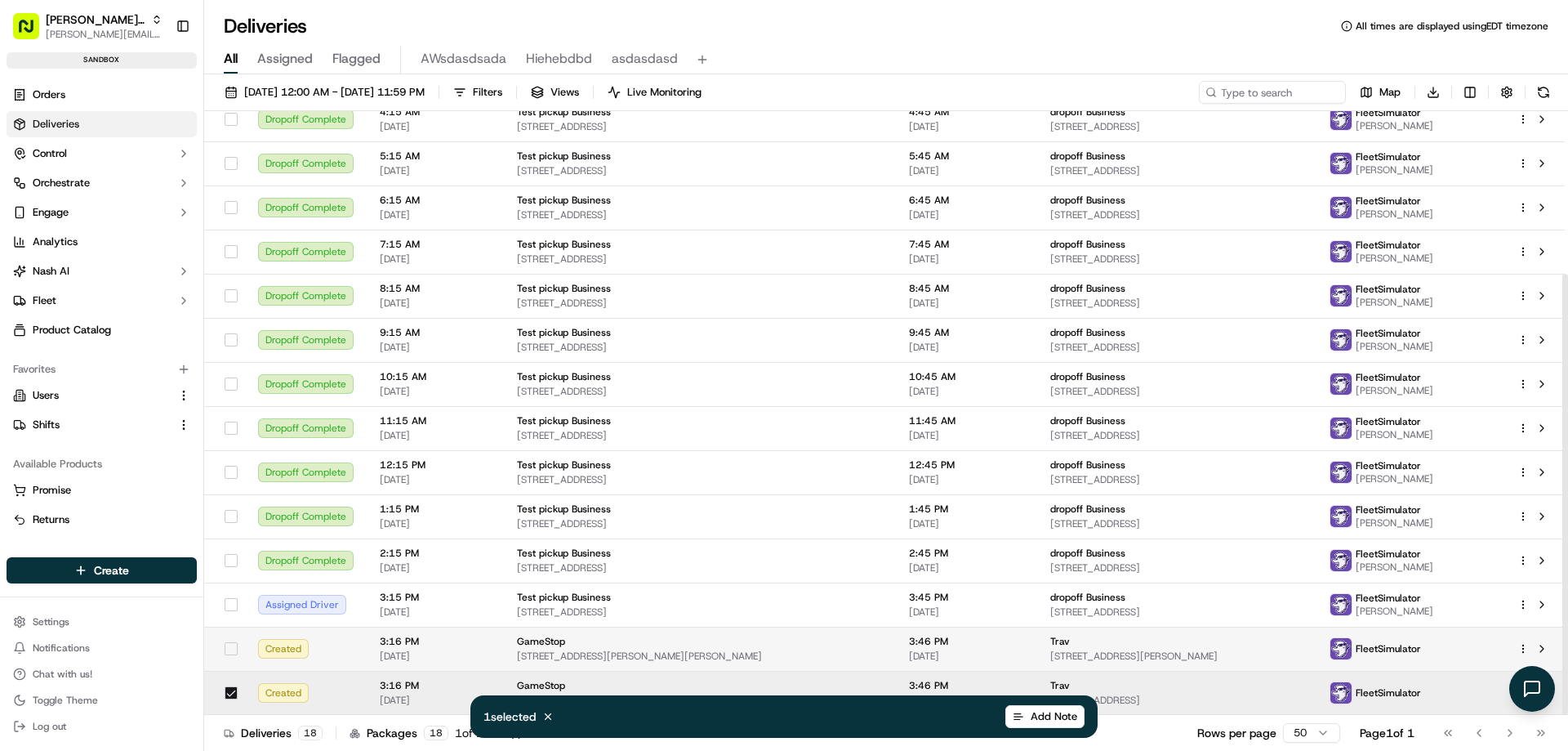
click at [234, 646] on button "button" at bounding box center [231, 648] width 13 height 13
click at [234, 645] on button "button" at bounding box center [231, 648] width 13 height 13
click at [231, 691] on button "button" at bounding box center [231, 692] width 13 height 13
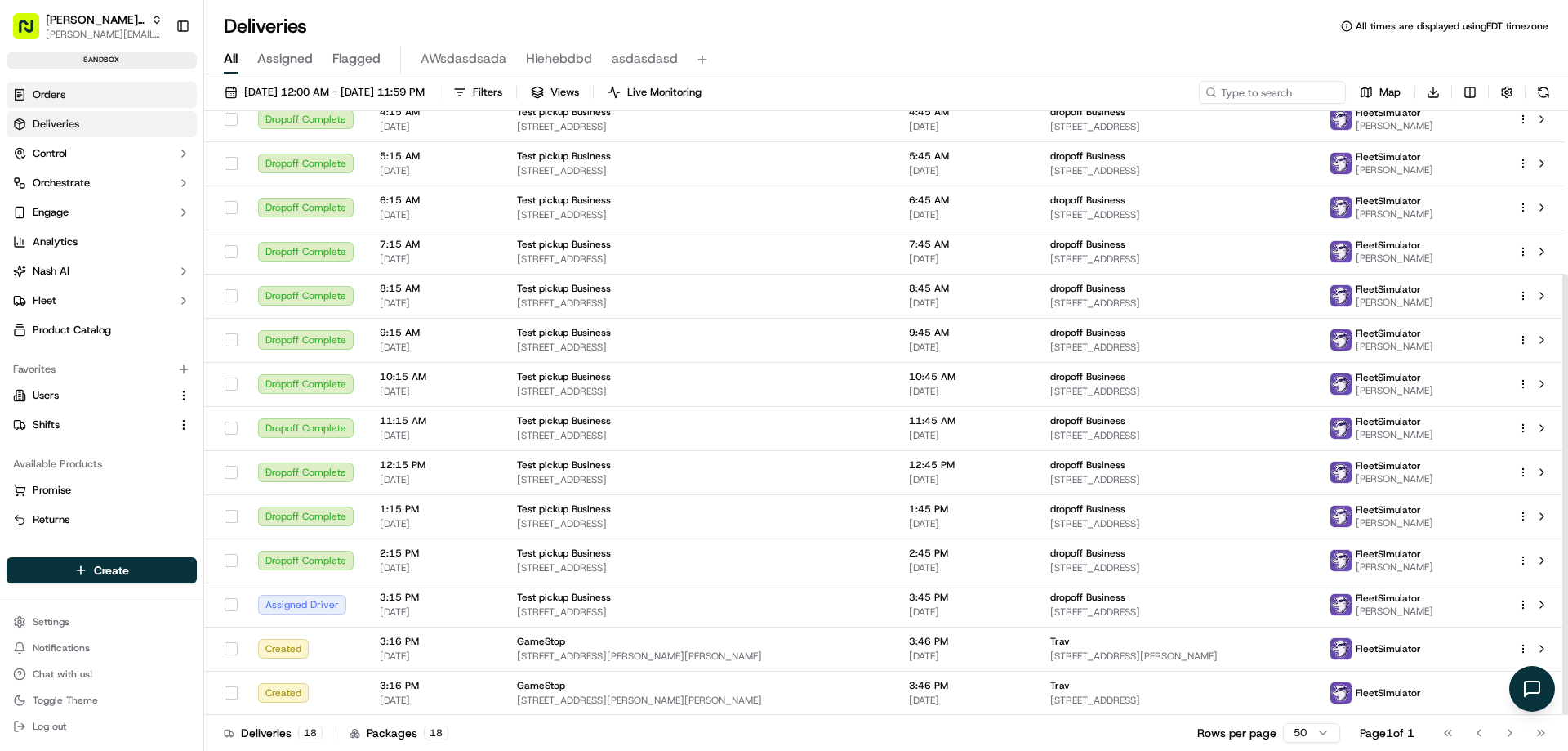
click at [89, 103] on link "Orders" at bounding box center [101, 95] width 190 height 26
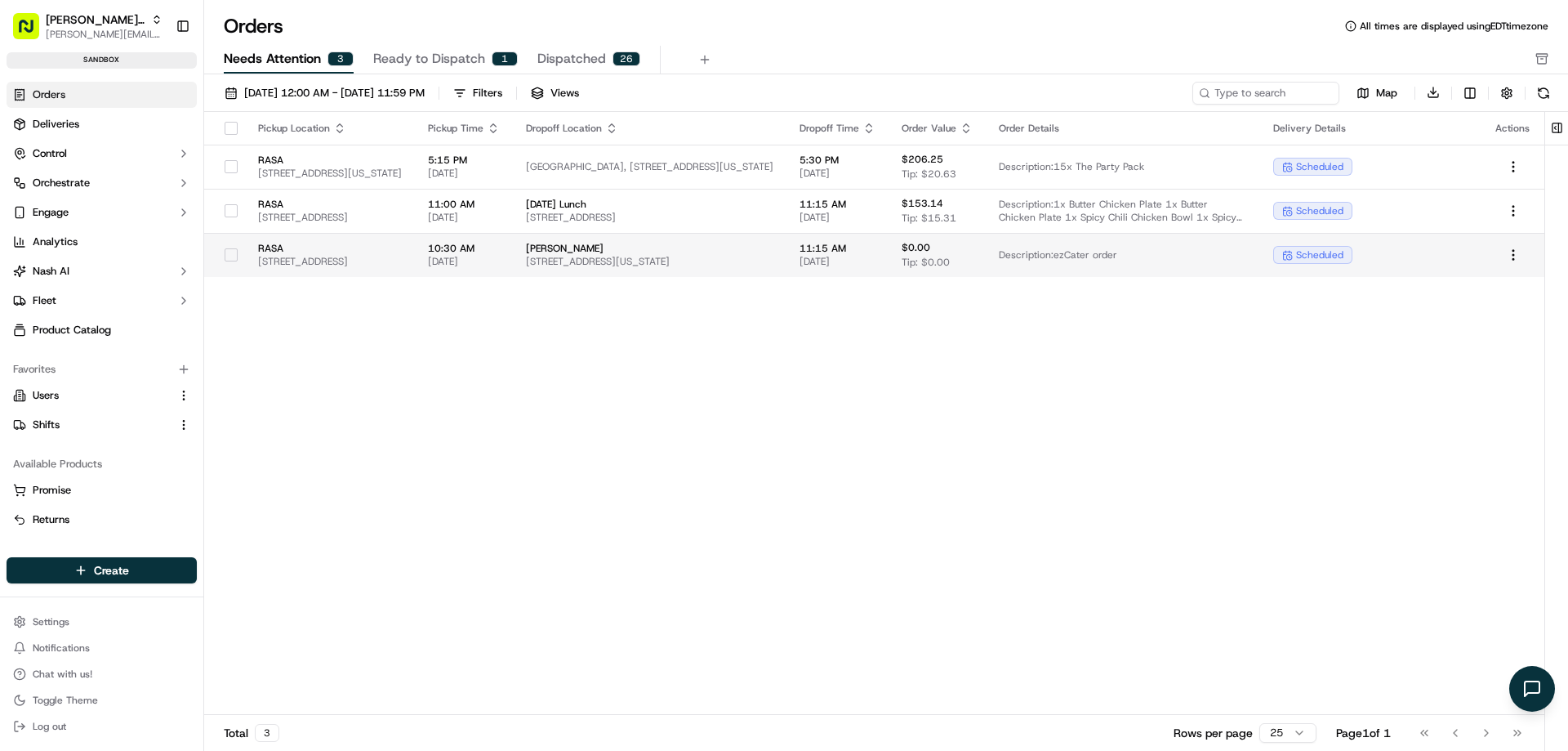
click at [230, 256] on button "button" at bounding box center [231, 254] width 13 height 13
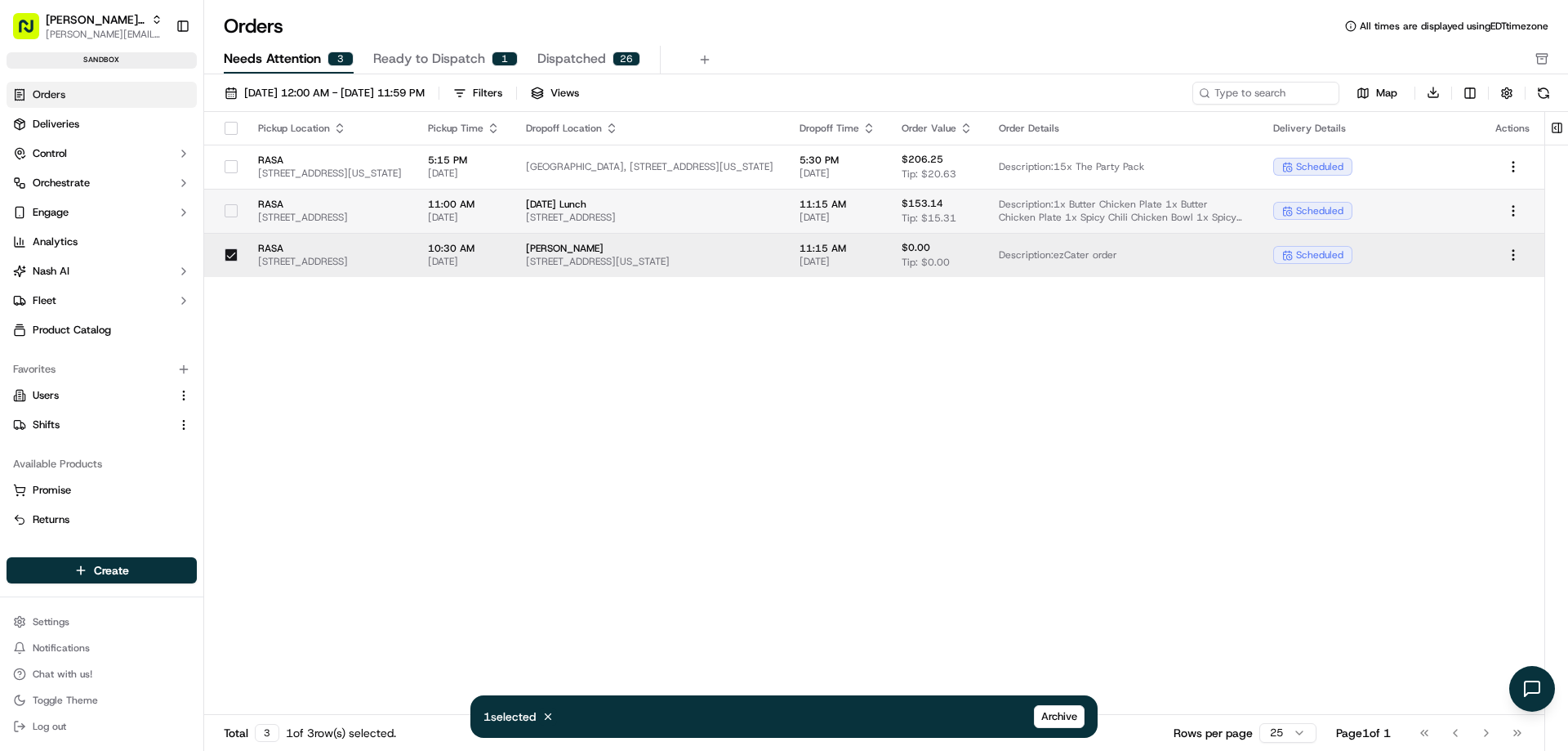
click at [231, 213] on button "button" at bounding box center [231, 210] width 13 height 13
click at [227, 160] on button "button" at bounding box center [231, 166] width 13 height 13
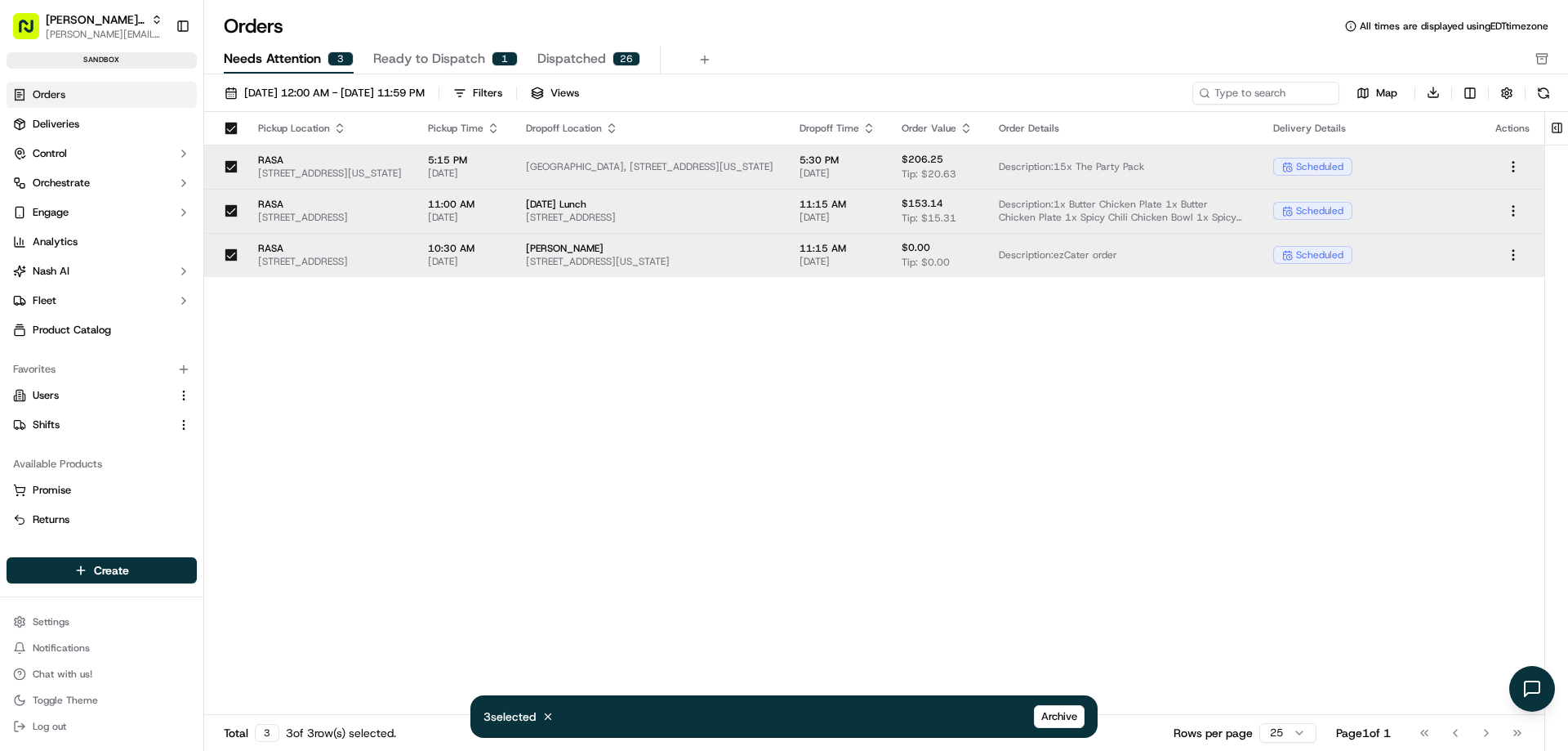
click at [227, 160] on button "button" at bounding box center [231, 166] width 13 height 13
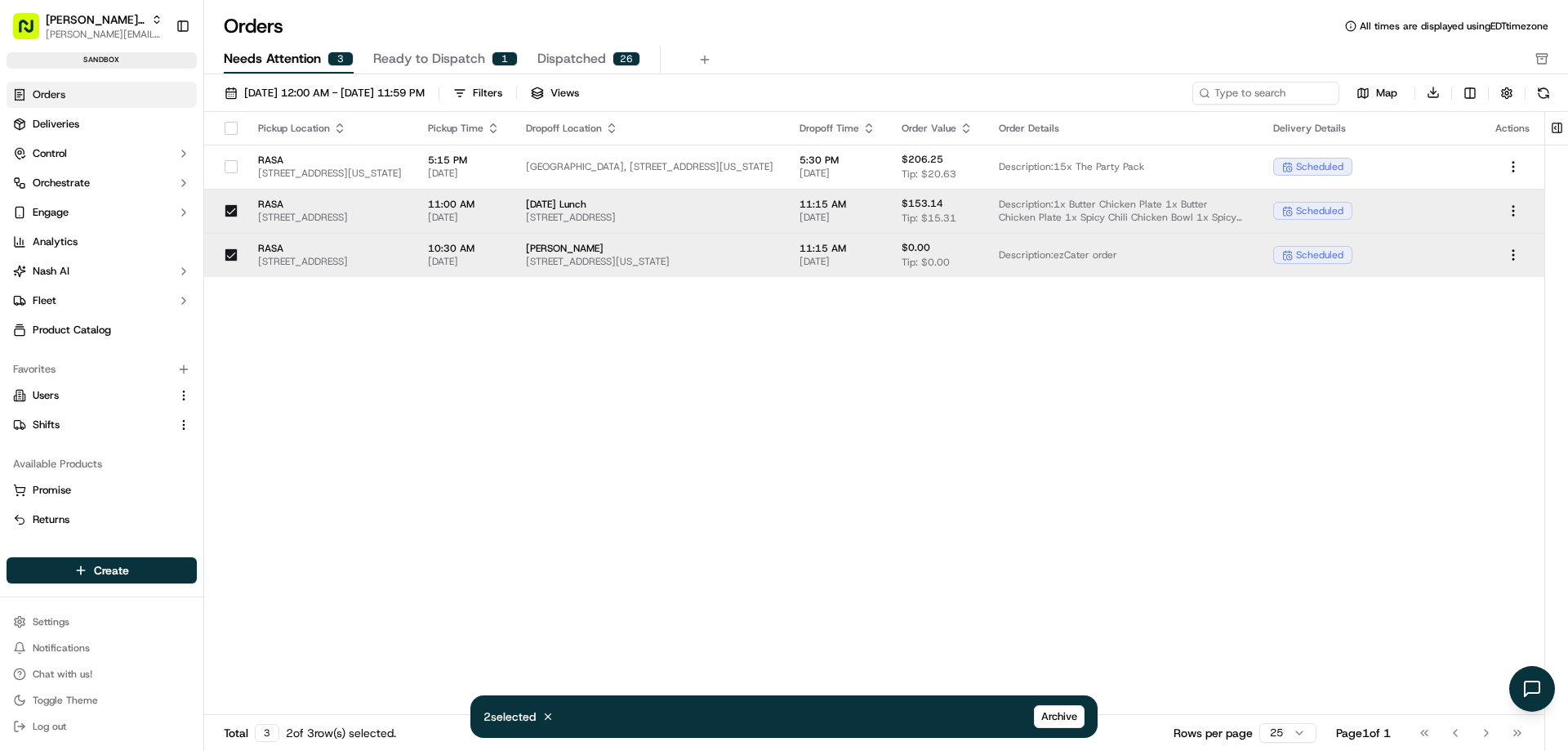
click at [232, 209] on button "button" at bounding box center [231, 210] width 13 height 13
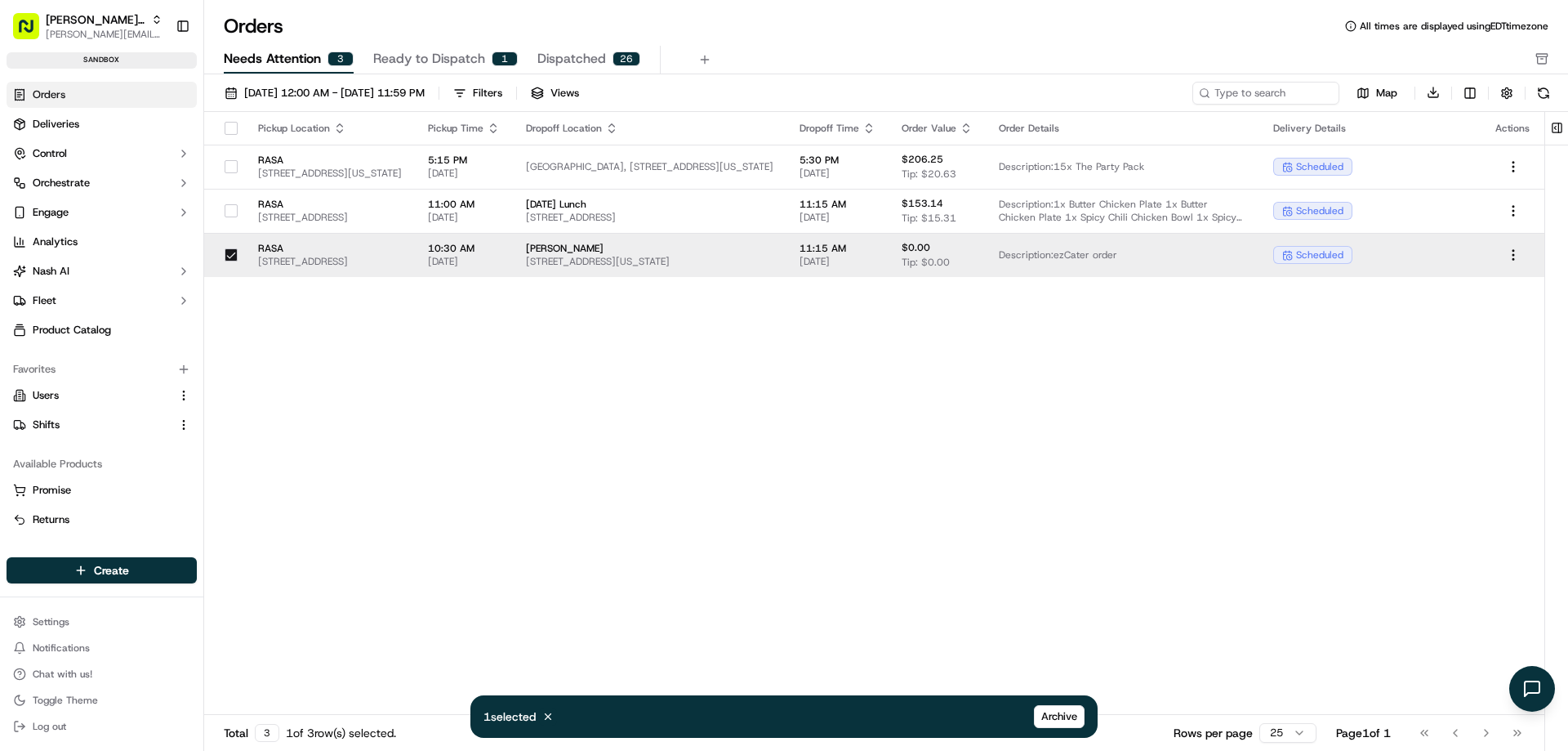
click at [235, 255] on button "button" at bounding box center [231, 254] width 13 height 13
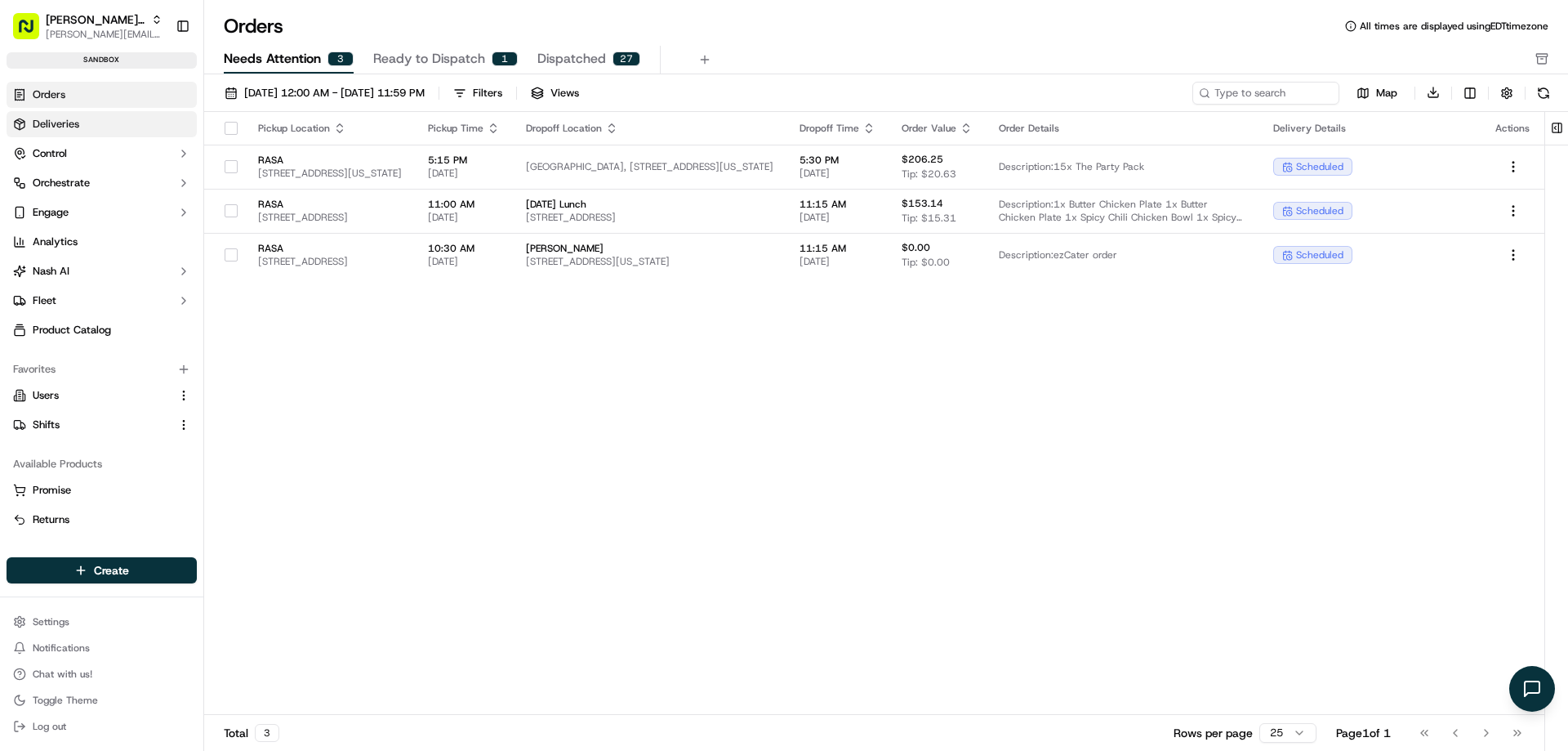
click at [121, 131] on link "Deliveries" at bounding box center [101, 124] width 190 height 26
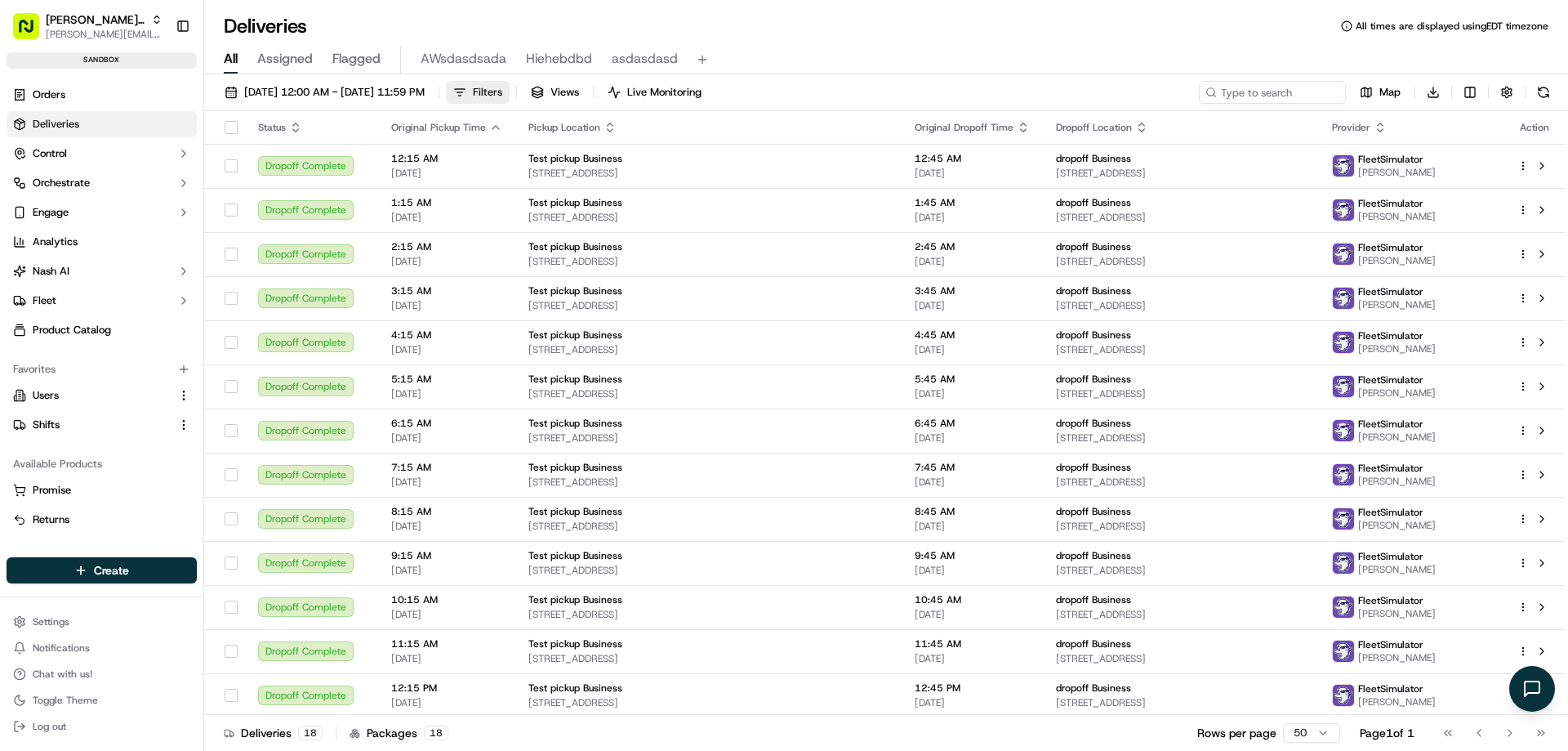
click at [502, 87] on span "Filters" at bounding box center [487, 92] width 29 height 14
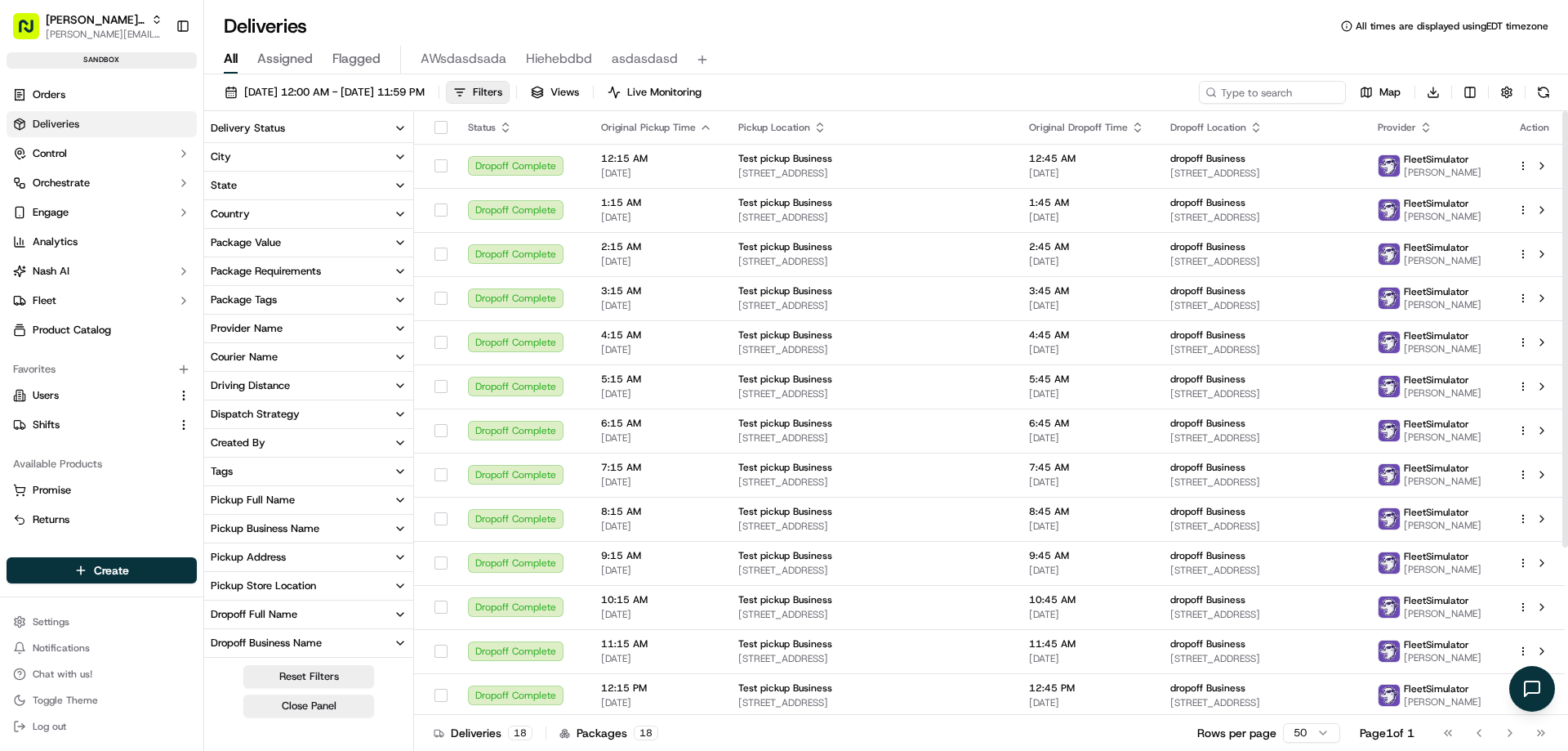
scroll to position [198, 0]
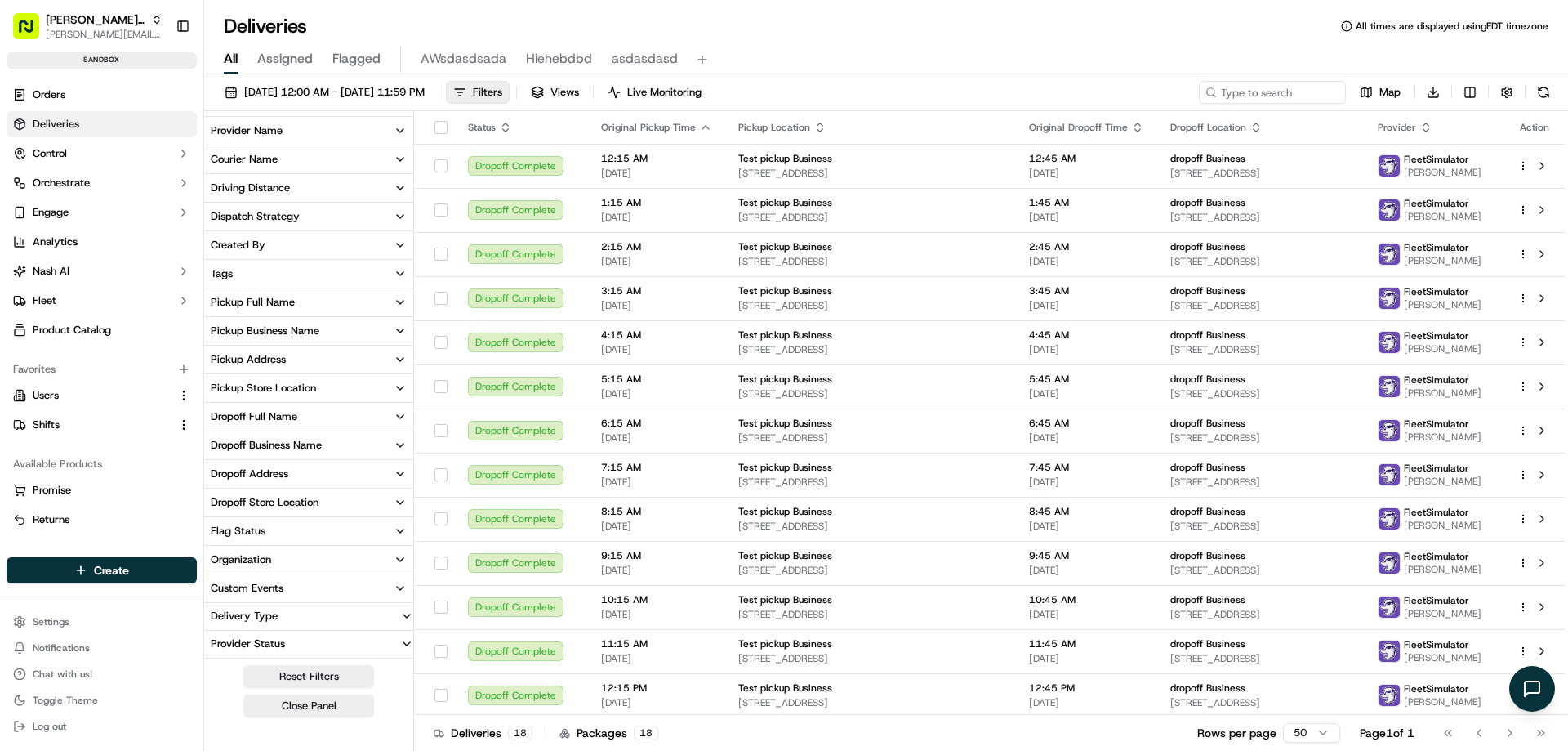
click at [269, 618] on div "Delivery Type" at bounding box center [244, 615] width 80 height 14
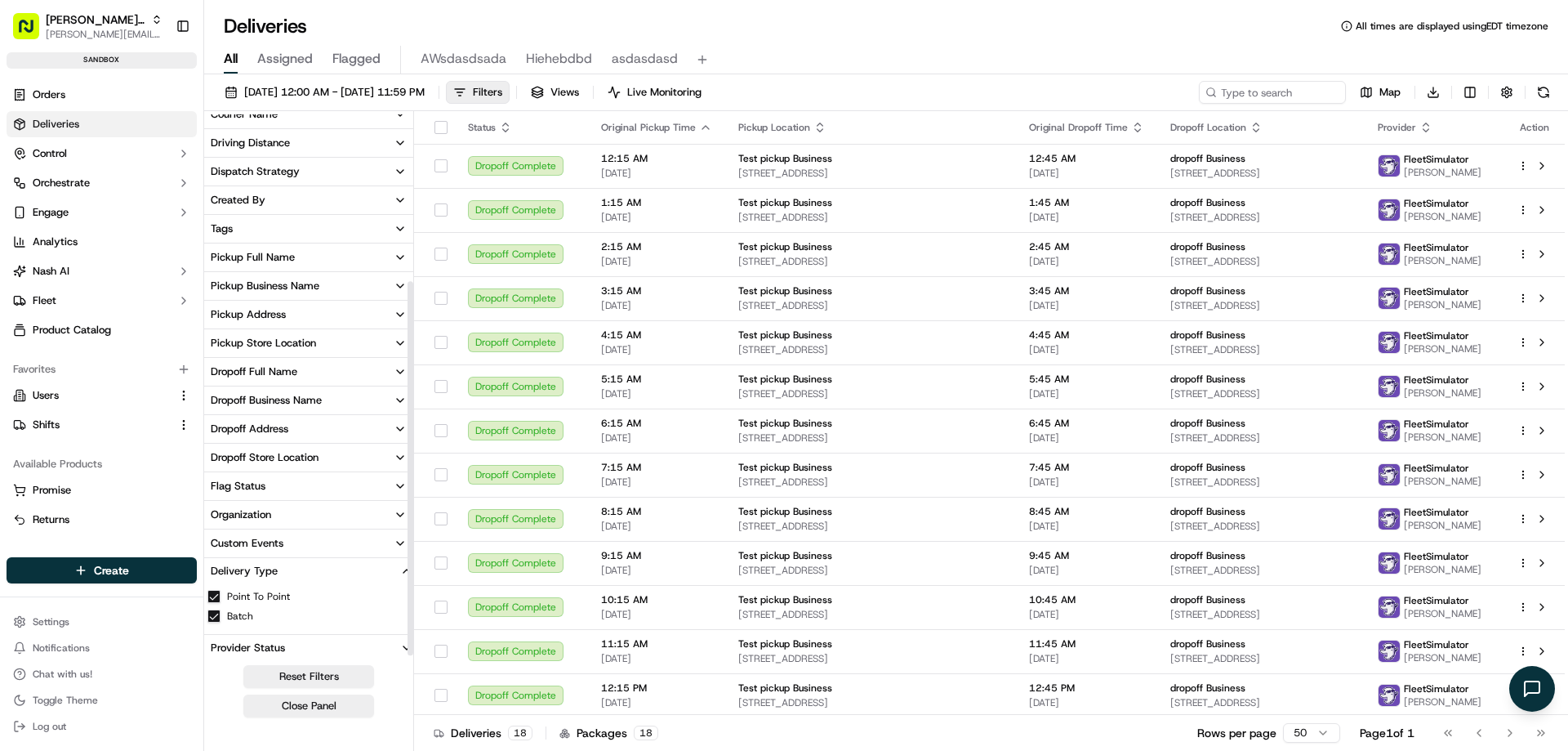
scroll to position [247, 0]
click at [247, 593] on label "Point To Point" at bounding box center [259, 592] width 63 height 13
click at [220, 593] on button "Point To Point" at bounding box center [214, 592] width 13 height 13
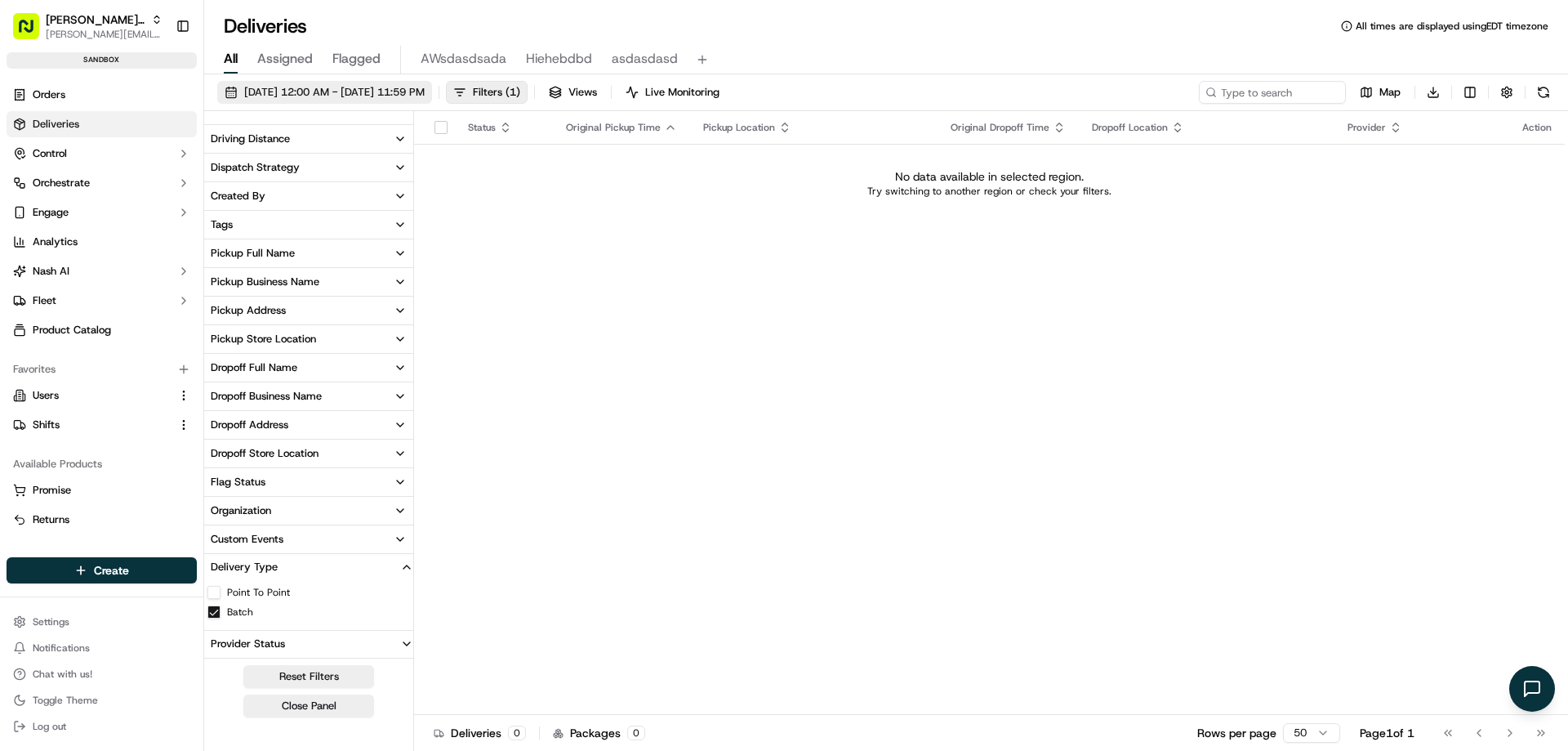
click at [426, 84] on button "[DATE] 12:00 AM - [DATE] 11:59 PM" at bounding box center [325, 93] width 215 height 23
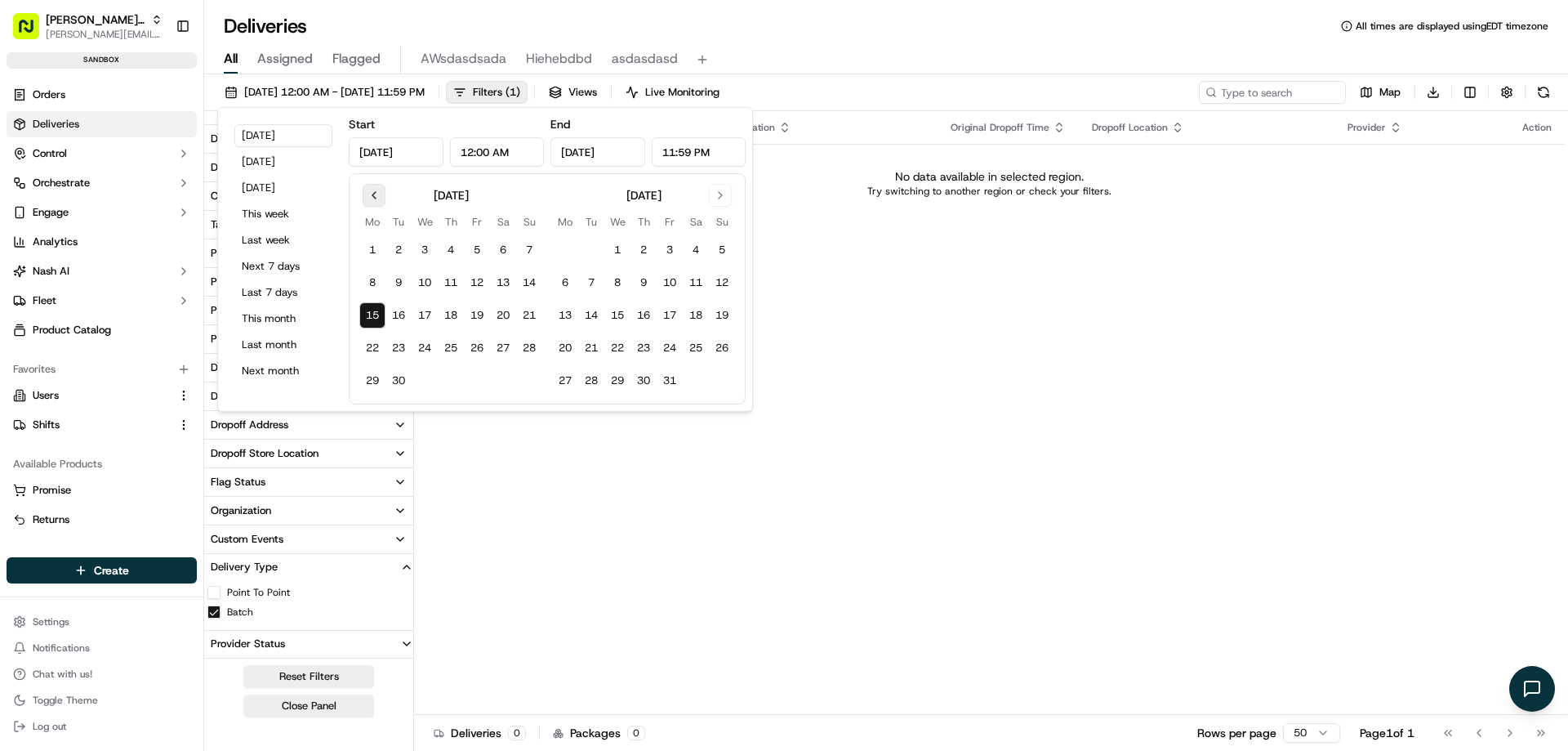
click at [375, 197] on button "Go to previous month" at bounding box center [375, 195] width 23 height 23
click at [475, 254] on button "1" at bounding box center [476, 250] width 26 height 26
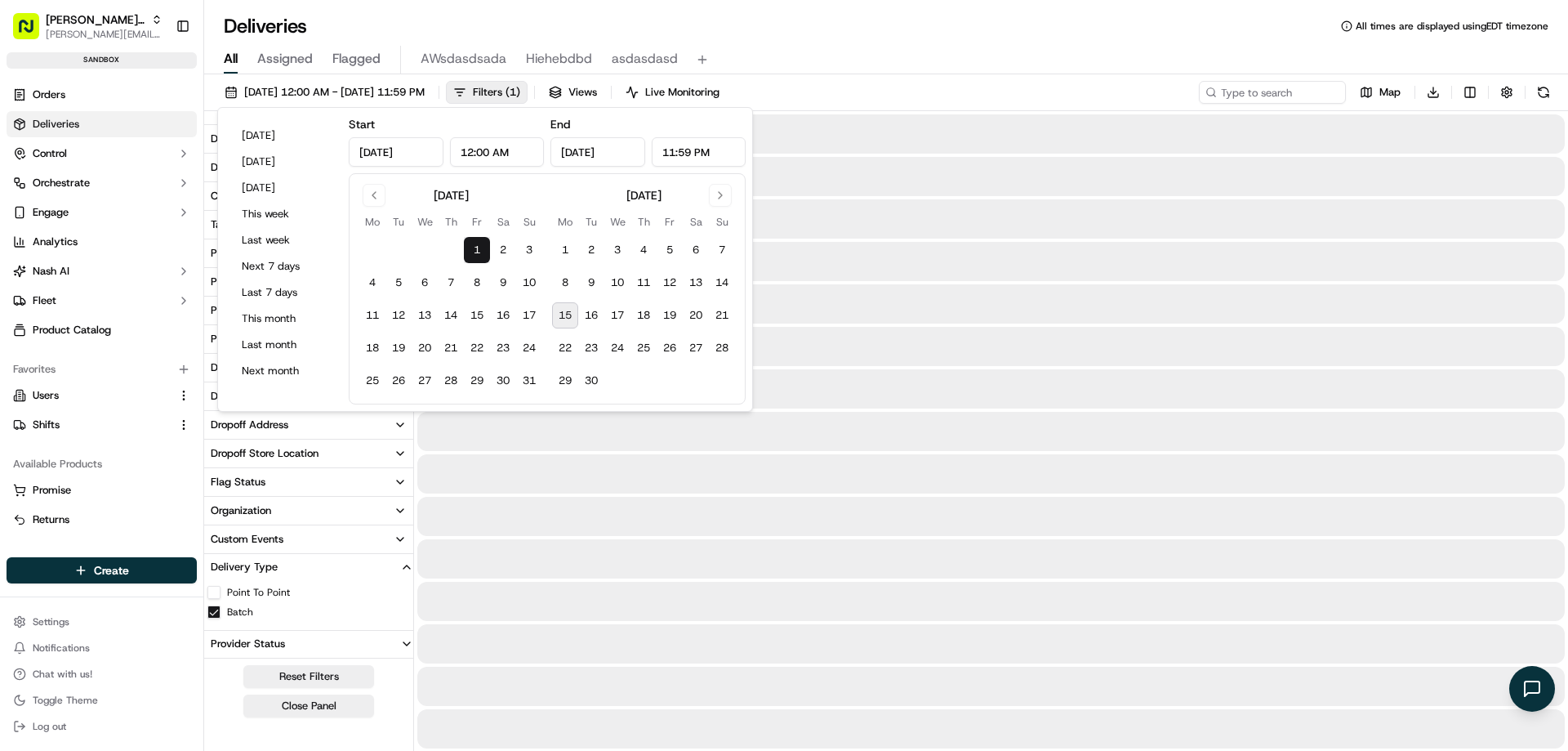
type input "[DATE]"
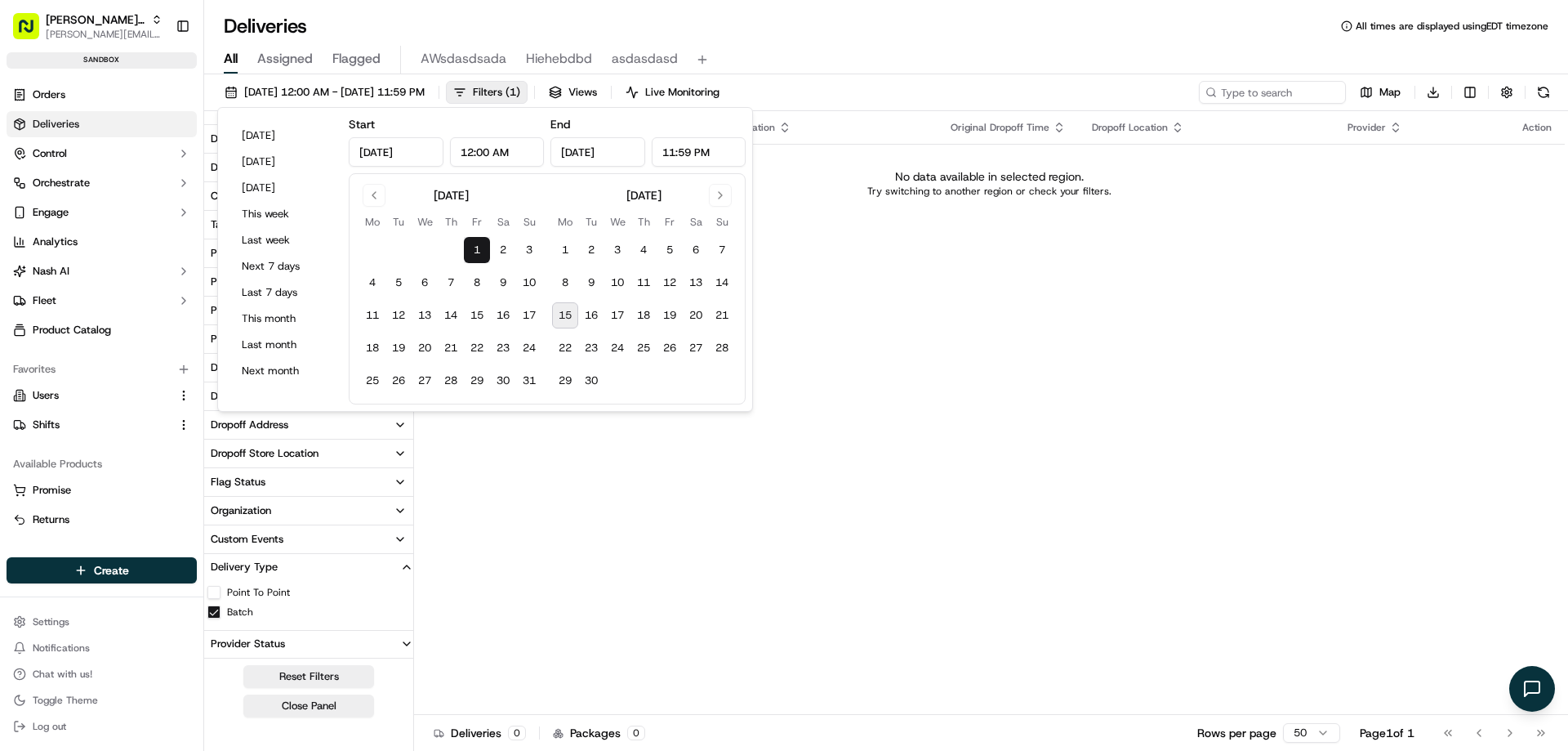
click at [567, 315] on button "15" at bounding box center [565, 315] width 26 height 26
type input "[DATE]"
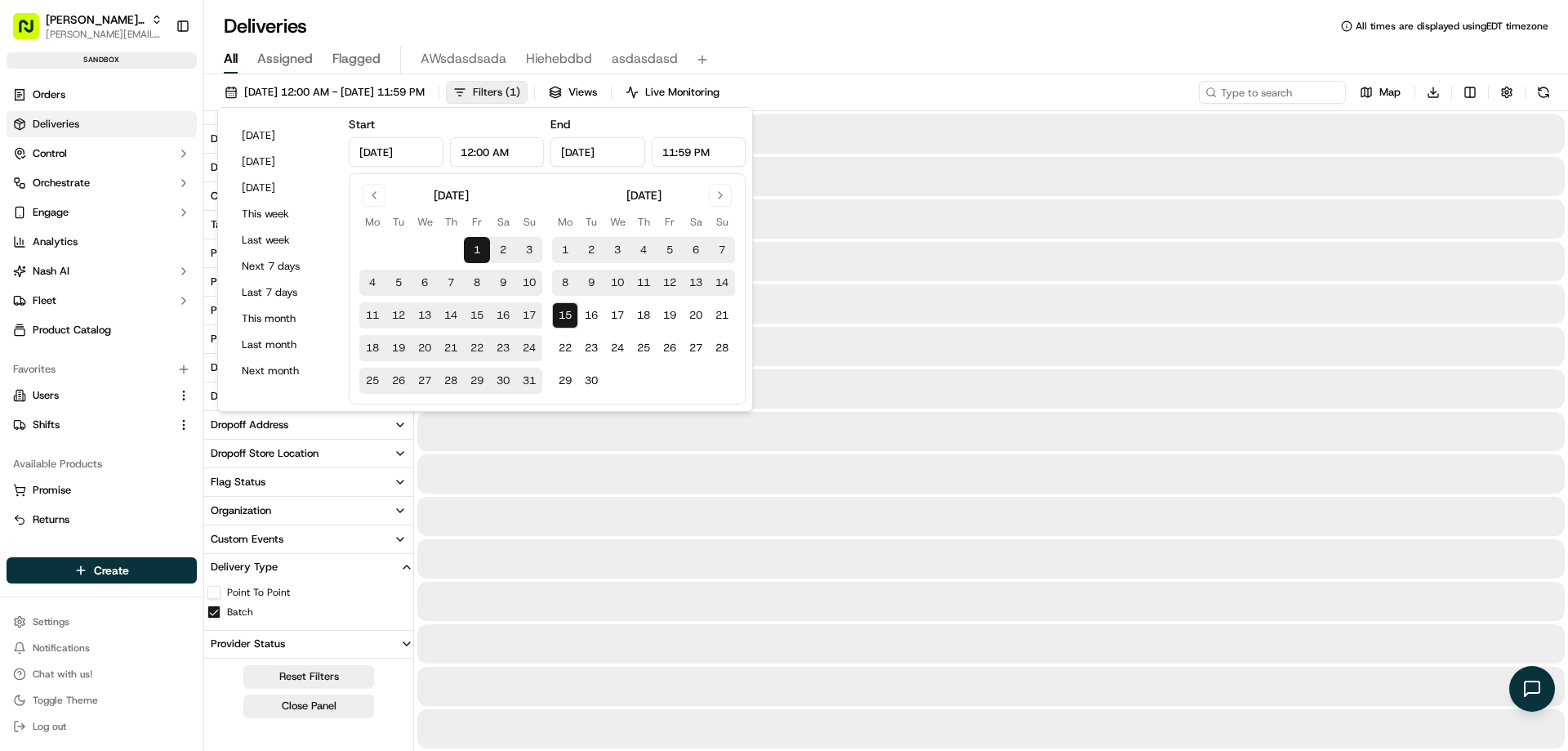
click at [906, 83] on div "[DATE] 12:00 AM - [DATE] 11:59 PM Filters ( 1 ) Views Live Monitoring Map Downl…" at bounding box center [886, 96] width 1364 height 30
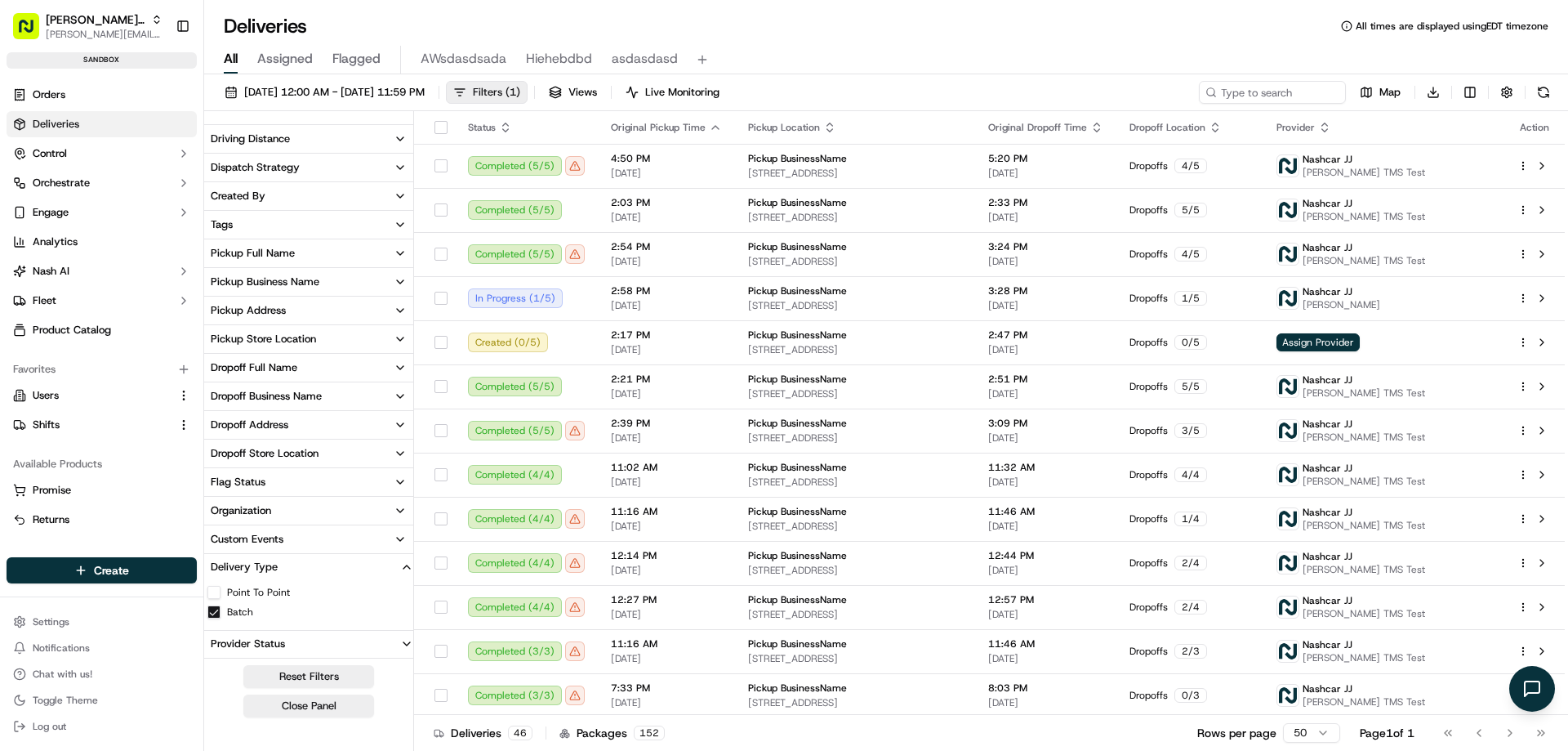
click at [520, 93] on span "Filters ( 1 )" at bounding box center [496, 92] width 47 height 14
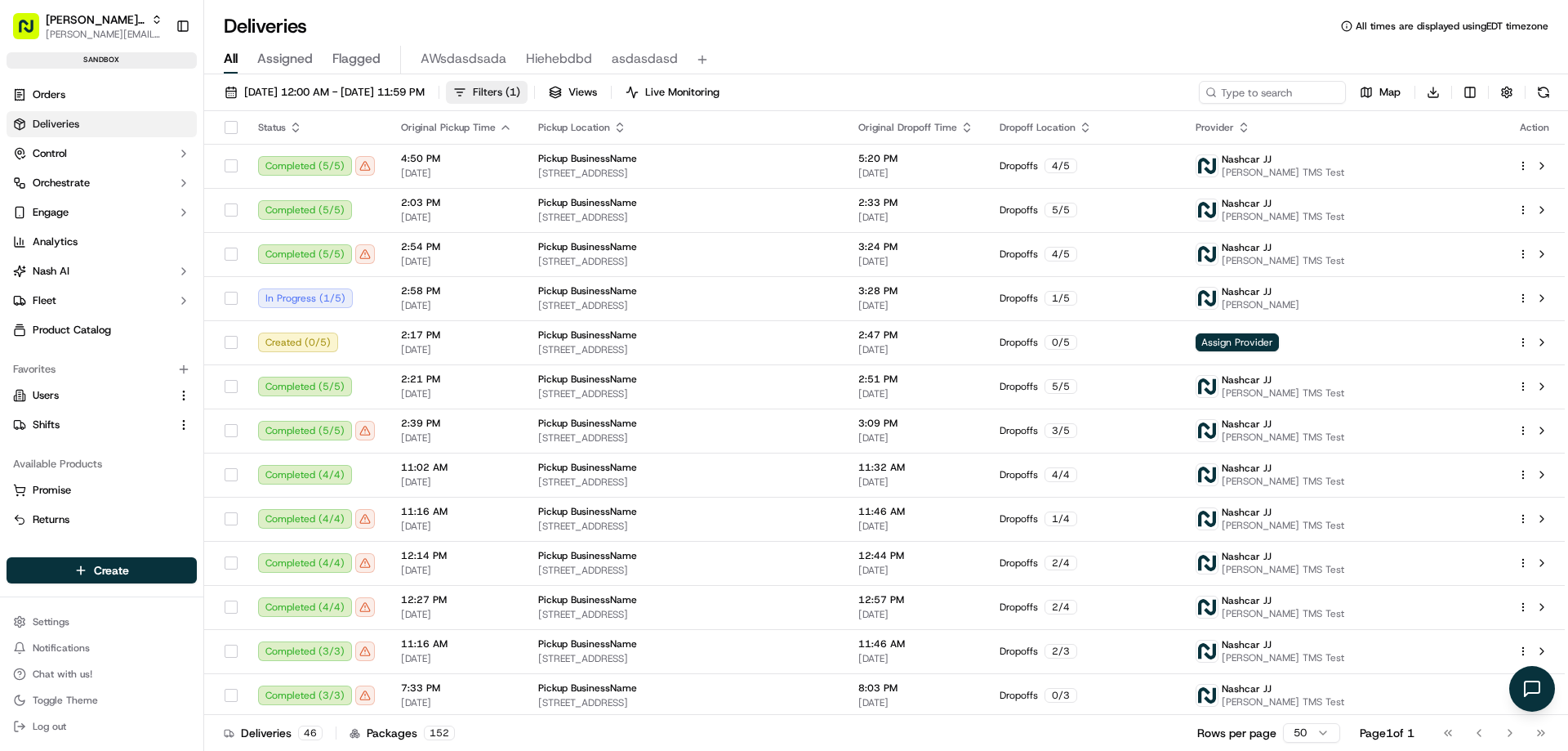
click at [520, 92] on span "Filters ( 1 )" at bounding box center [496, 92] width 47 height 14
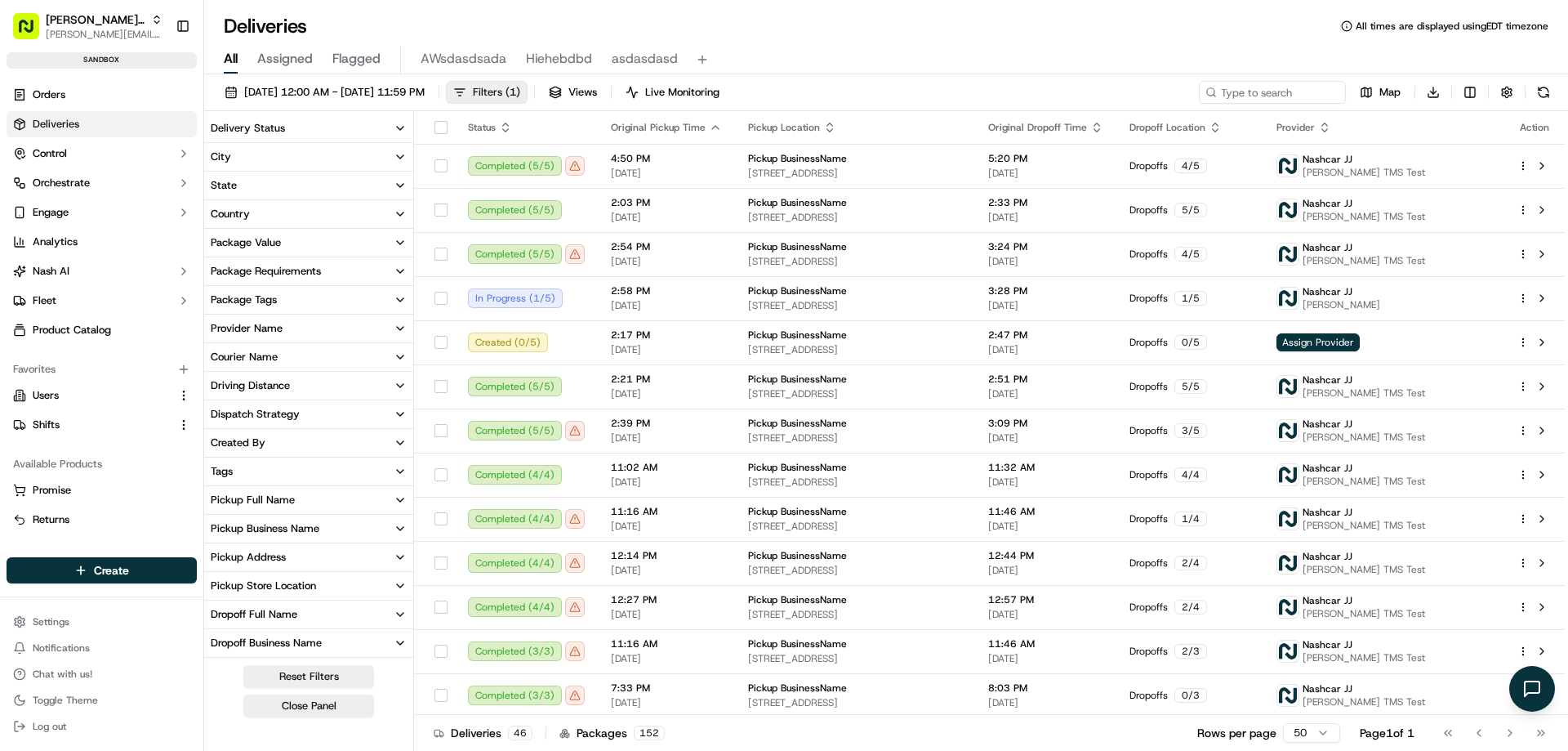
click at [520, 92] on span "Filters ( 1 )" at bounding box center [496, 92] width 47 height 14
click at [520, 95] on span "Filters ( 1 )" at bounding box center [496, 92] width 47 height 14
drag, startPoint x: 554, startPoint y: 95, endPoint x: 848, endPoint y: 86, distance: 294.1
click at [520, 95] on span "Filters ( 1 )" at bounding box center [496, 92] width 47 height 14
click at [848, 85] on div "[DATE] 12:00 AM - [DATE] 11:59 PM Filters ( 1 ) Views Live Monitoring Map Downl…" at bounding box center [886, 96] width 1364 height 30
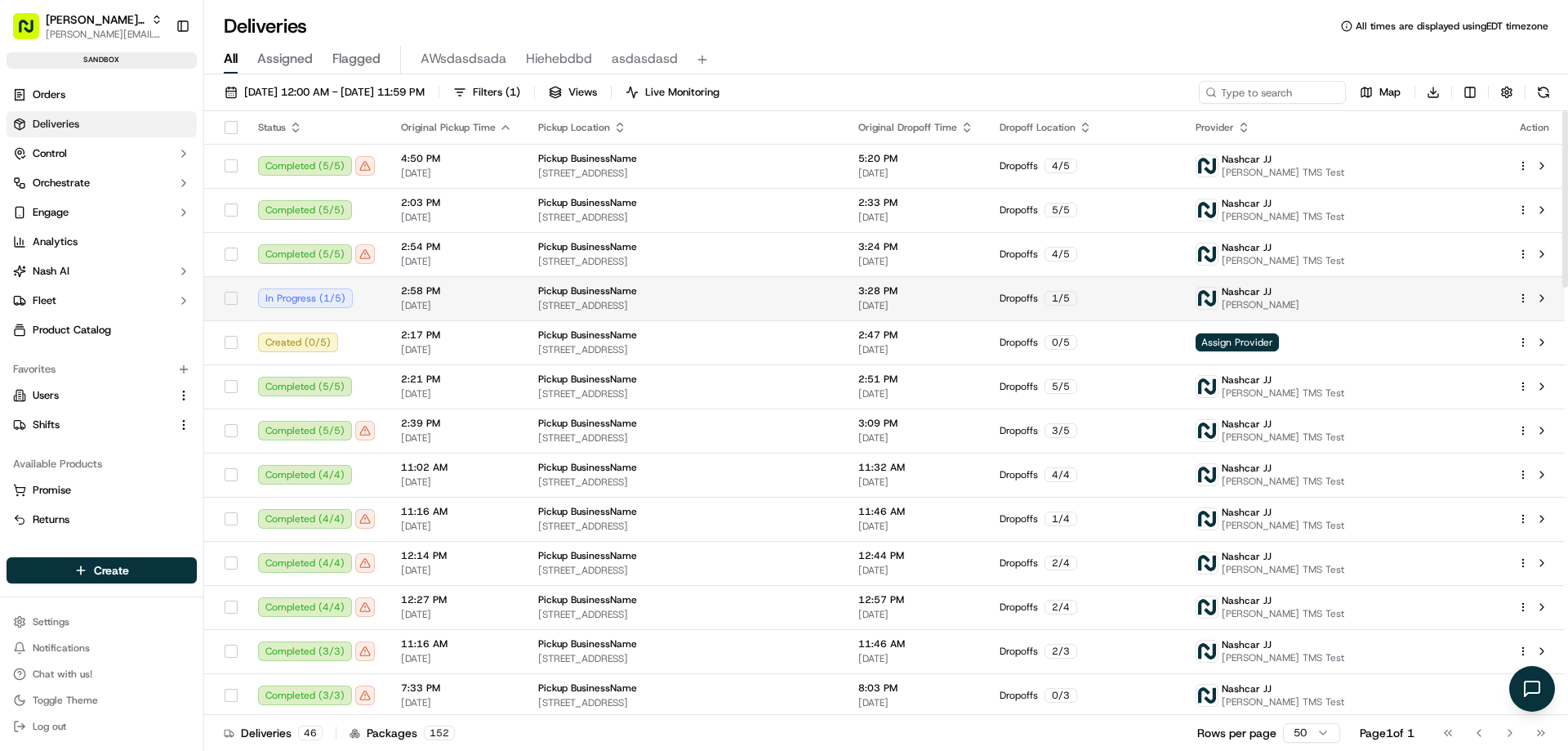
click at [491, 298] on div "2:58 PM [DATE]" at bounding box center [457, 298] width 111 height 28
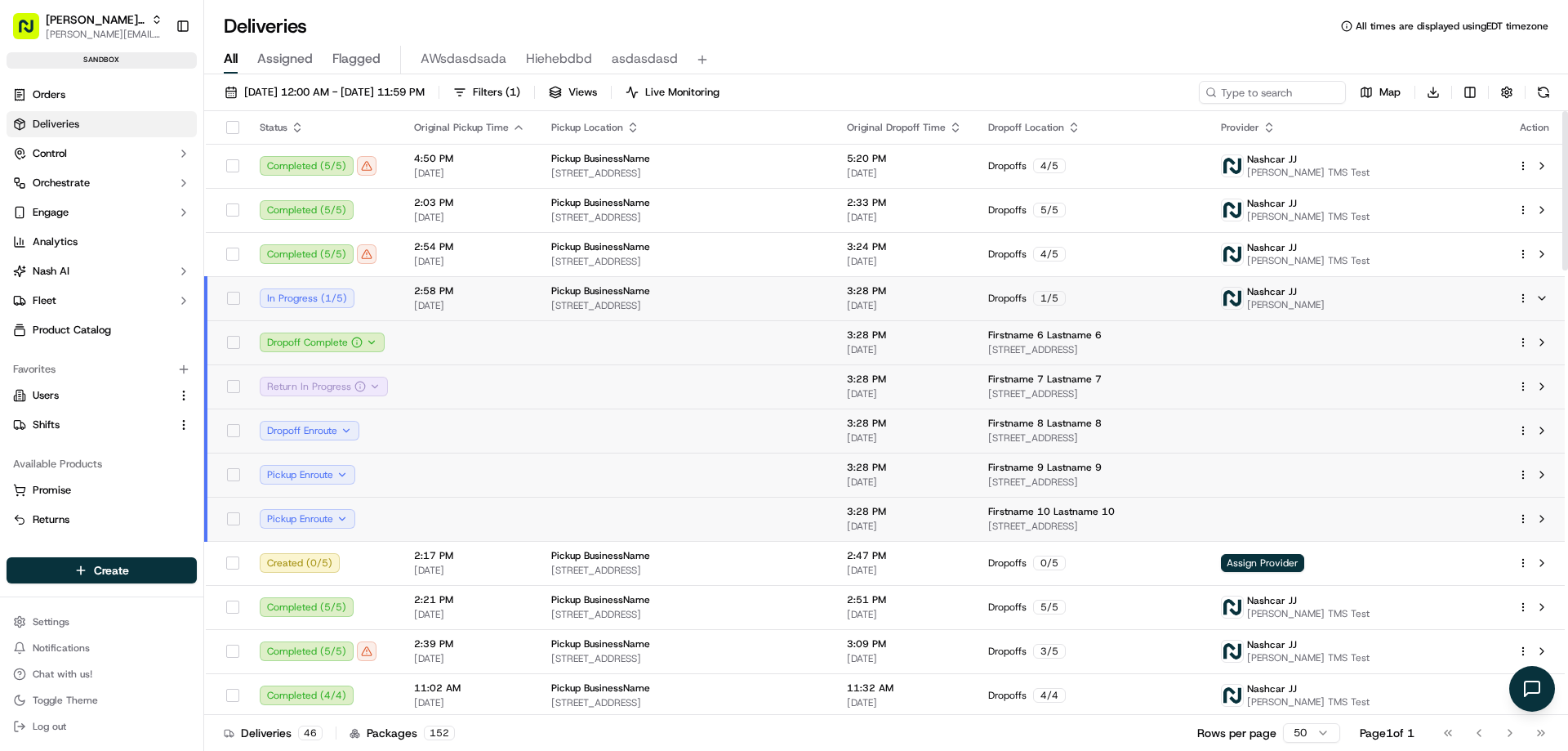
click at [298, 301] on div "In Progress ( 1 / 5 )" at bounding box center [324, 298] width 128 height 20
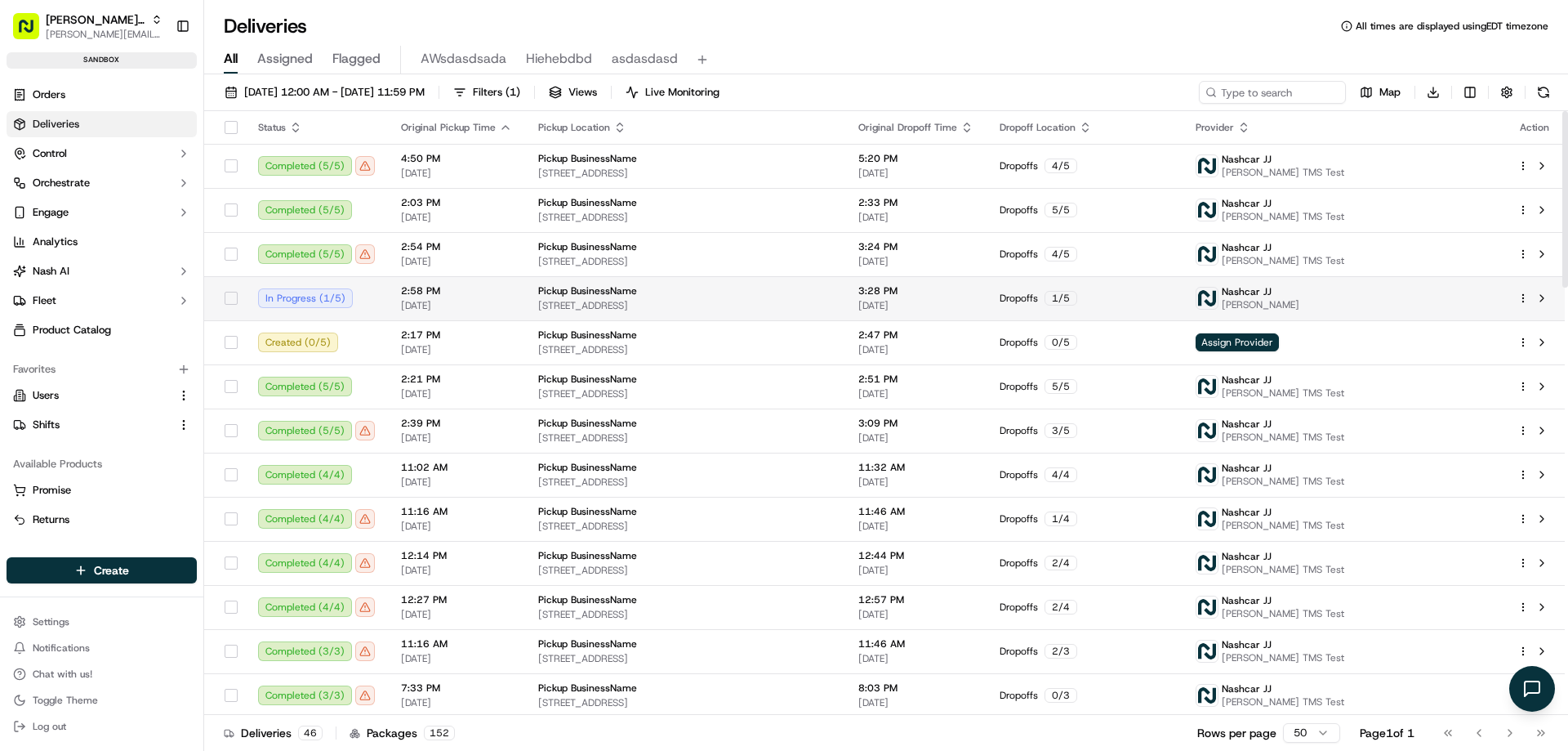
click at [433, 301] on span "[DATE]" at bounding box center [457, 305] width 111 height 13
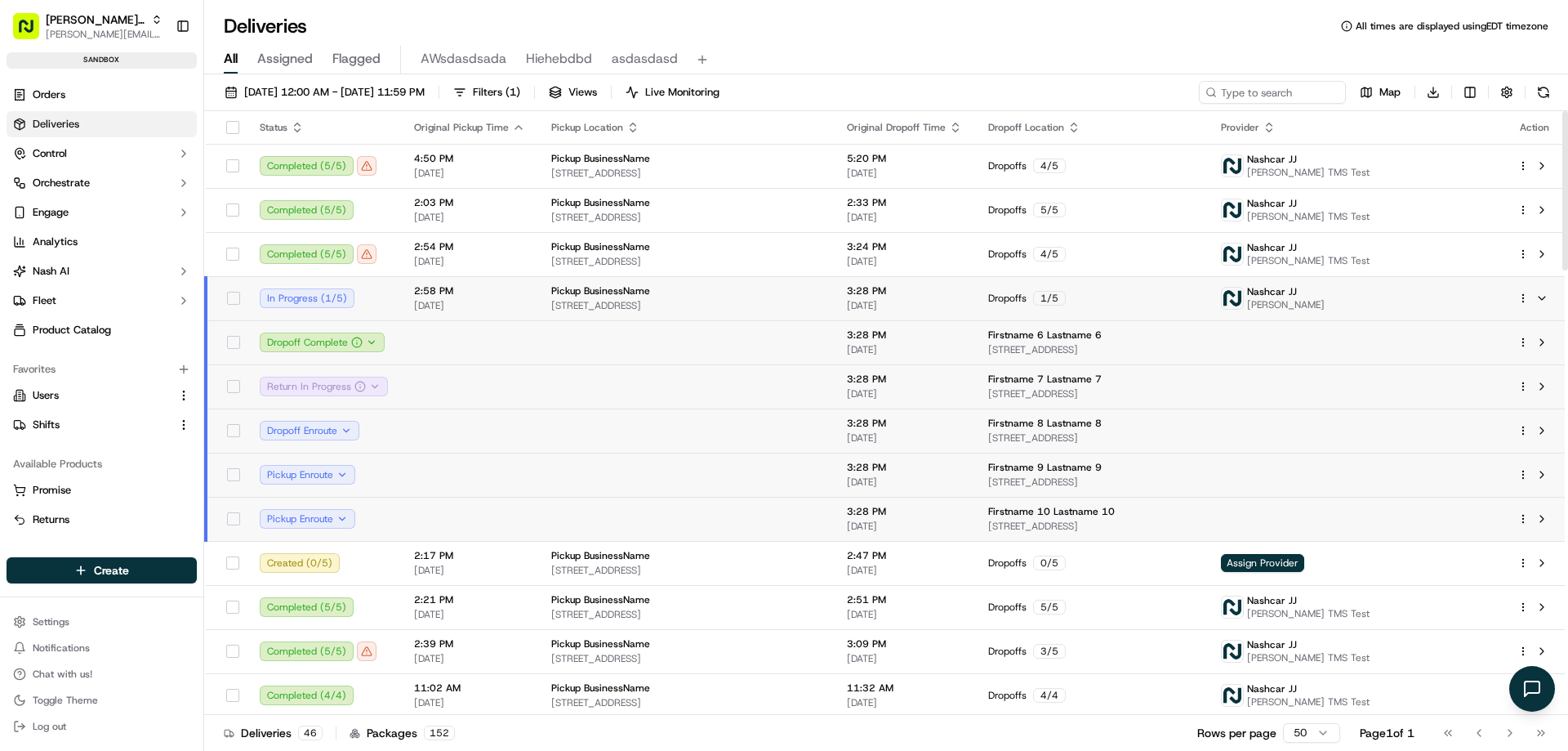
click at [446, 348] on td at bounding box center [470, 342] width 137 height 44
click at [466, 348] on td at bounding box center [470, 342] width 137 height 44
click at [481, 344] on td at bounding box center [470, 342] width 137 height 44
click at [509, 293] on span "2:58 PM" at bounding box center [469, 291] width 111 height 13
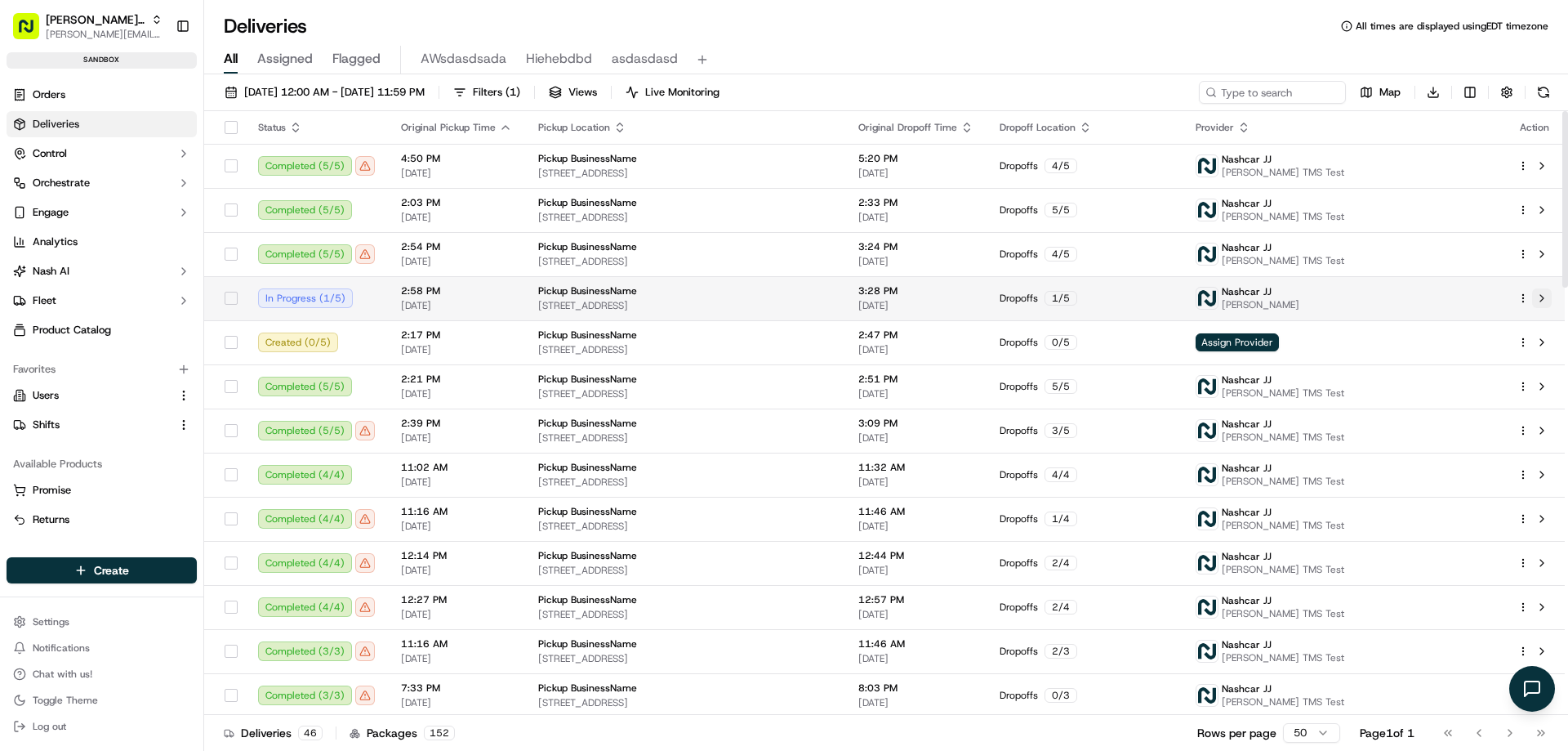
click at [1541, 299] on button at bounding box center [1542, 298] width 20 height 20
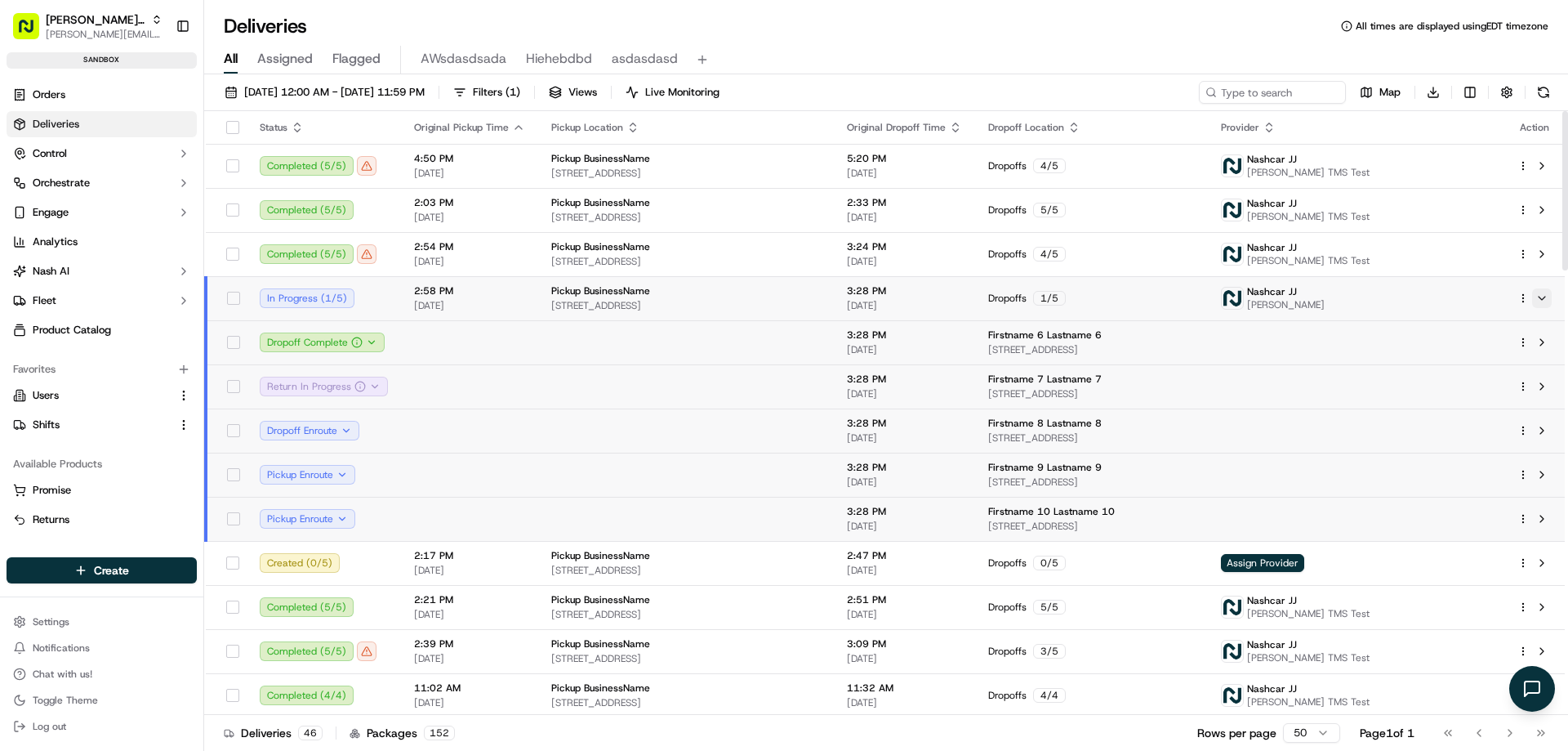
click at [1539, 300] on button at bounding box center [1542, 298] width 20 height 20
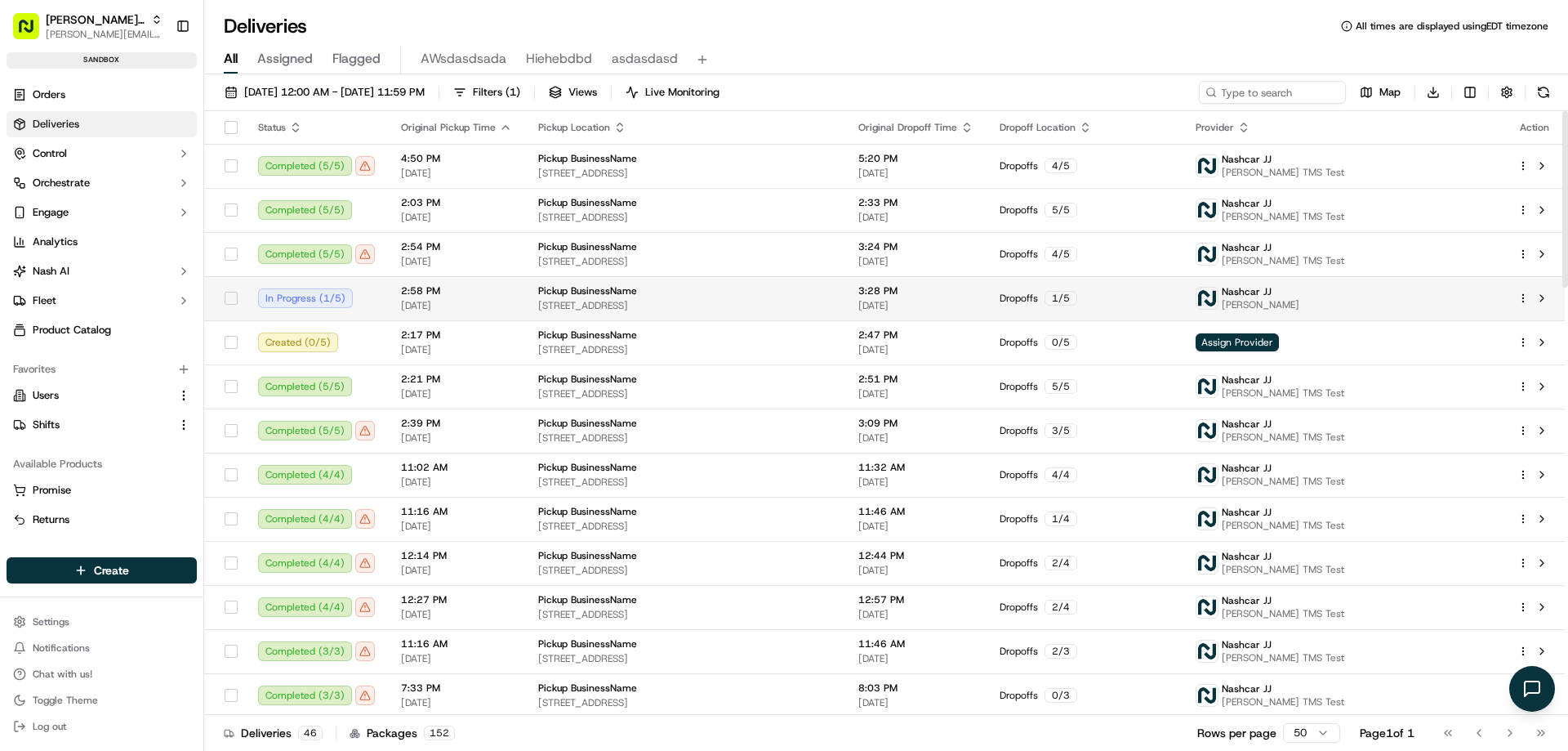
click at [1519, 297] on html "[PERSON_NAME] Org [PERSON_NAME][EMAIL_ADDRESS][DOMAIN_NAME] Toggle Sidebar sand…" at bounding box center [784, 376] width 1568 height 751
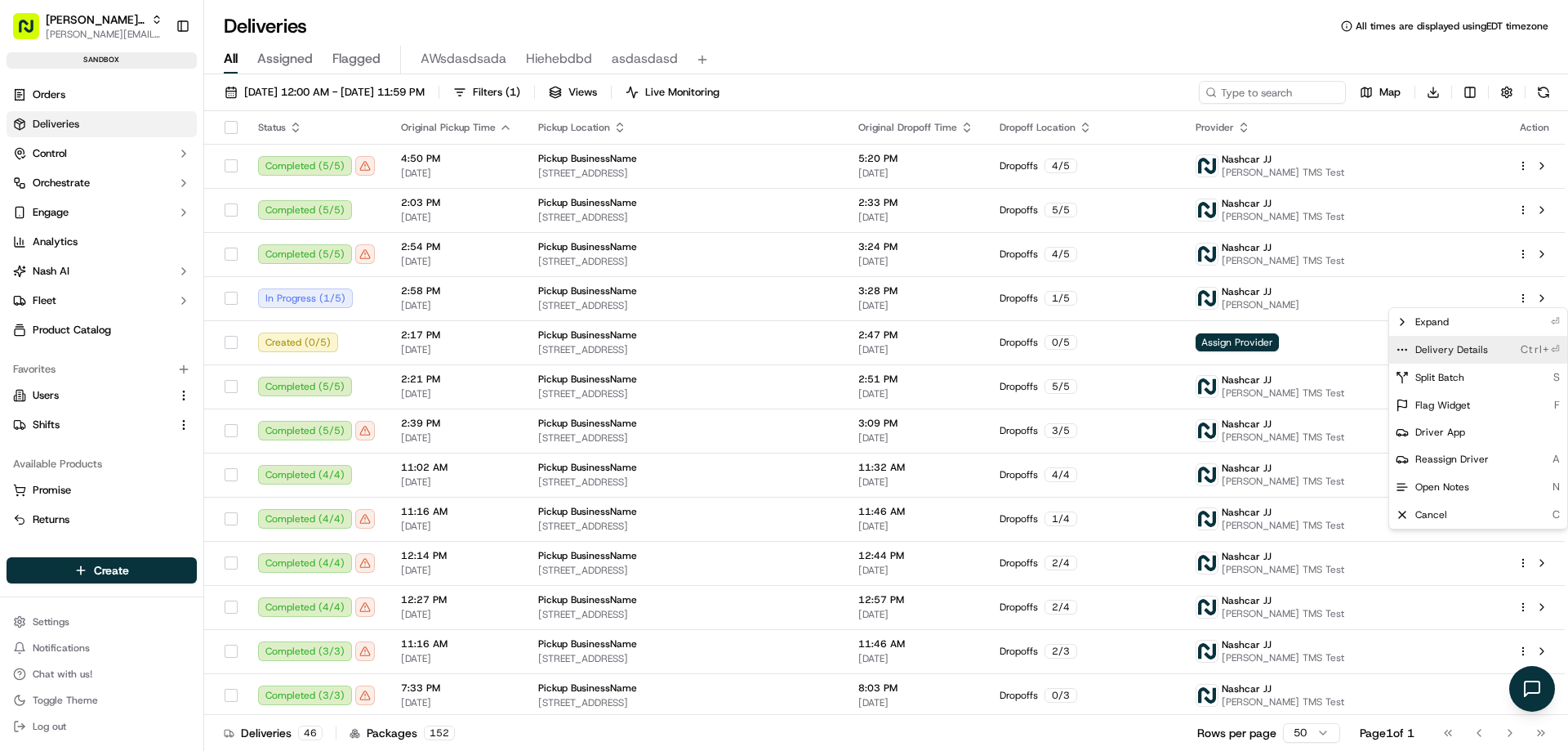
click at [1465, 351] on span "Delivery Details" at bounding box center [1451, 350] width 72 height 13
click at [500, 312] on html "[PERSON_NAME] Org [PERSON_NAME][EMAIL_ADDRESS][DOMAIN_NAME] Toggle Sidebar sand…" at bounding box center [784, 376] width 1568 height 751
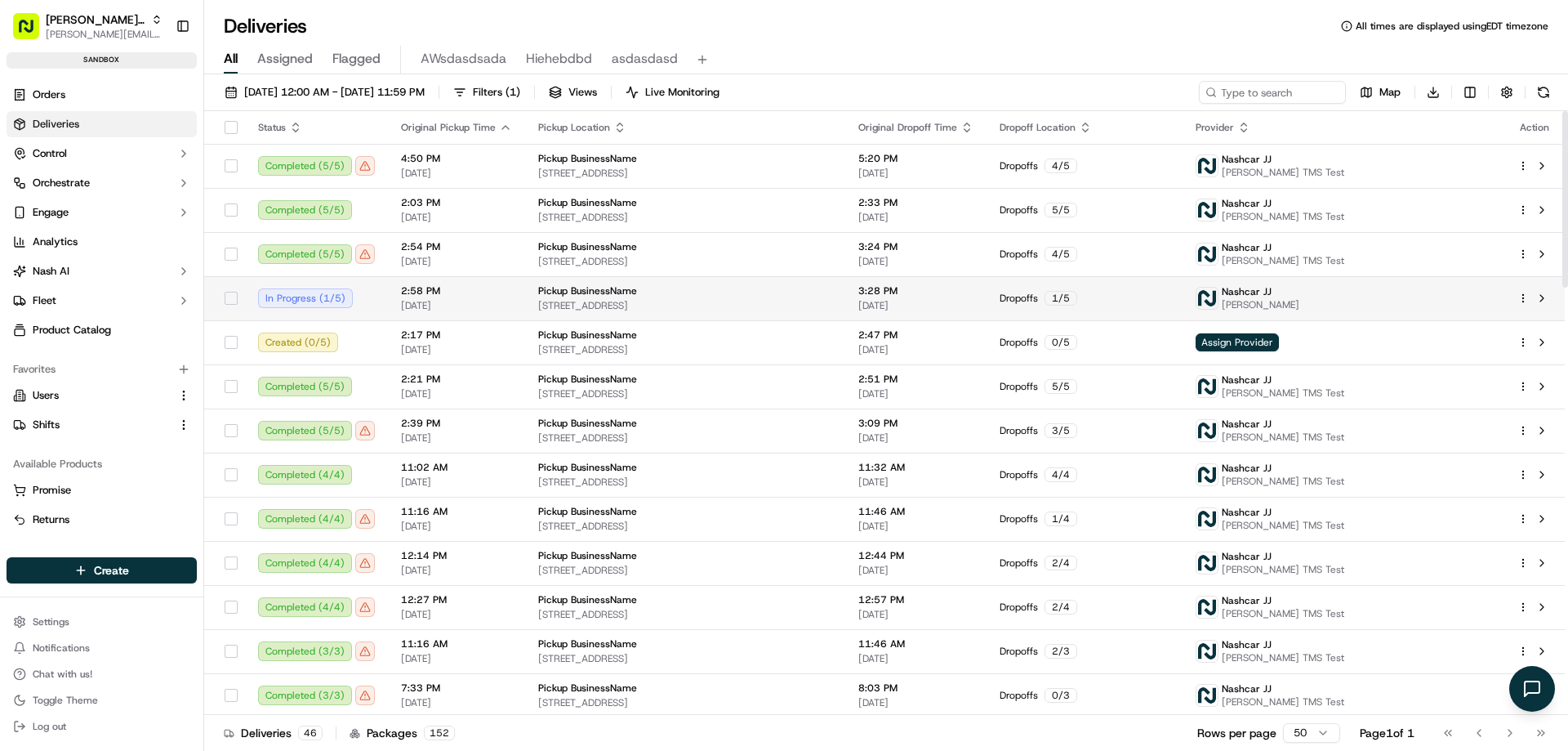
click at [515, 296] on td "2:58 PM [DATE]" at bounding box center [457, 298] width 137 height 44
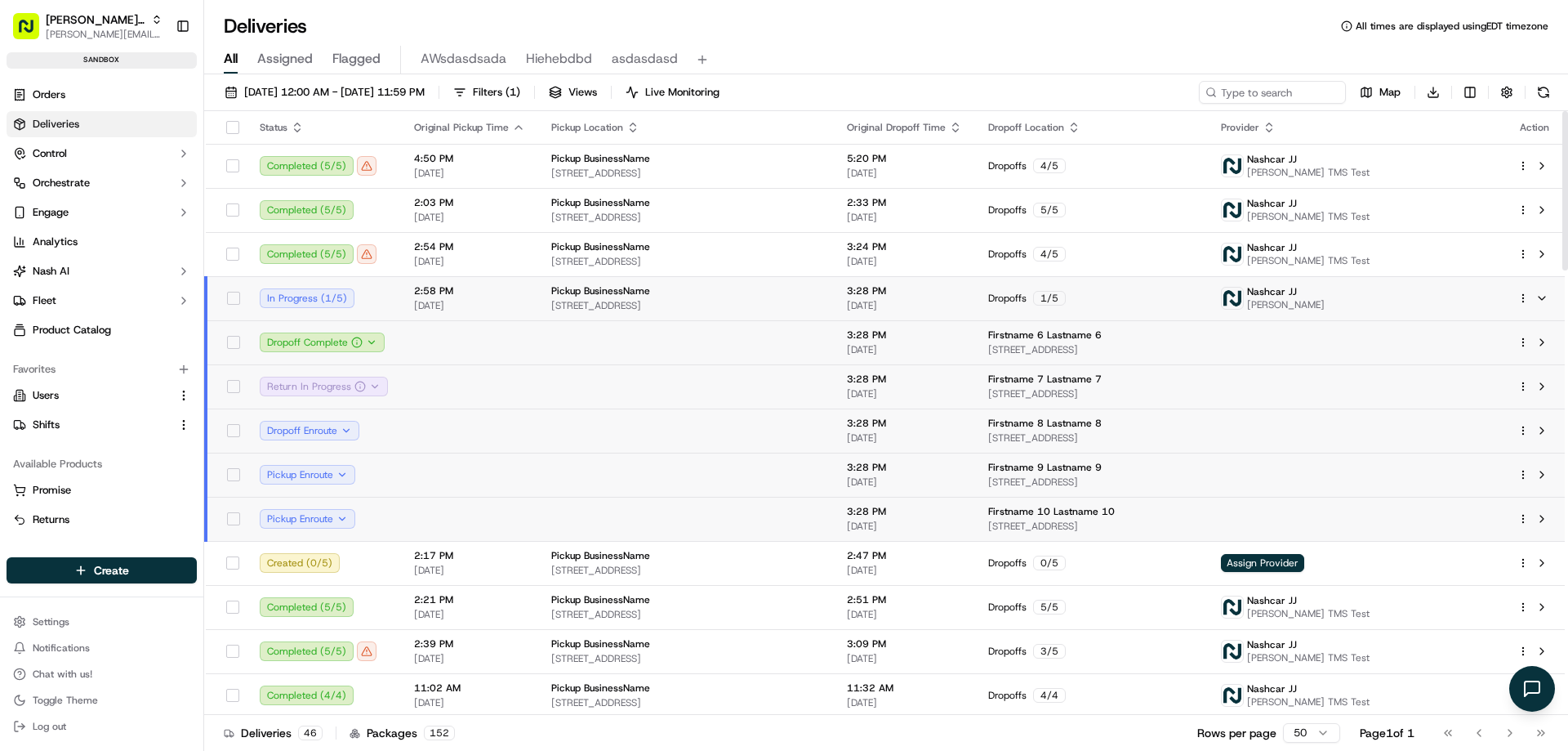
click at [1526, 299] on html "[PERSON_NAME] Org [PERSON_NAME][EMAIL_ADDRESS][DOMAIN_NAME] Toggle Sidebar sand…" at bounding box center [784, 376] width 1568 height 751
click at [1475, 379] on div "Split Batch S" at bounding box center [1479, 376] width 178 height 28
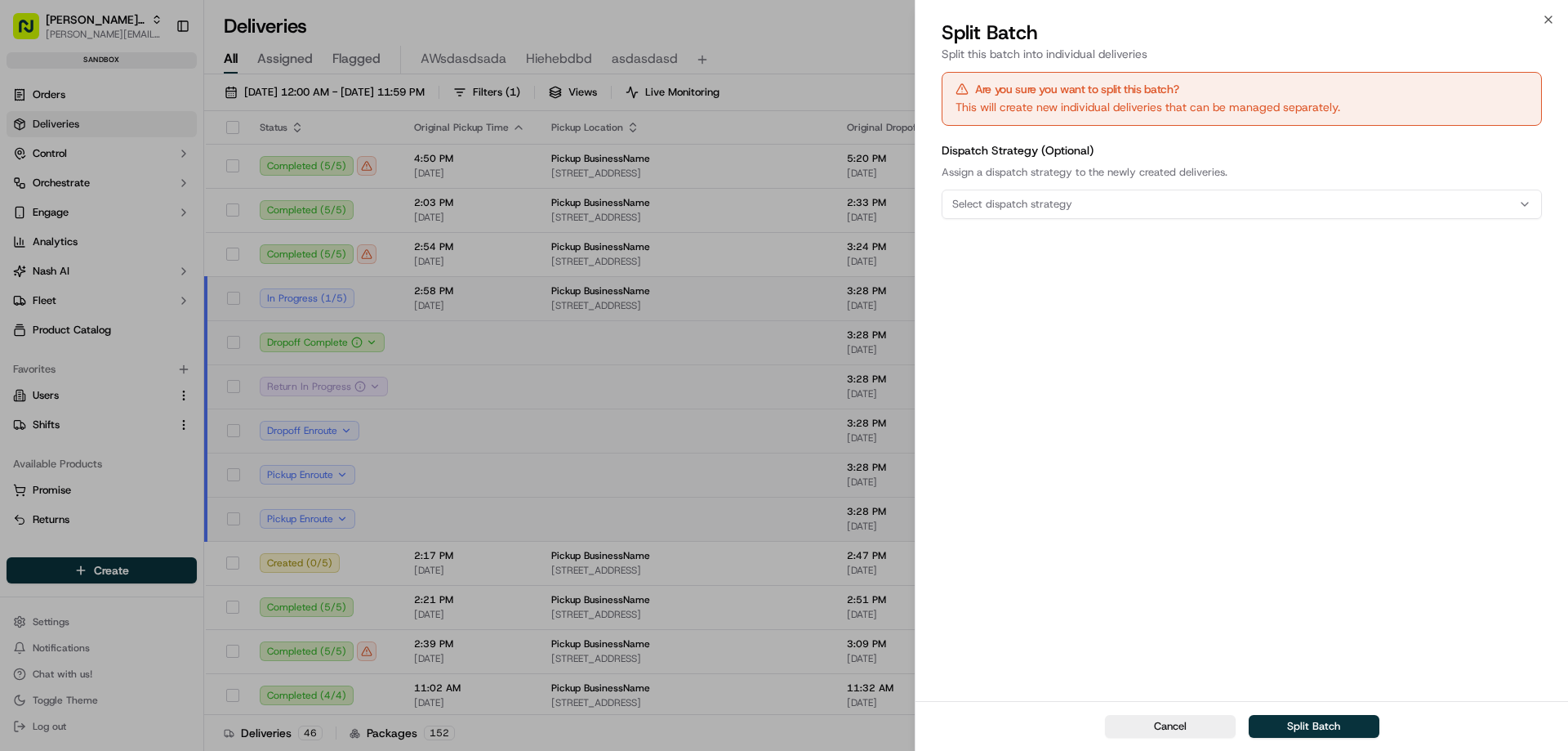
click at [1064, 202] on span "Select dispatch strategy" at bounding box center [1012, 204] width 120 height 14
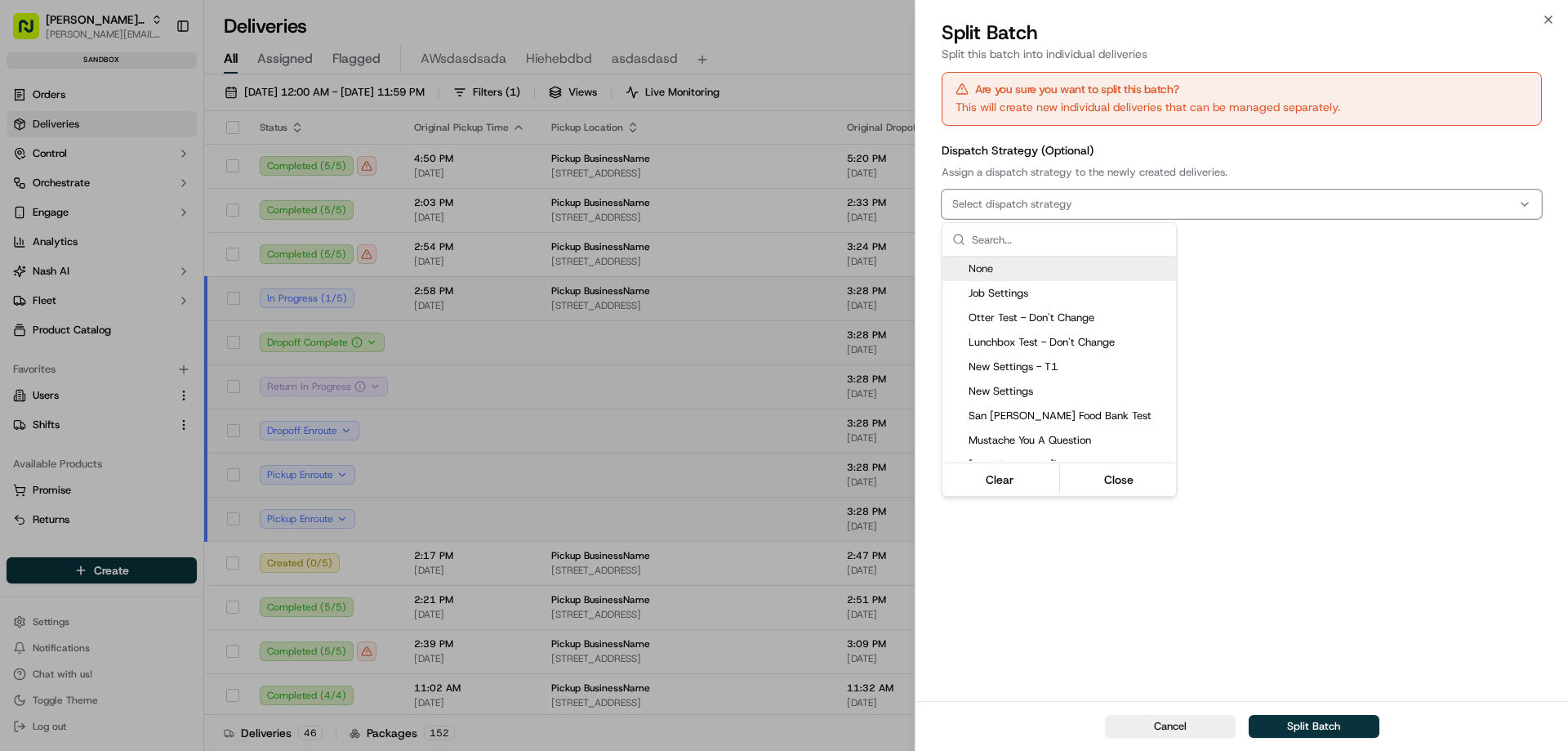
click at [1098, 208] on div at bounding box center [784, 376] width 1568 height 751
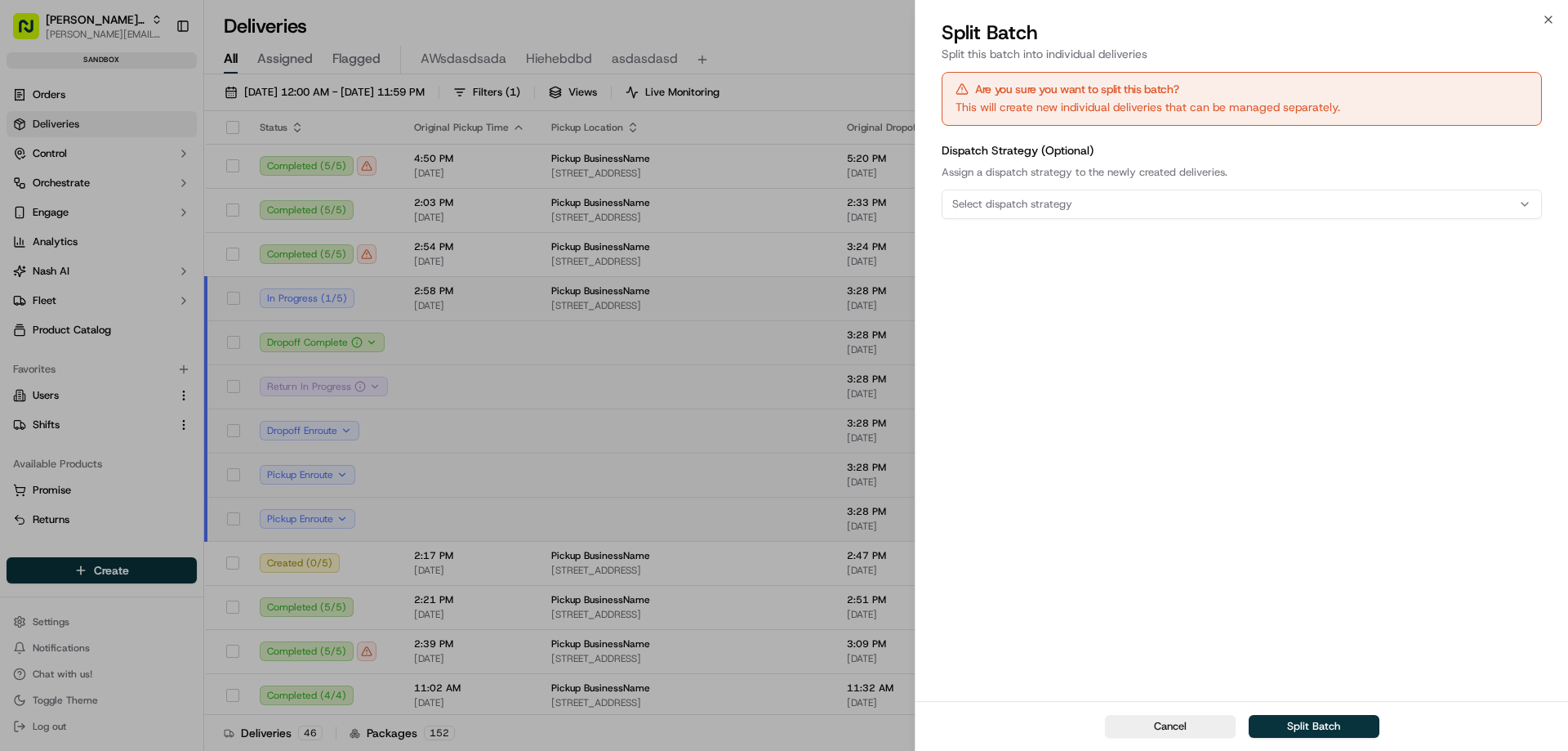
click at [1077, 209] on div "Select dispatch strategy" at bounding box center [1242, 204] width 592 height 14
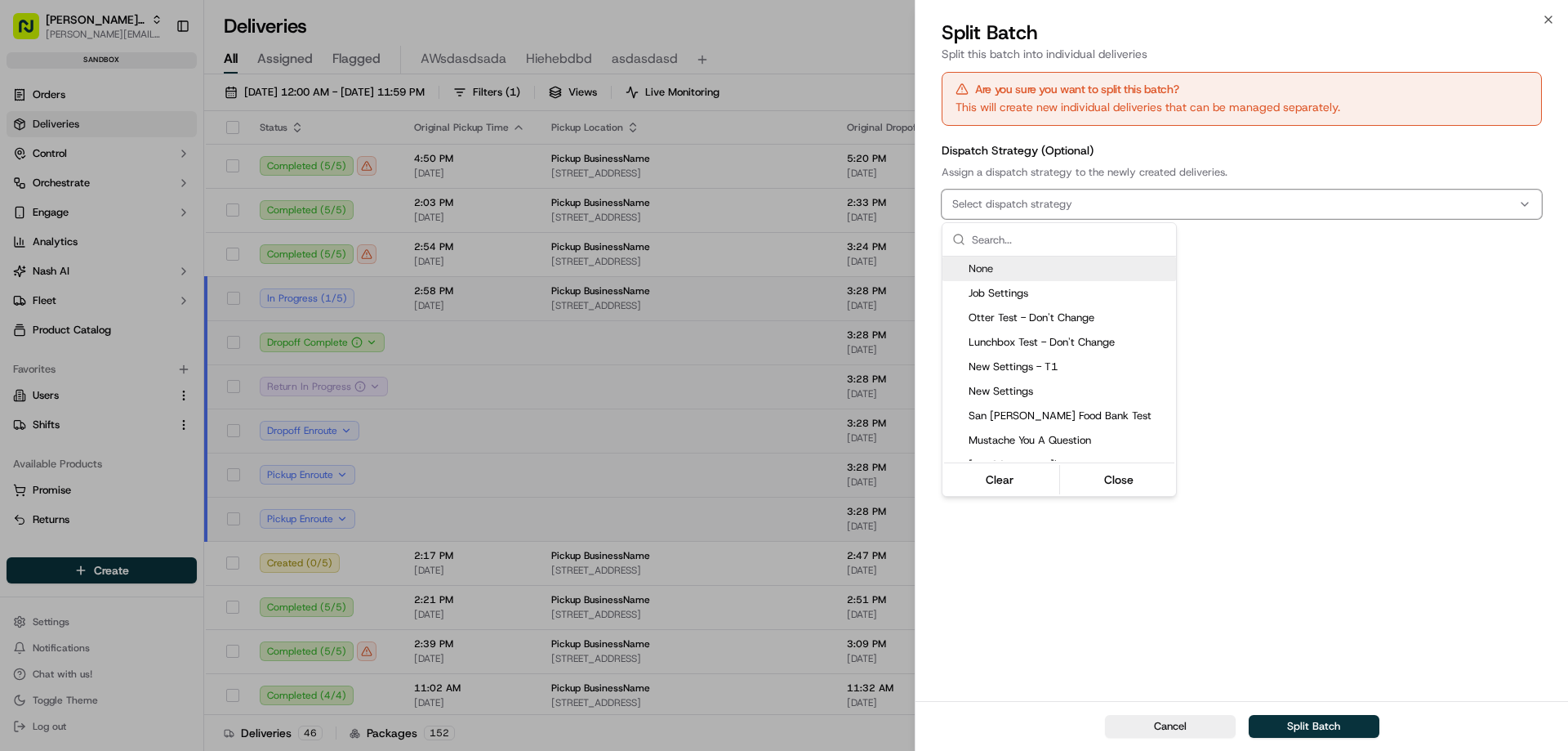
click at [1086, 204] on div at bounding box center [784, 376] width 1568 height 751
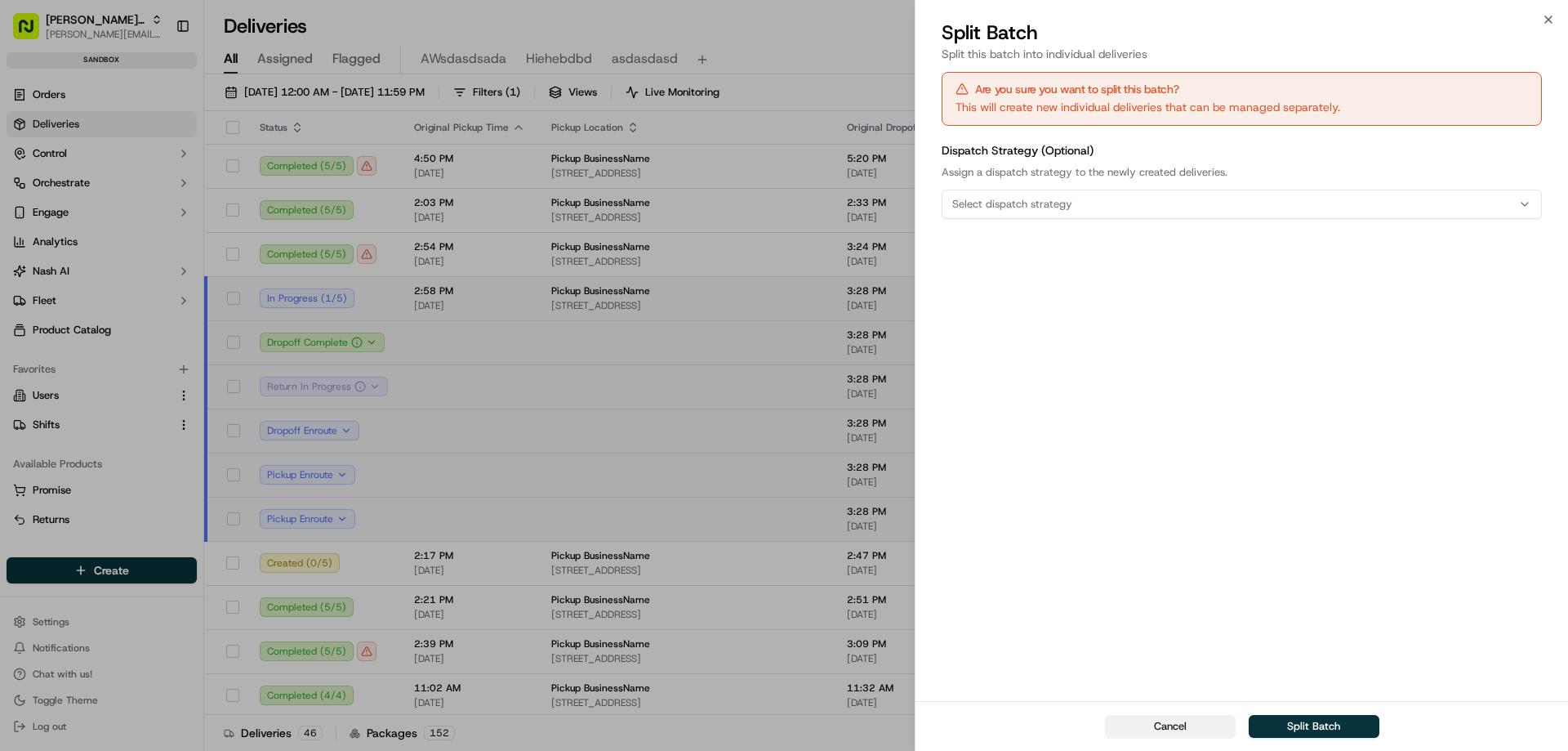
click at [1184, 722] on button "Cancel" at bounding box center [1170, 726] width 131 height 23
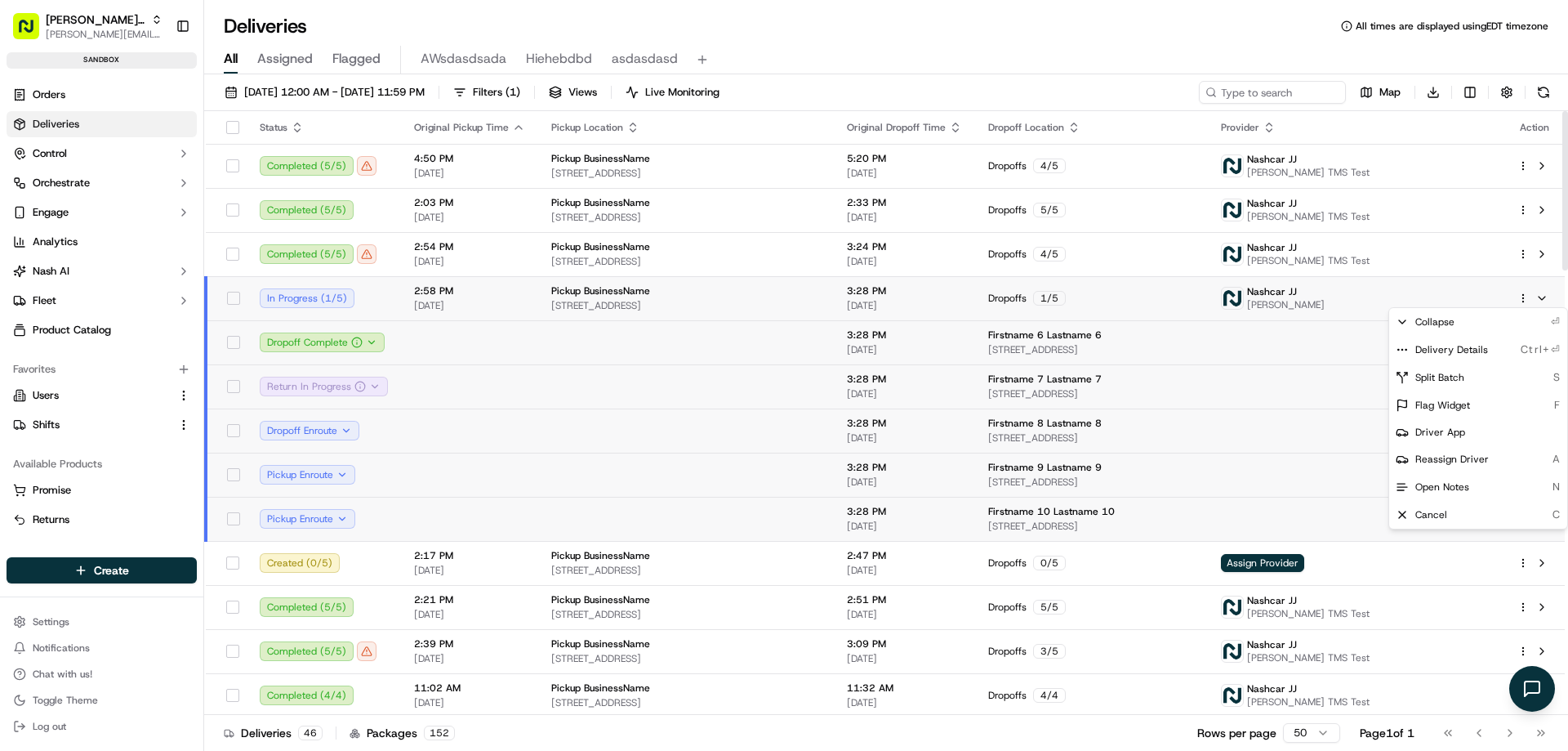
click at [472, 344] on td at bounding box center [470, 342] width 137 height 44
click at [486, 295] on span "2:58 PM" at bounding box center [469, 291] width 111 height 13
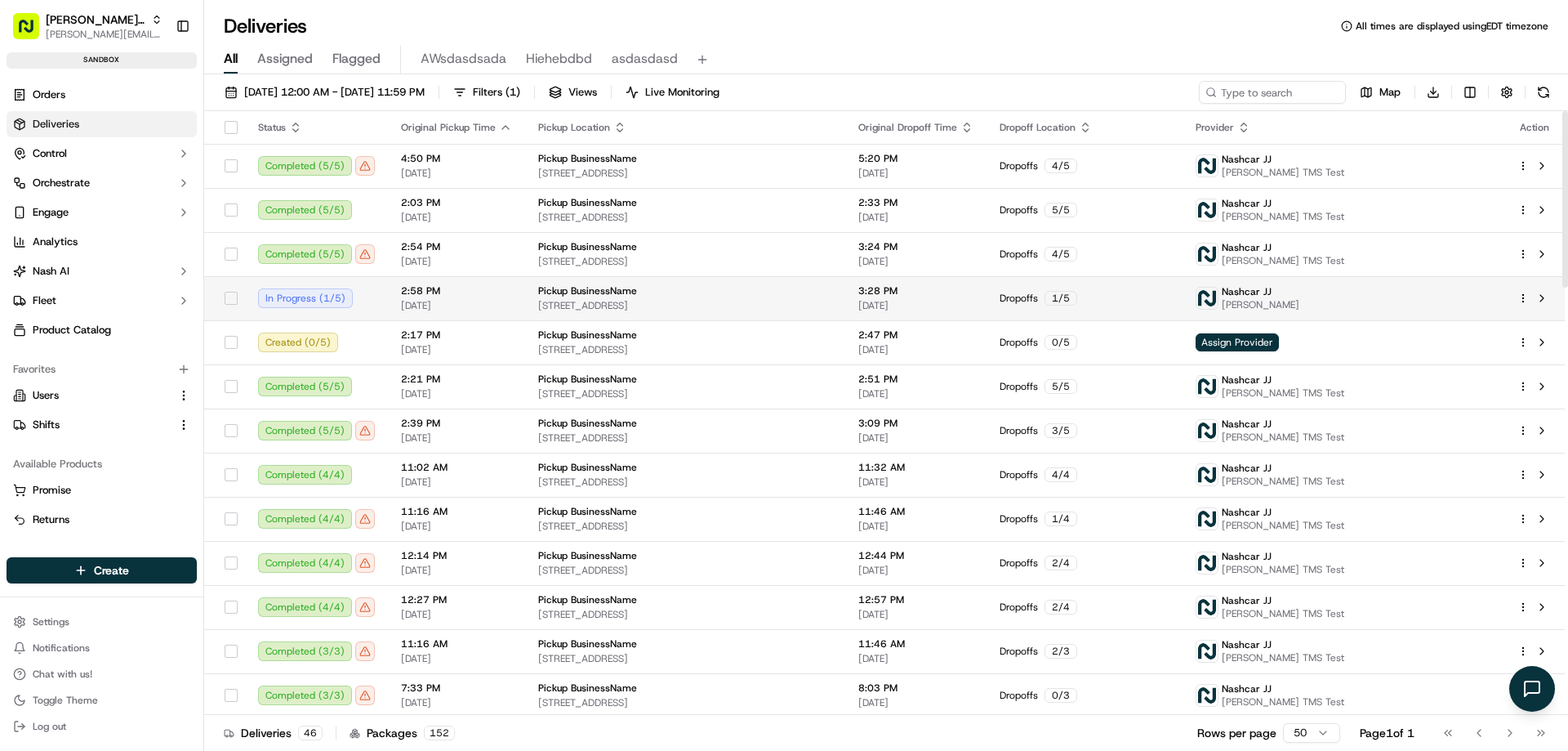
click at [1525, 296] on html "[PERSON_NAME] Org [PERSON_NAME][EMAIL_ADDRESS][DOMAIN_NAME] Toggle Sidebar sand…" at bounding box center [784, 376] width 1568 height 751
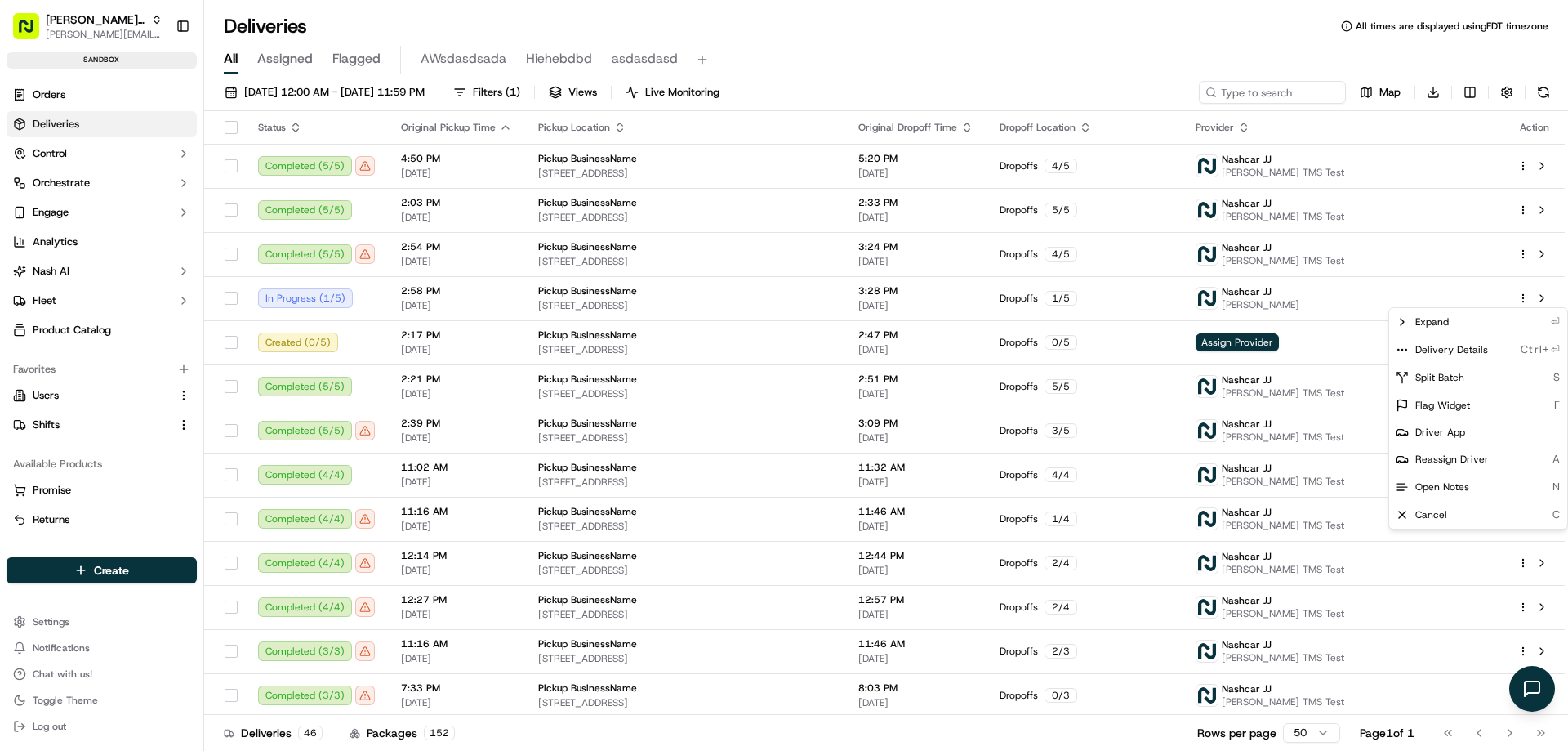
click at [1234, 286] on html "[PERSON_NAME] Org [PERSON_NAME][EMAIL_ADDRESS][DOMAIN_NAME] Toggle Sidebar sand…" at bounding box center [784, 376] width 1568 height 751
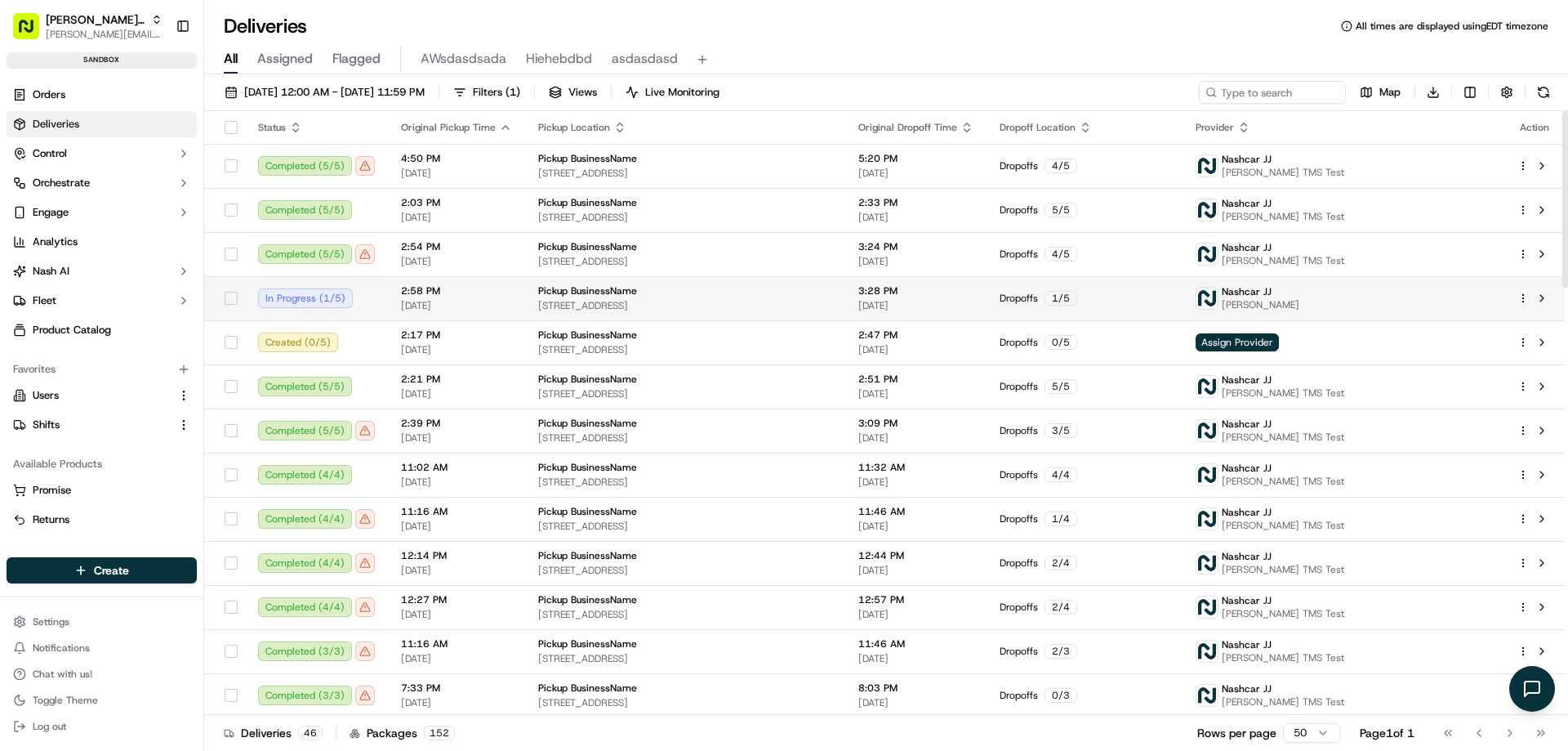
click at [1523, 295] on html "[PERSON_NAME] Org [PERSON_NAME][EMAIL_ADDRESS][DOMAIN_NAME] Toggle Sidebar sand…" at bounding box center [784, 376] width 1568 height 751
